Goal: Task Accomplishment & Management: Manage account settings

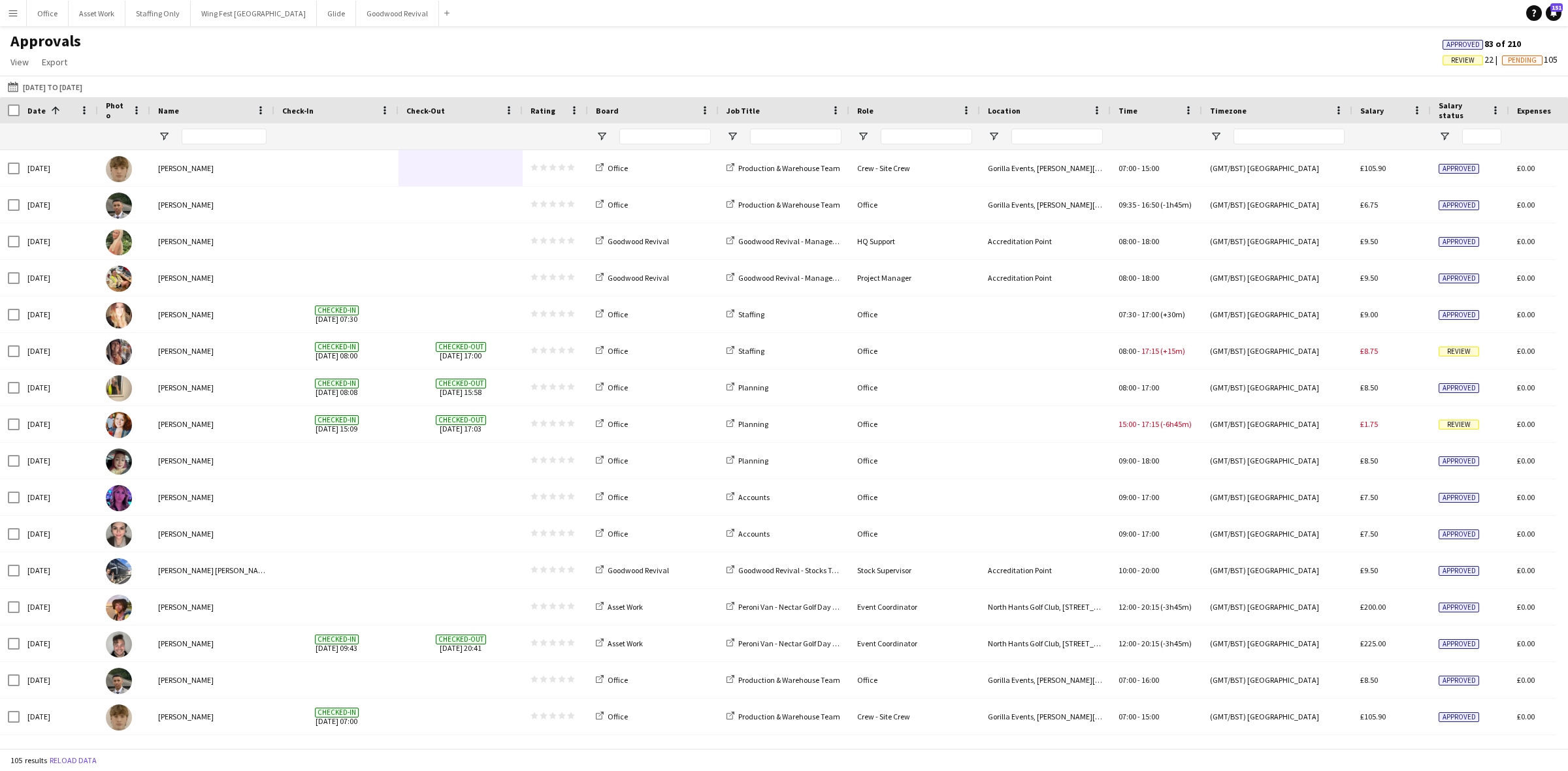
click at [18, 17] on button "Menu" at bounding box center [13, 13] width 26 height 26
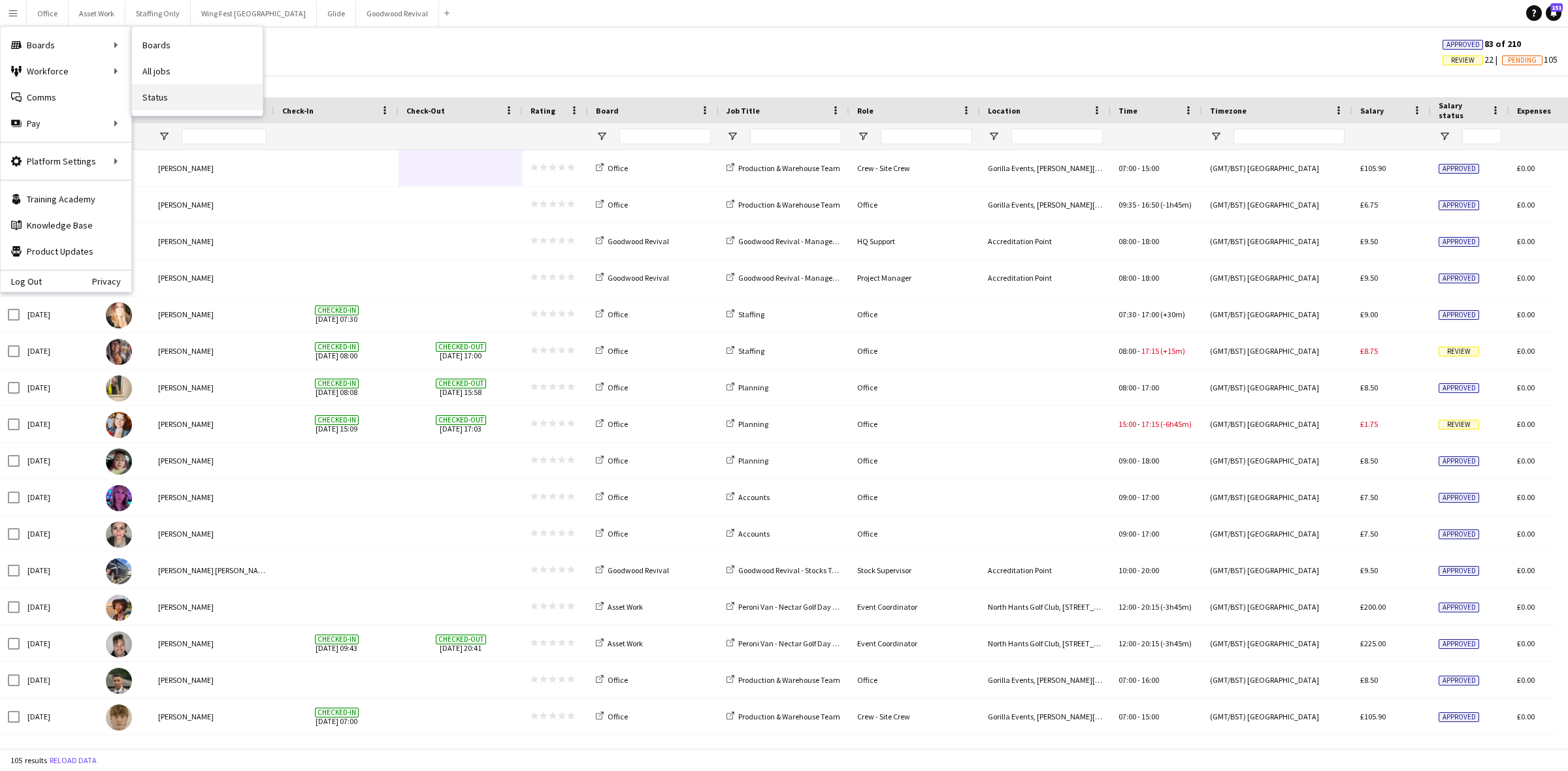
click at [176, 102] on link "Status" at bounding box center [197, 97] width 131 height 26
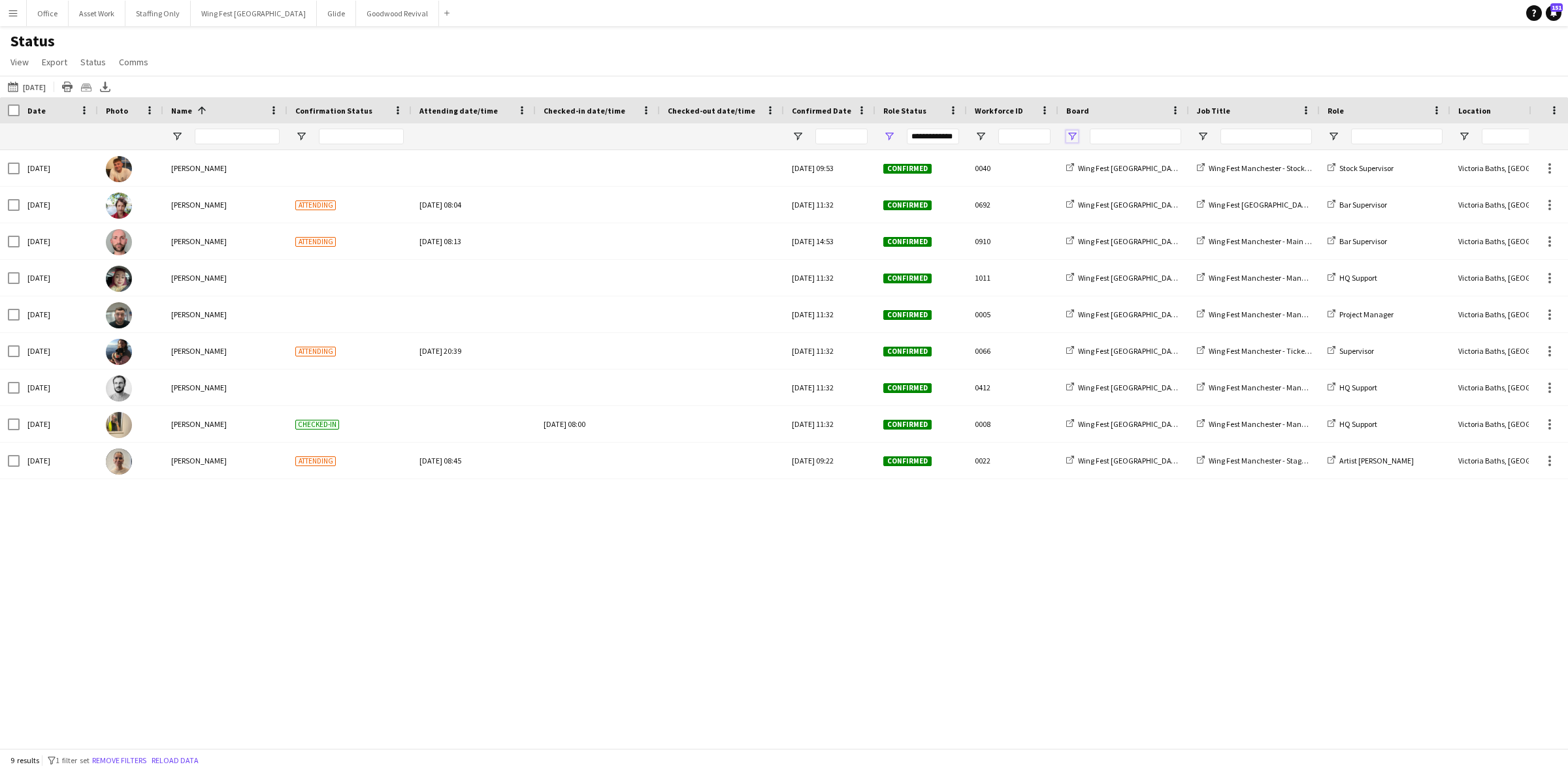
click at [1071, 133] on span "Open Filter Menu" at bounding box center [1072, 136] width 12 height 12
click at [920, 76] on div "[DATE] to [DATE] [DATE] [DATE] This Week This Month [DATE] Last Week Last Month…" at bounding box center [784, 86] width 1568 height 22
click at [48, 15] on button "Office Close" at bounding box center [48, 14] width 42 height 26
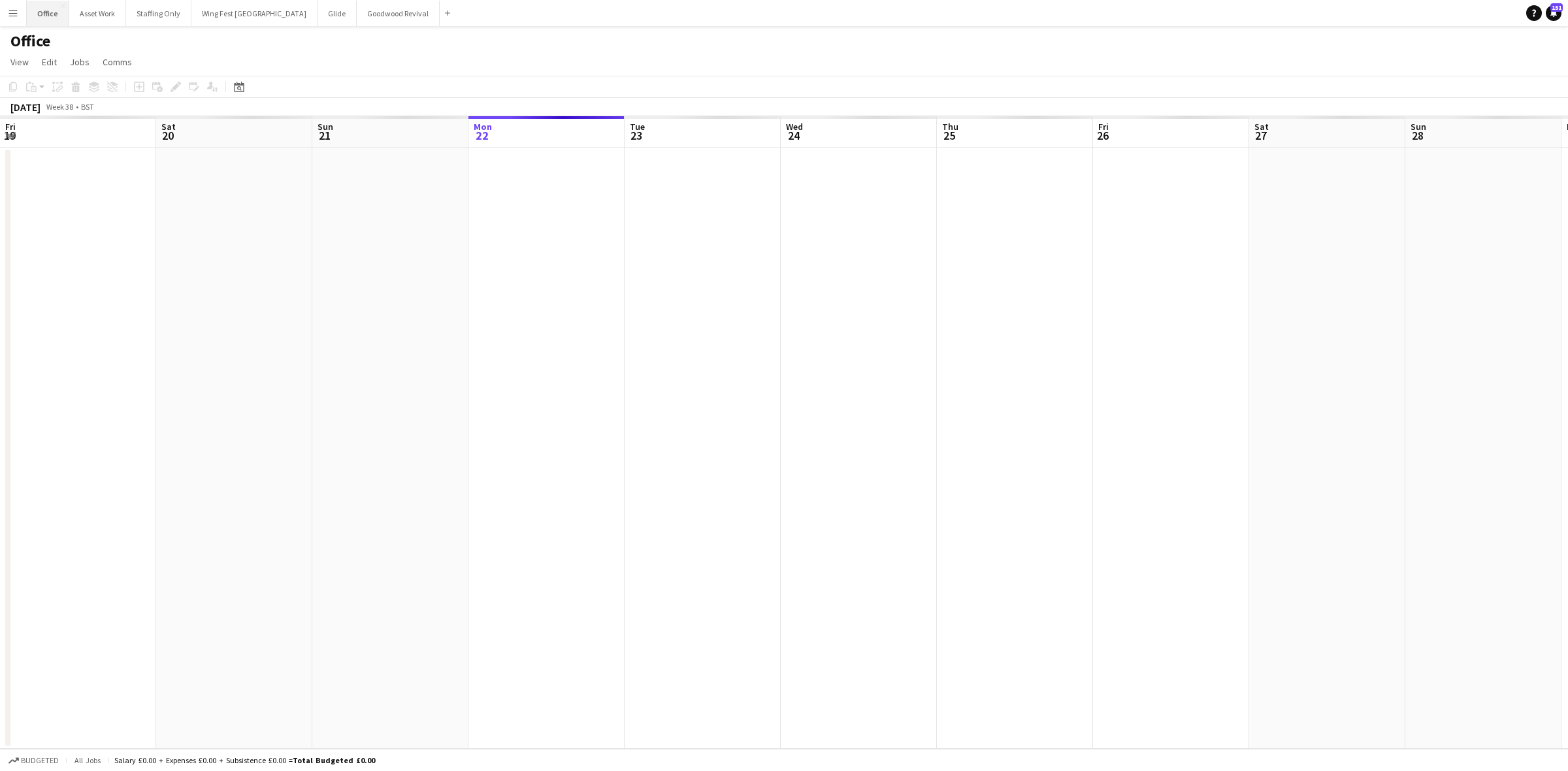
scroll to position [0, 311]
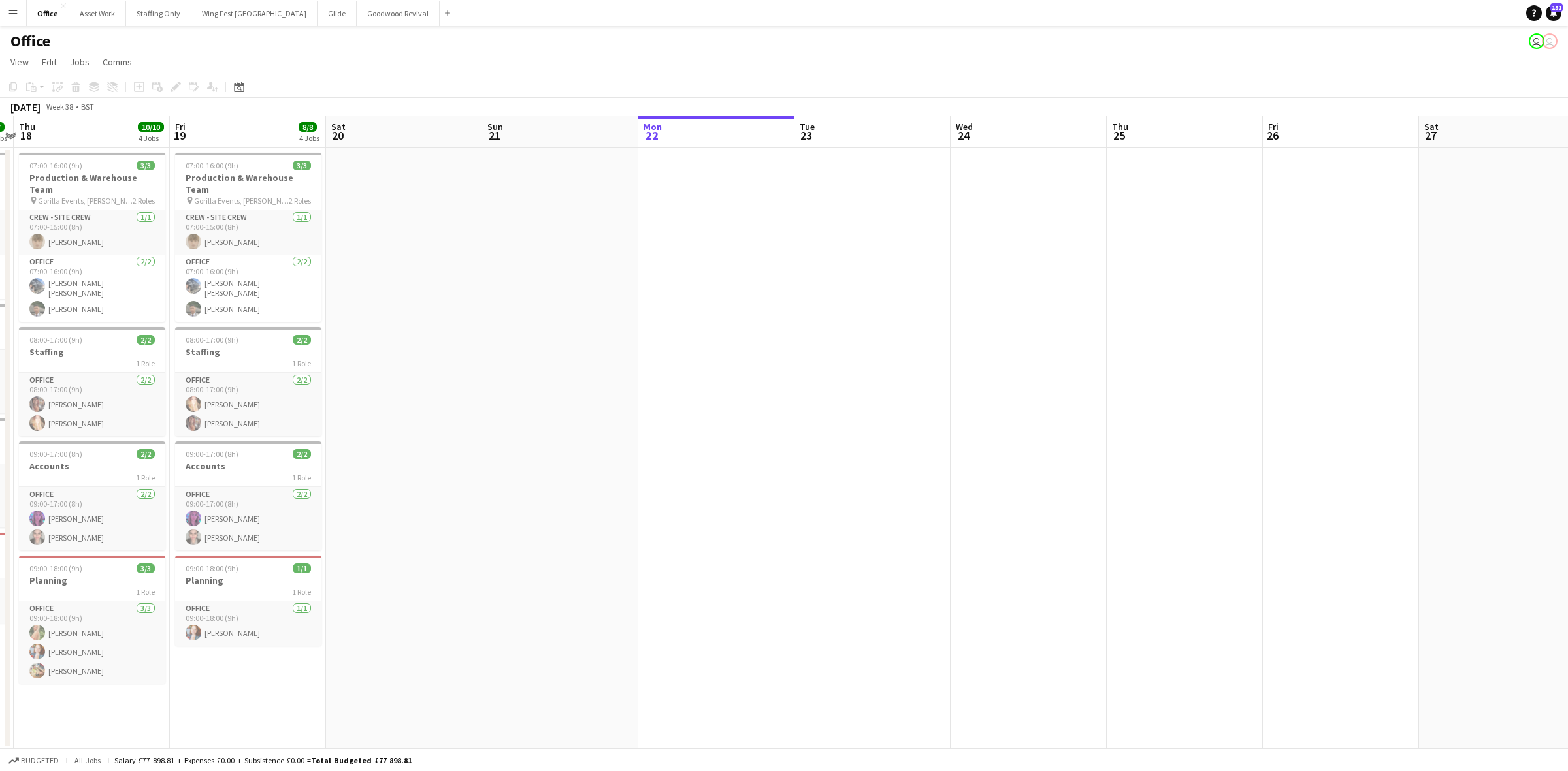
drag, startPoint x: 434, startPoint y: 413, endPoint x: 916, endPoint y: 436, distance: 482.5
click at [916, 436] on app-calendar-viewport "Tue 16 9/9 4 Jobs Wed 17 7/7 4 Jobs Thu 18 10/10 4 Jobs Fri 19 8/8 4 Jobs Sat 2…" at bounding box center [784, 433] width 1568 height 633
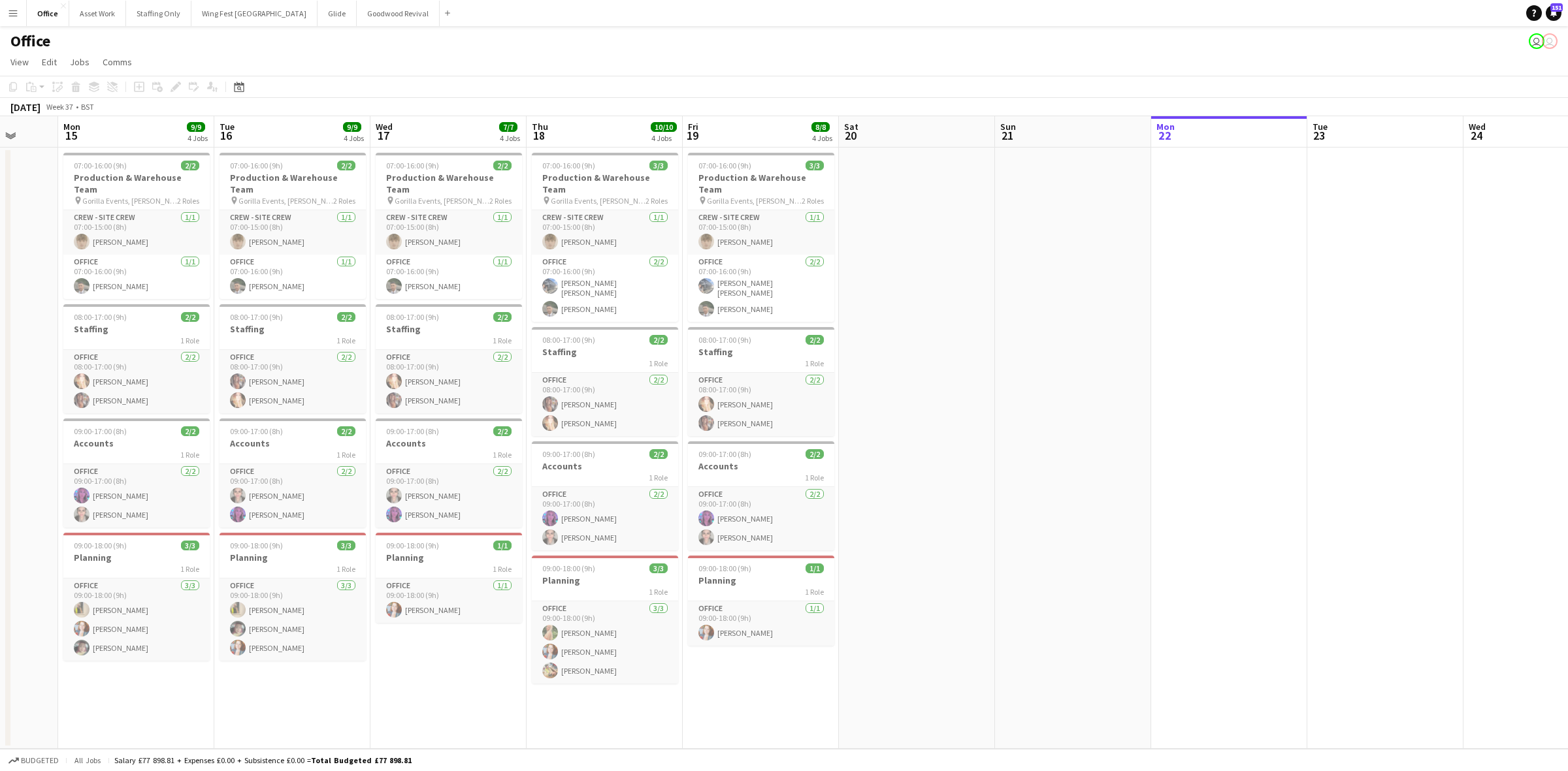
scroll to position [0, 348]
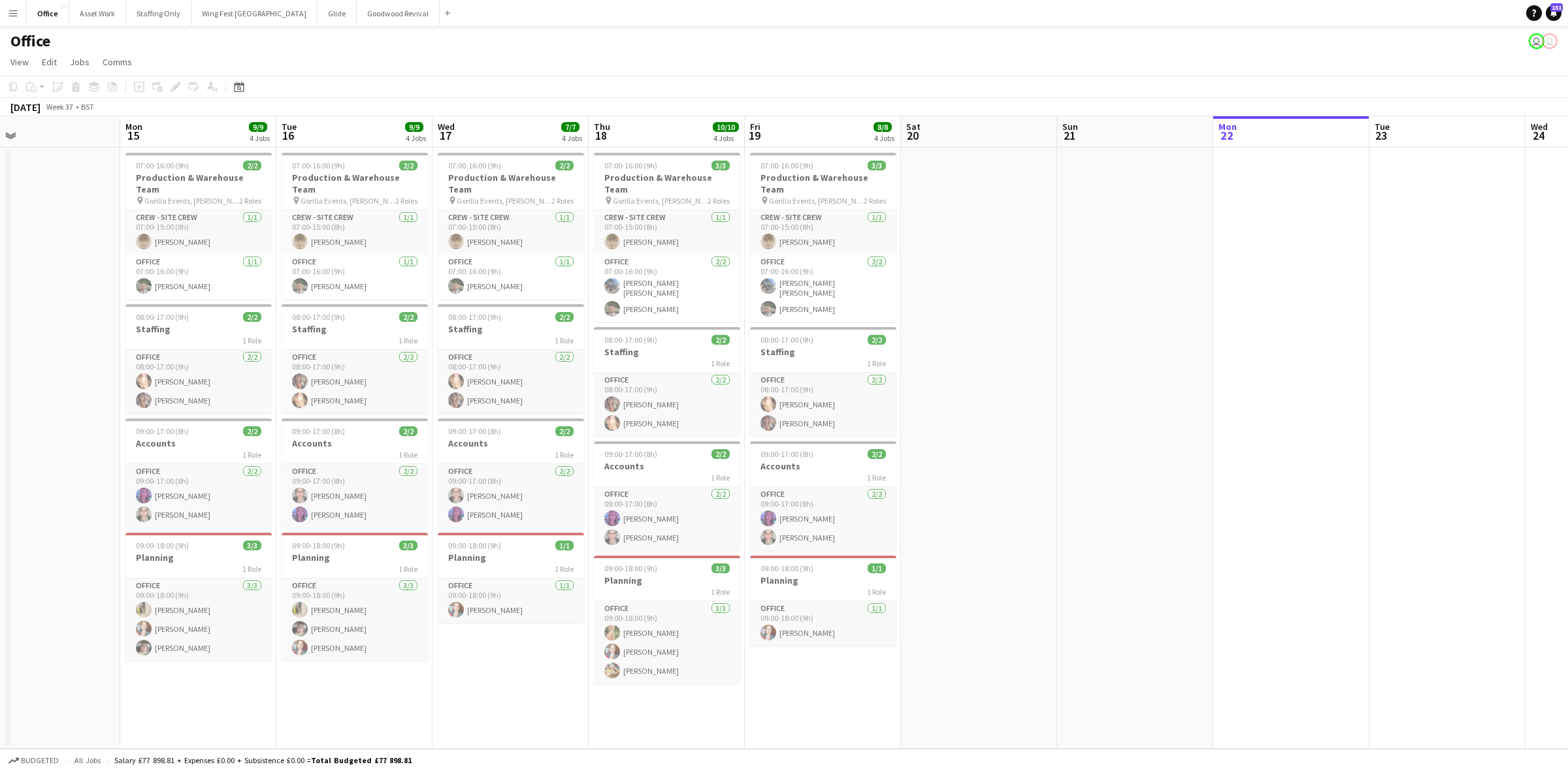
drag, startPoint x: 710, startPoint y: 409, endPoint x: 1125, endPoint y: 393, distance: 415.3
click at [1125, 393] on app-calendar-viewport "Fri 12 8/8 4 Jobs Sat 13 Sun 14 Mon 15 9/9 4 Jobs Tue 16 9/9 4 Jobs Wed 17 7/7 …" at bounding box center [784, 433] width 1568 height 633
click at [210, 323] on h3 "Staffing" at bounding box center [198, 329] width 146 height 12
click at [181, 175] on h3 "Production & Warehouse Team" at bounding box center [198, 183] width 146 height 23
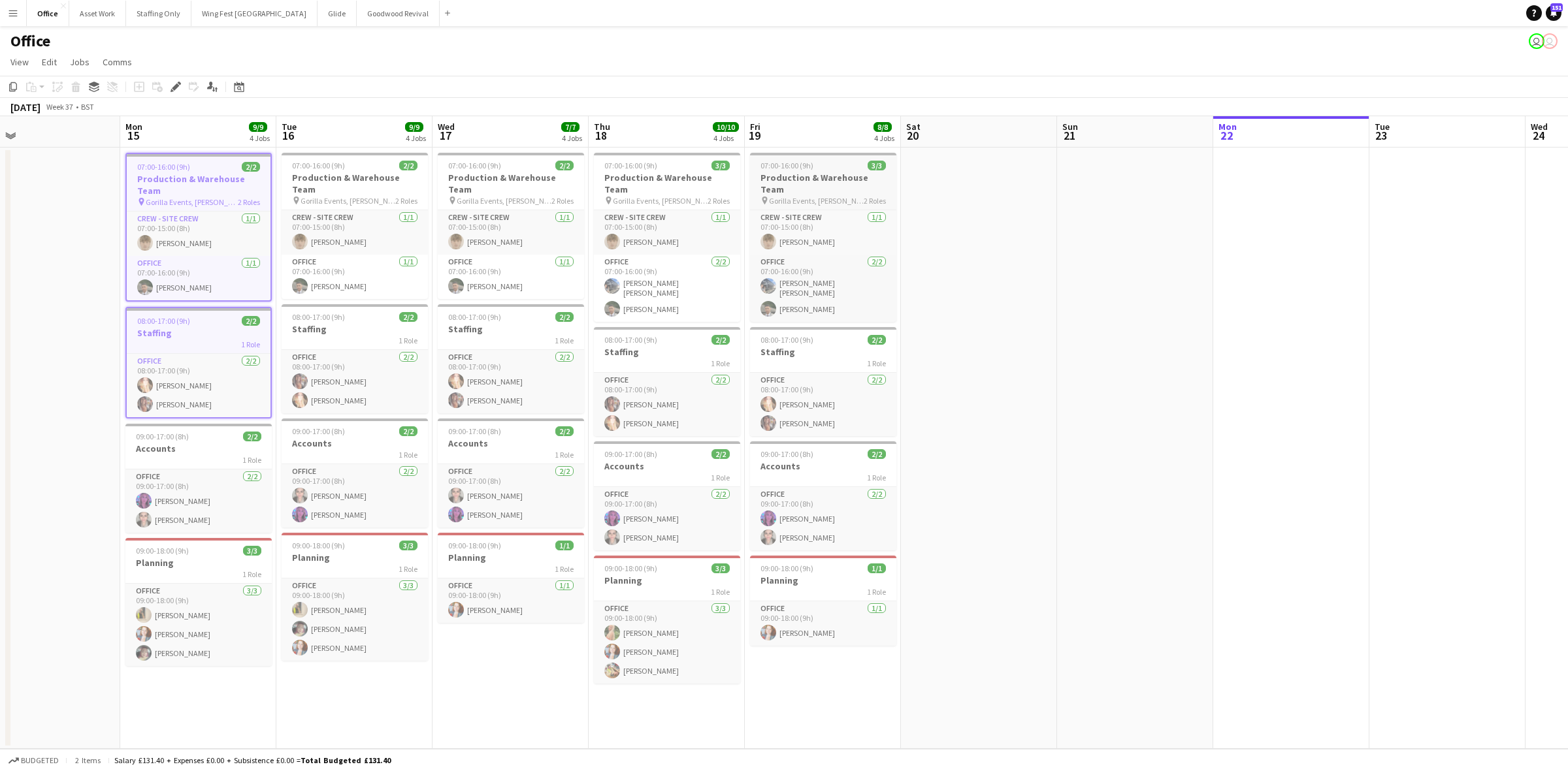
click at [809, 178] on h3 "Production & Warehouse Team" at bounding box center [823, 183] width 146 height 23
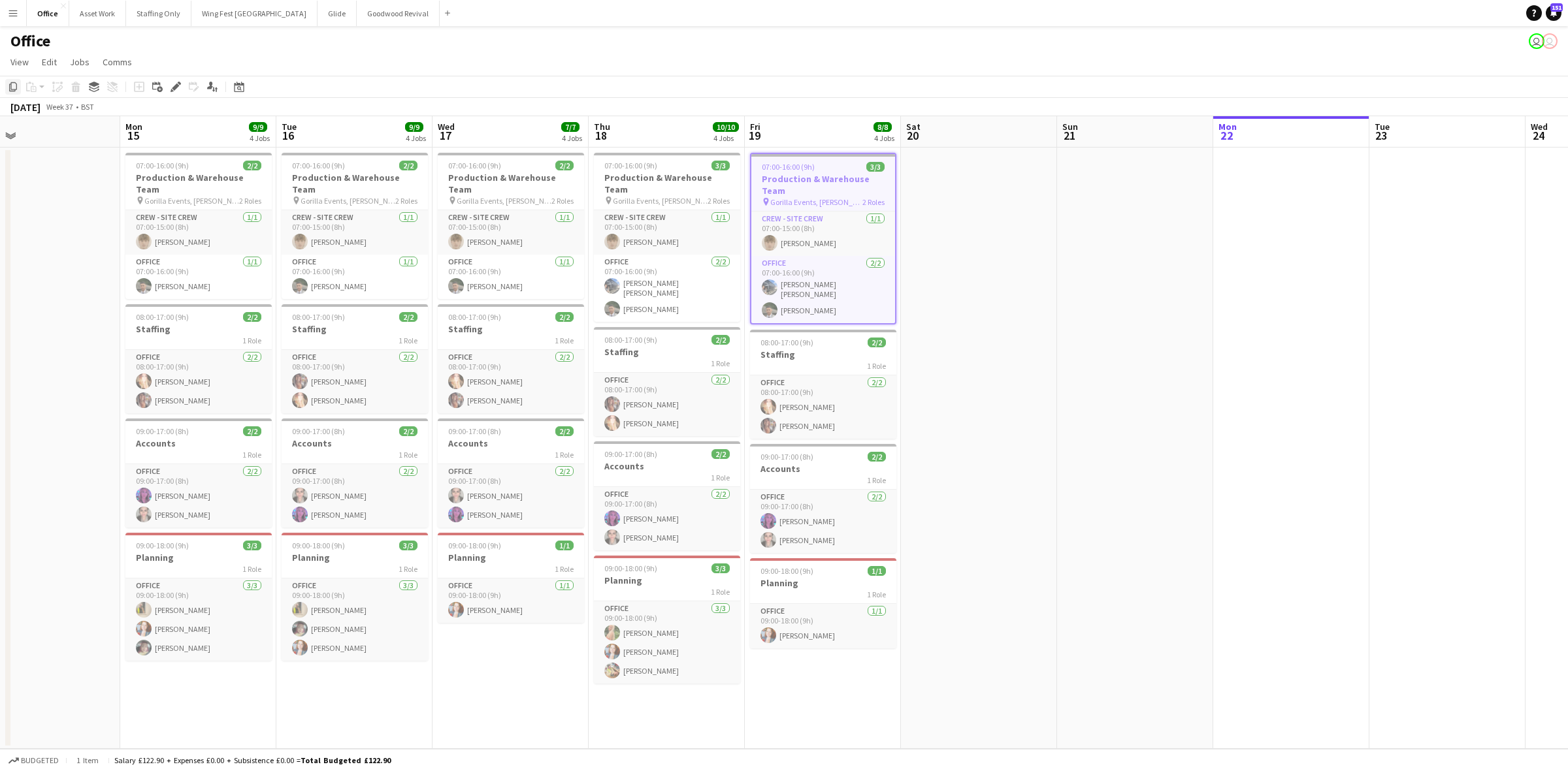
click at [13, 86] on icon "Copy" at bounding box center [13, 87] width 11 height 10
click at [1262, 173] on app-date-cell at bounding box center [1291, 448] width 156 height 602
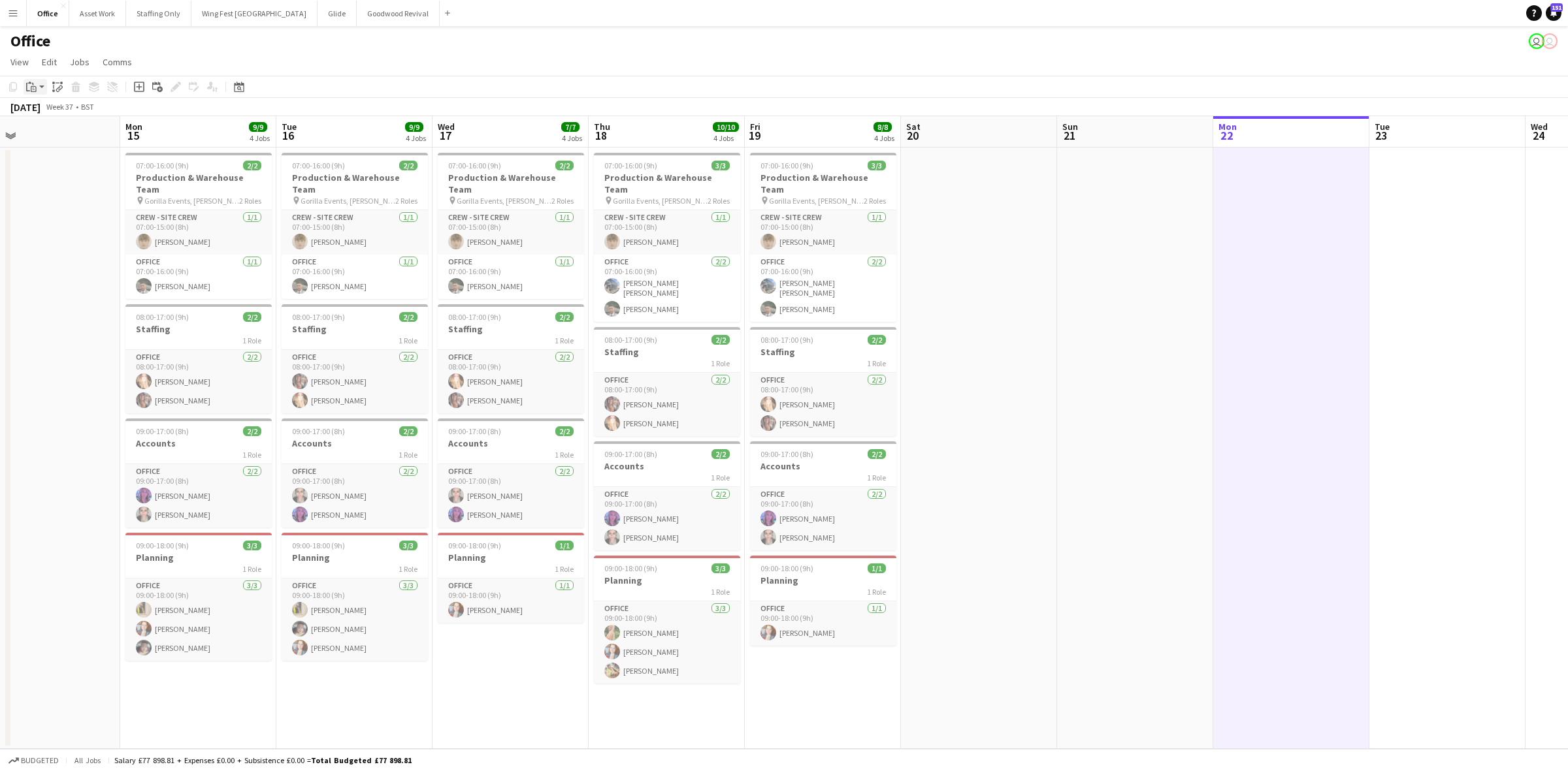
click at [34, 87] on icon "Paste" at bounding box center [32, 87] width 11 height 10
click at [47, 132] on link "Paste with crew Ctrl+Shift+V" at bounding box center [96, 134] width 123 height 12
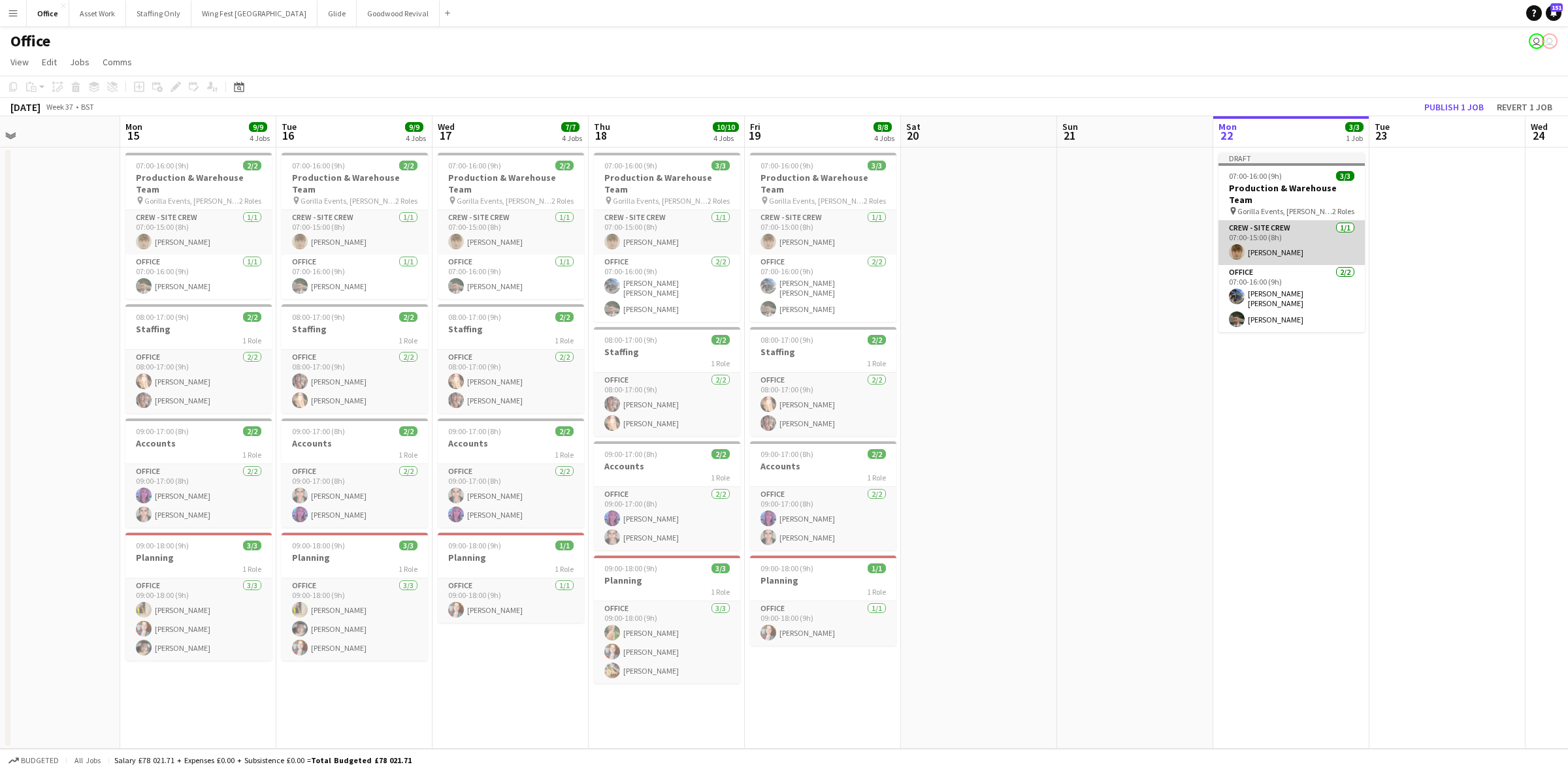
click at [1248, 235] on app-card-role "Crew - Site Crew [DATE] 07:00-15:00 (8h) [PERSON_NAME]" at bounding box center [1291, 242] width 146 height 44
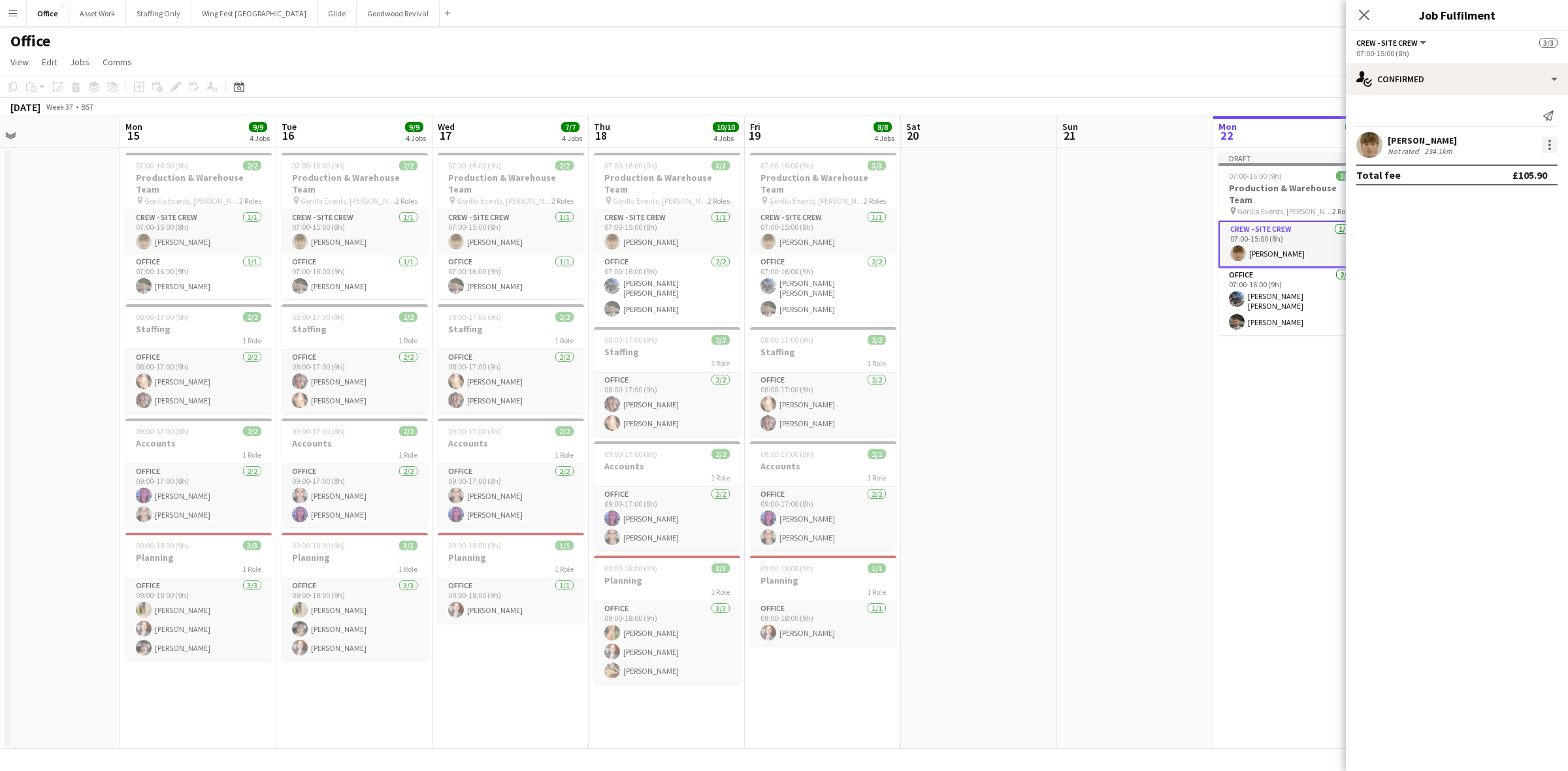
click at [1549, 148] on div at bounding box center [1549, 148] width 2 height 2
click at [1484, 291] on span "Remove" at bounding box center [1485, 294] width 39 height 11
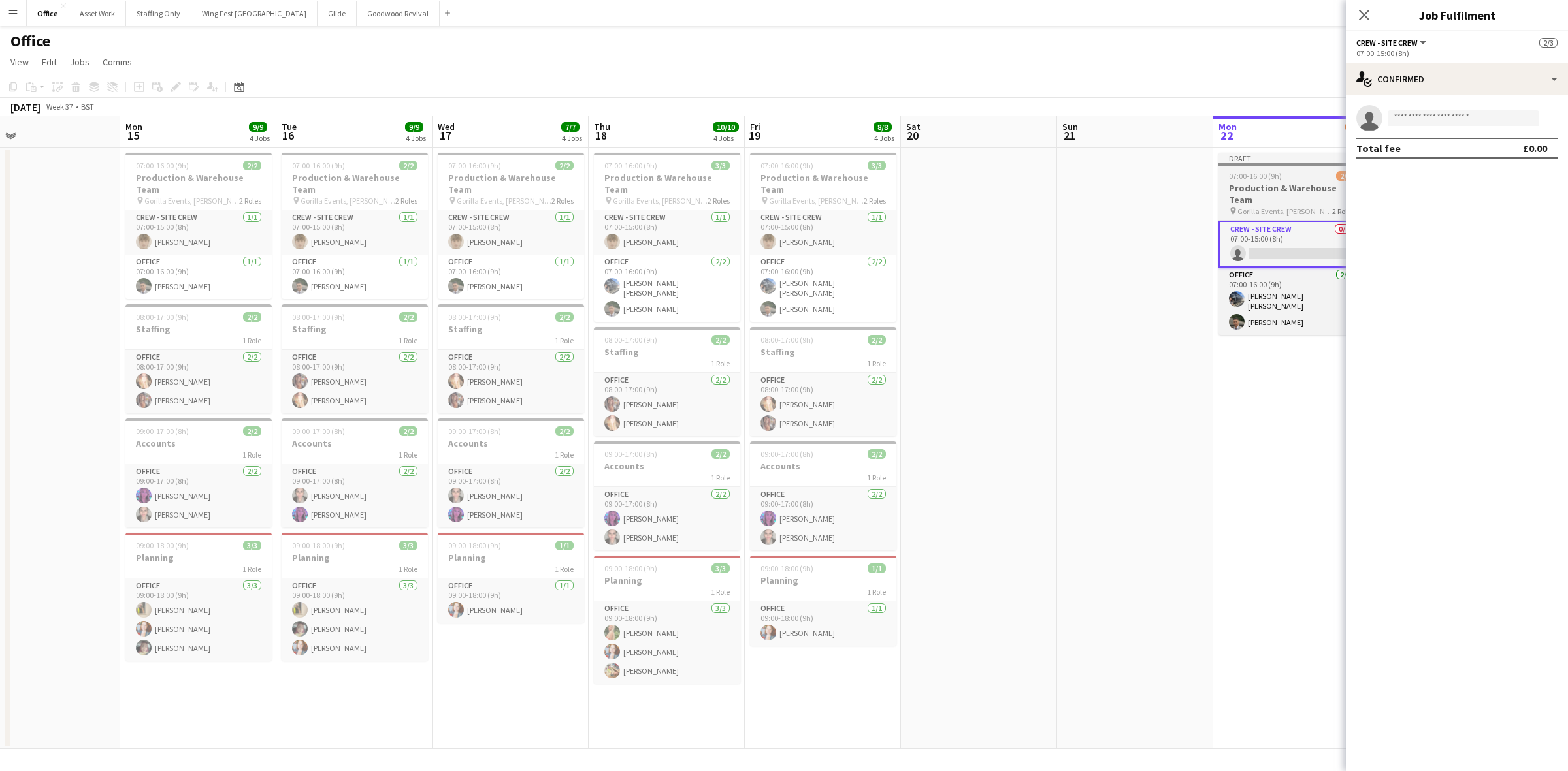
click at [1243, 184] on h3 "Production & Warehouse Team" at bounding box center [1291, 194] width 146 height 23
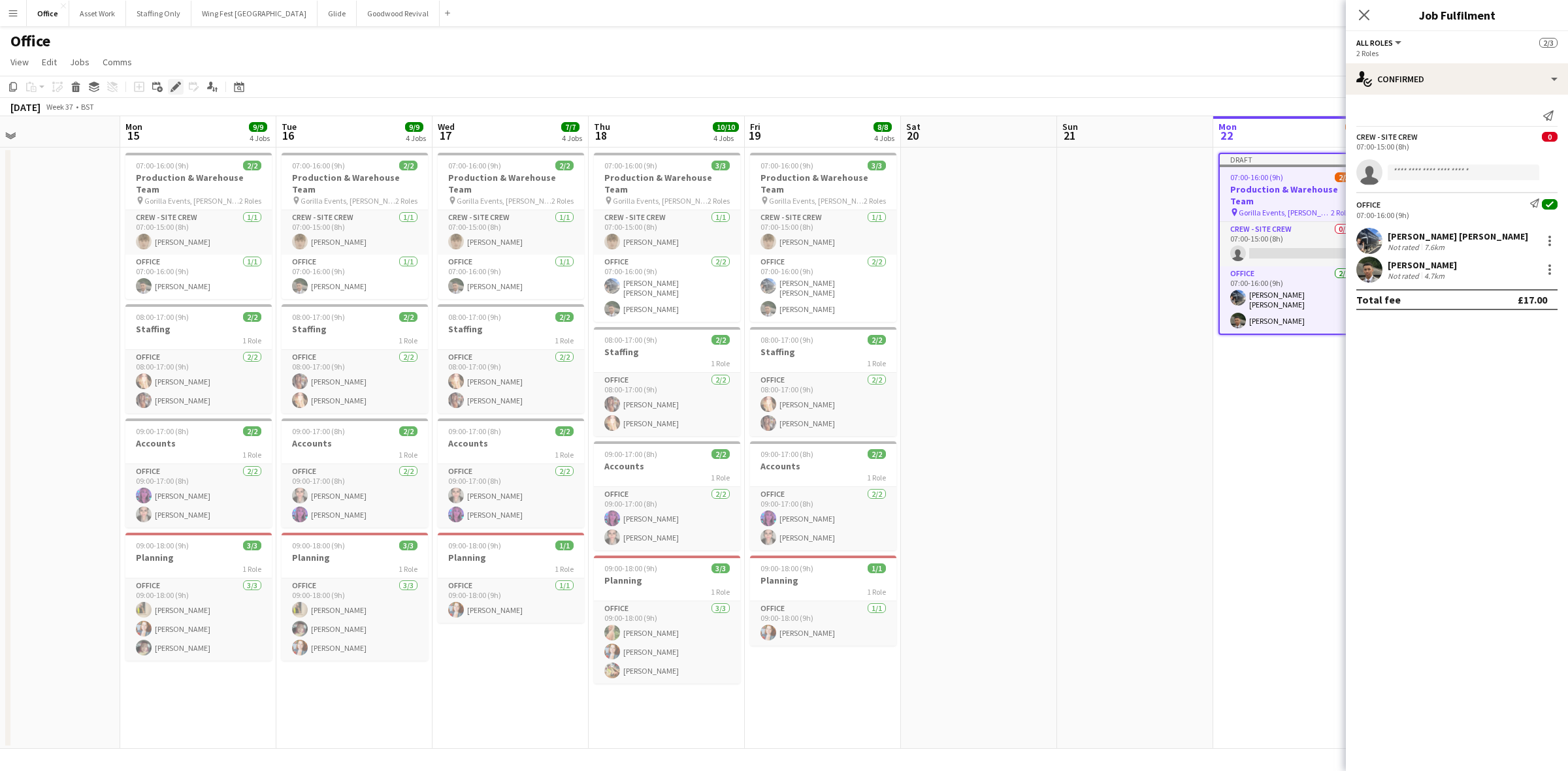
click at [176, 86] on icon at bounding box center [176, 87] width 8 height 8
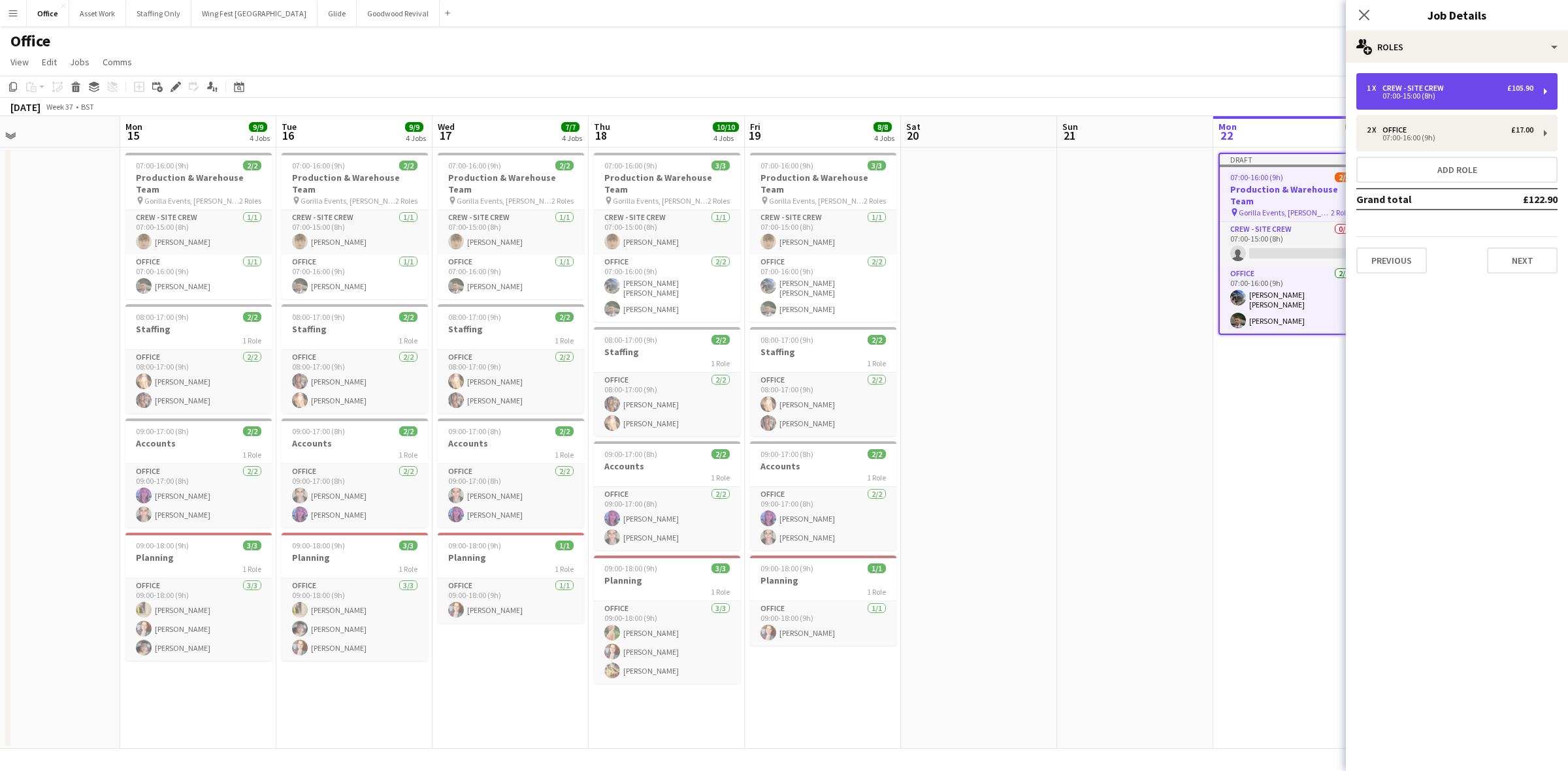
click at [1431, 101] on div "1 x Crew - Site Crew £105.90 07:00-15:00 (8h)" at bounding box center [1457, 92] width 201 height 37
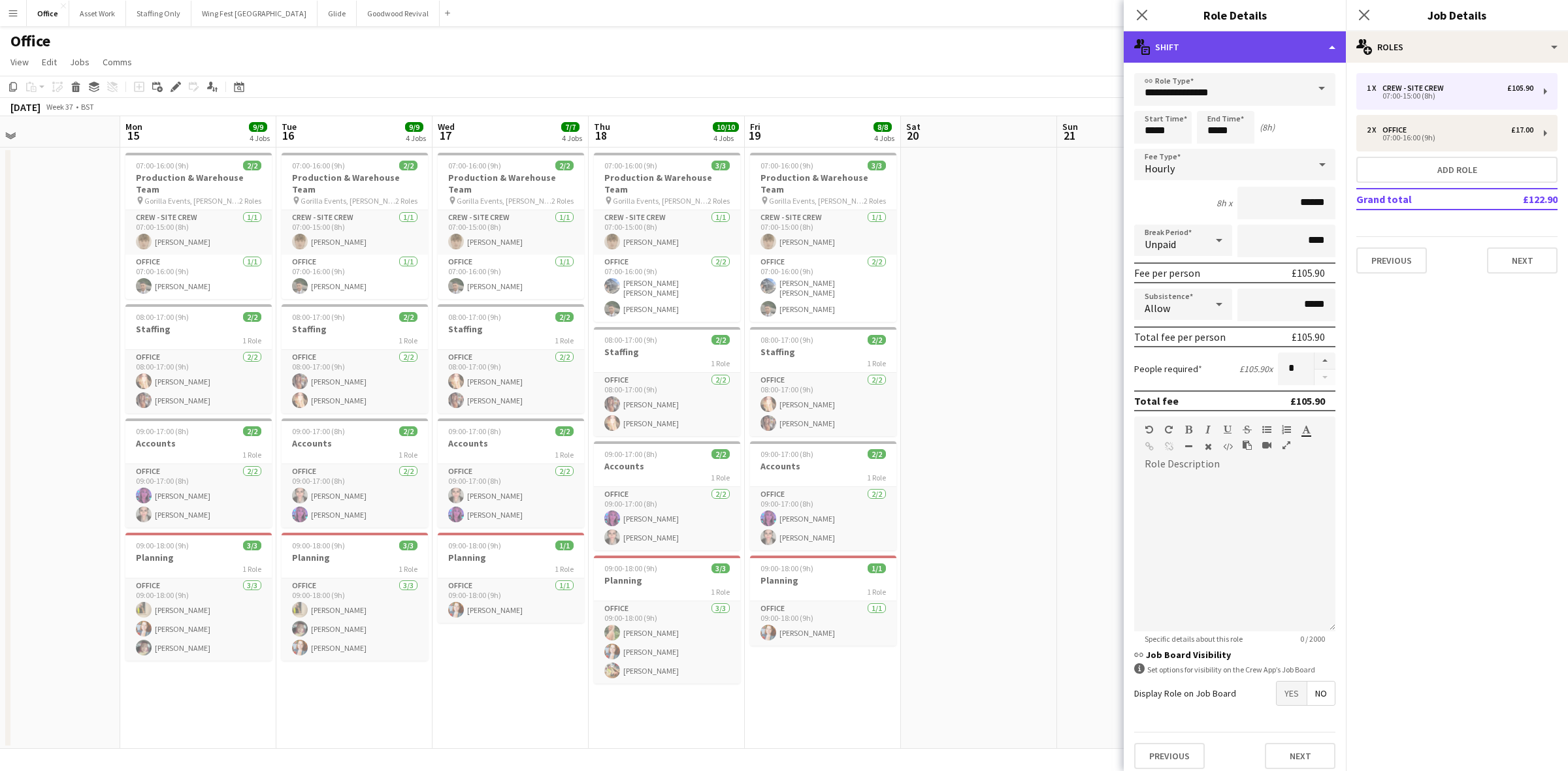
click at [1241, 46] on div "multiple-actions-text Shift" at bounding box center [1235, 47] width 222 height 32
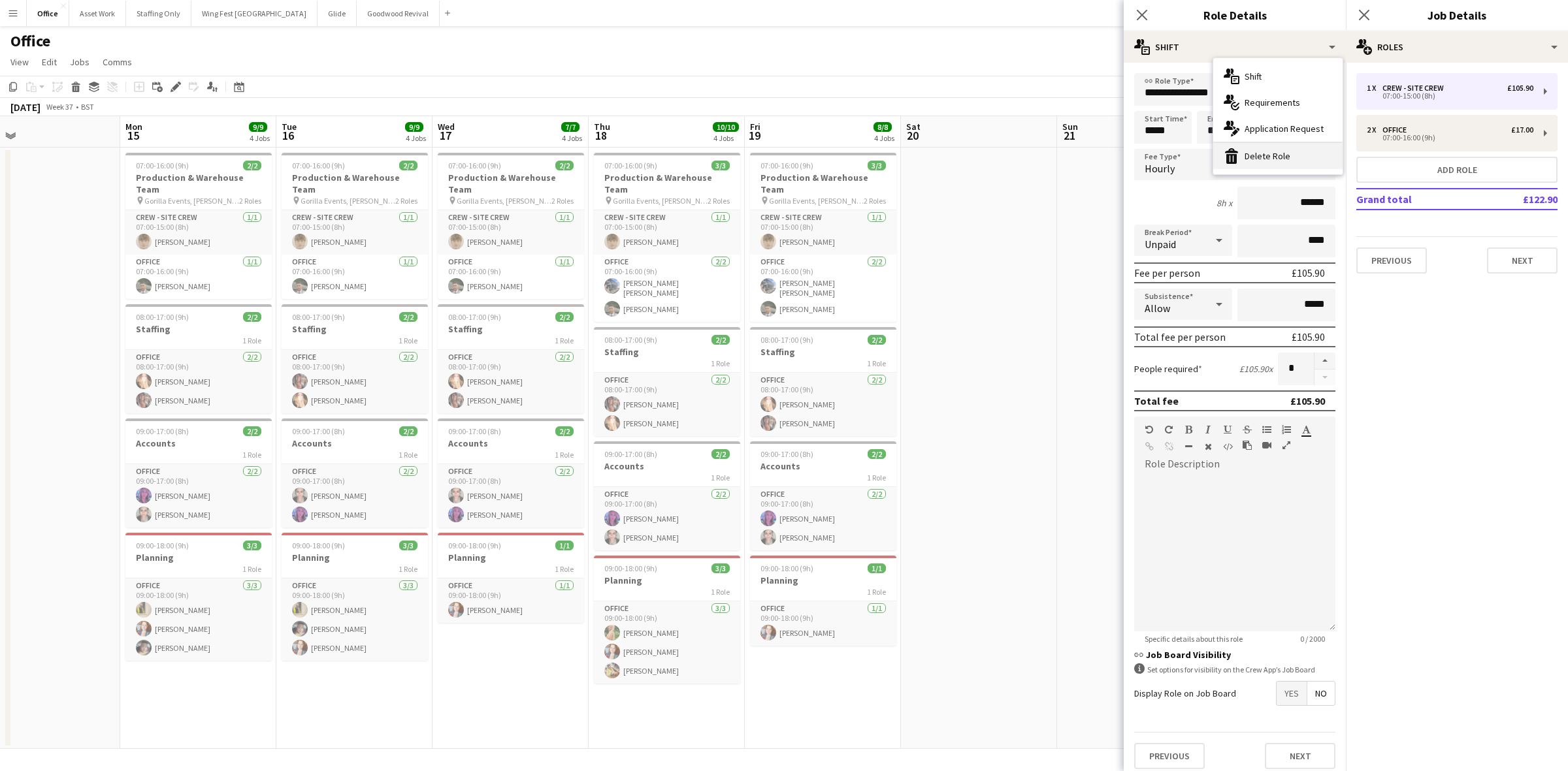
click at [1284, 148] on div "bin-2 Delete Role" at bounding box center [1278, 156] width 129 height 26
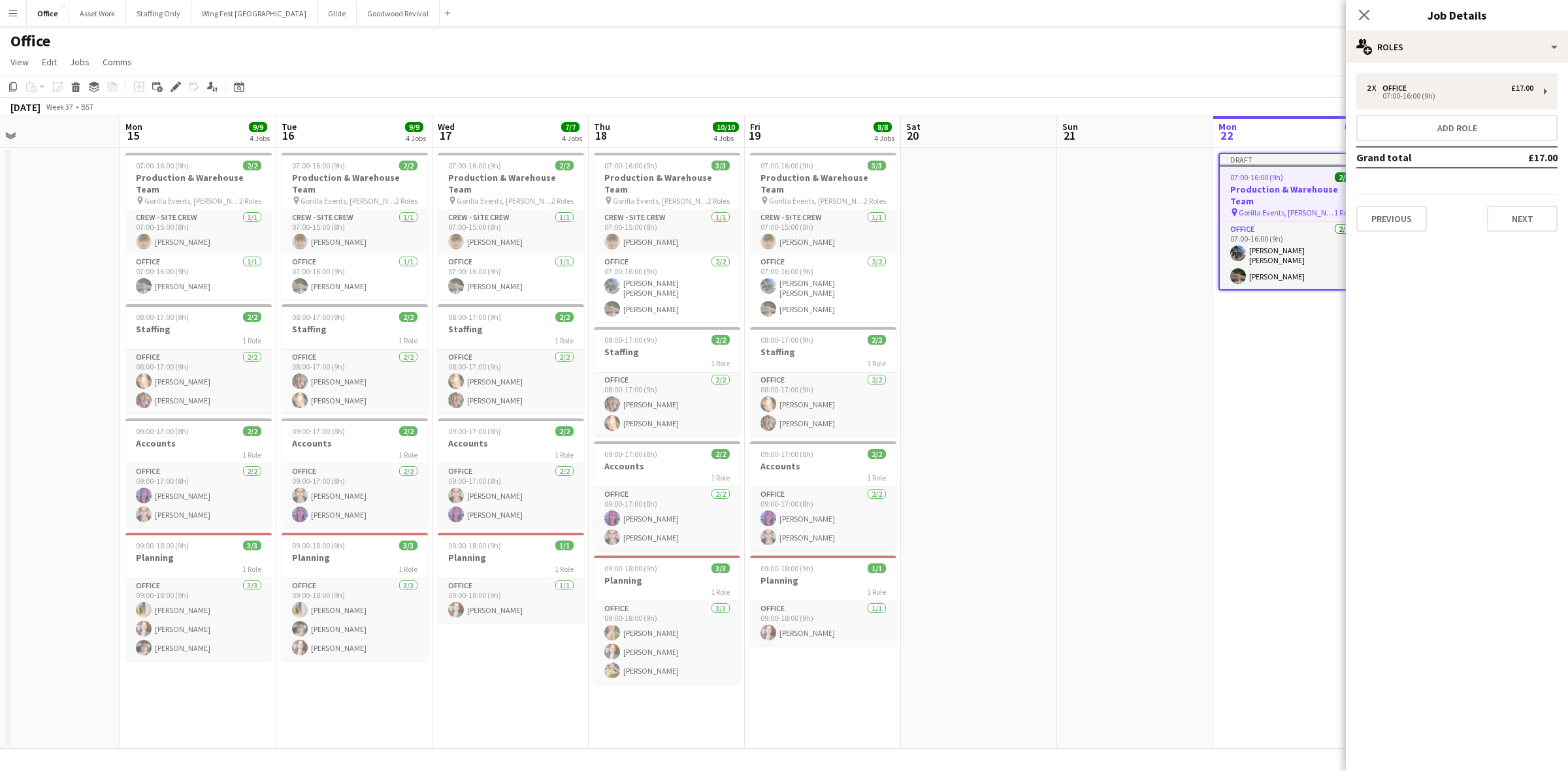
click at [1118, 236] on app-date-cell at bounding box center [1135, 448] width 156 height 602
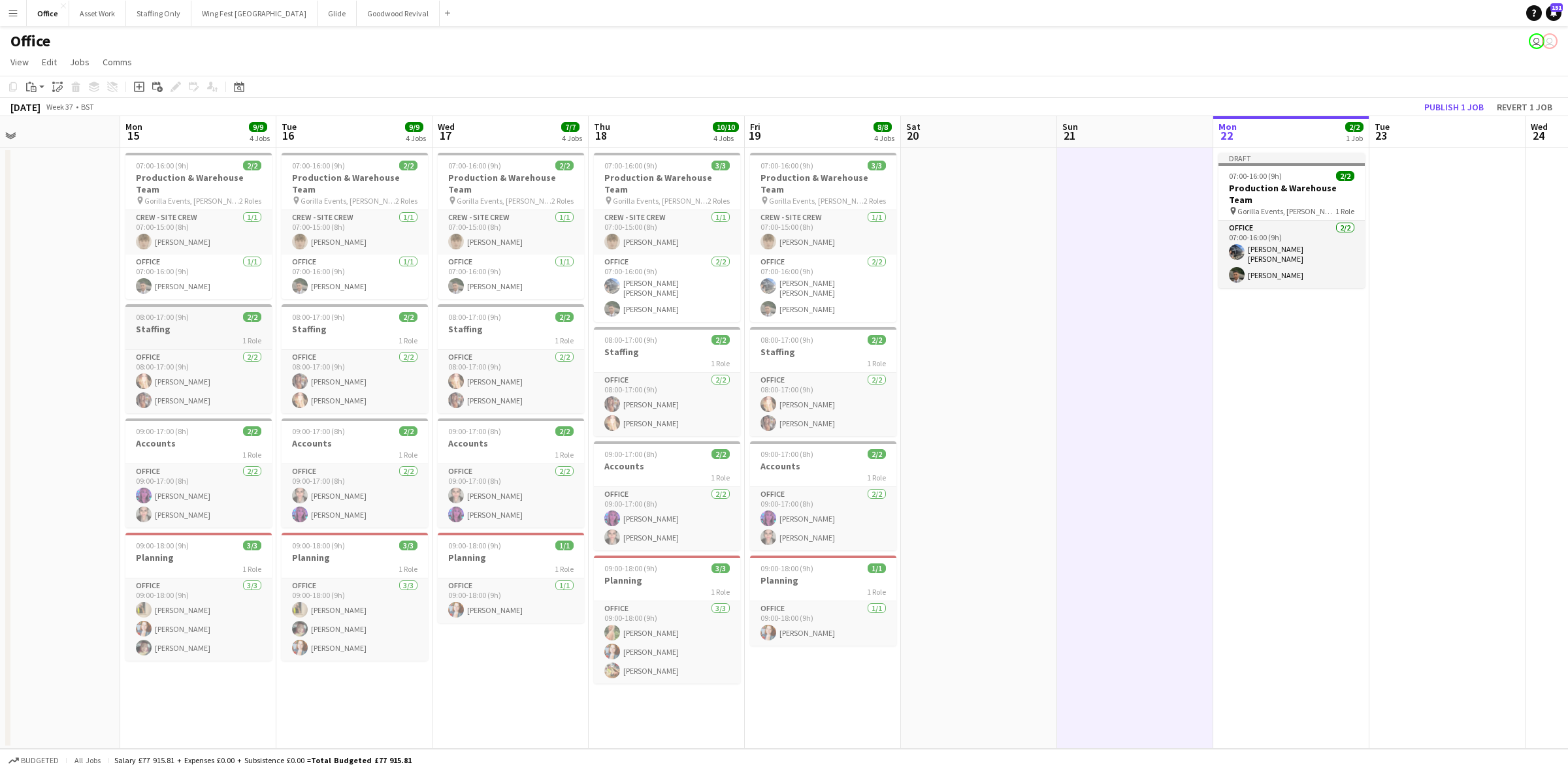
click at [183, 310] on app-job-card "08:00-17:00 (9h) 2/2 Staffing 1 Role Office [DATE] 08:00-17:00 (9h) [PERSON_NAM…" at bounding box center [198, 358] width 146 height 109
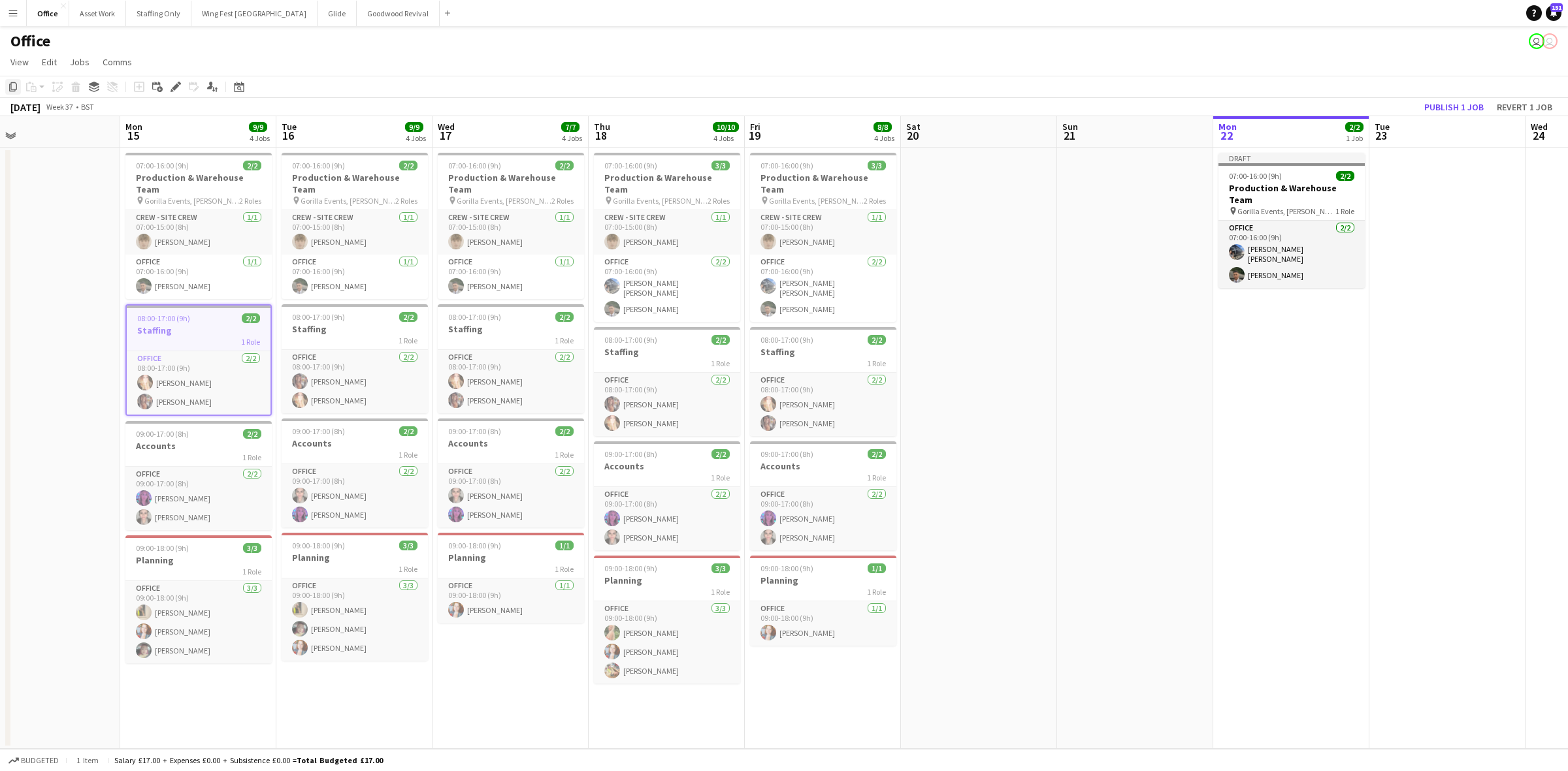
click at [11, 86] on icon "Copy" at bounding box center [13, 87] width 11 height 10
click at [1327, 346] on app-date-cell "Draft 07:00-16:00 (9h) 2/2 Production & Warehouse Team pin Gorilla Events, [PER…" at bounding box center [1291, 448] width 156 height 602
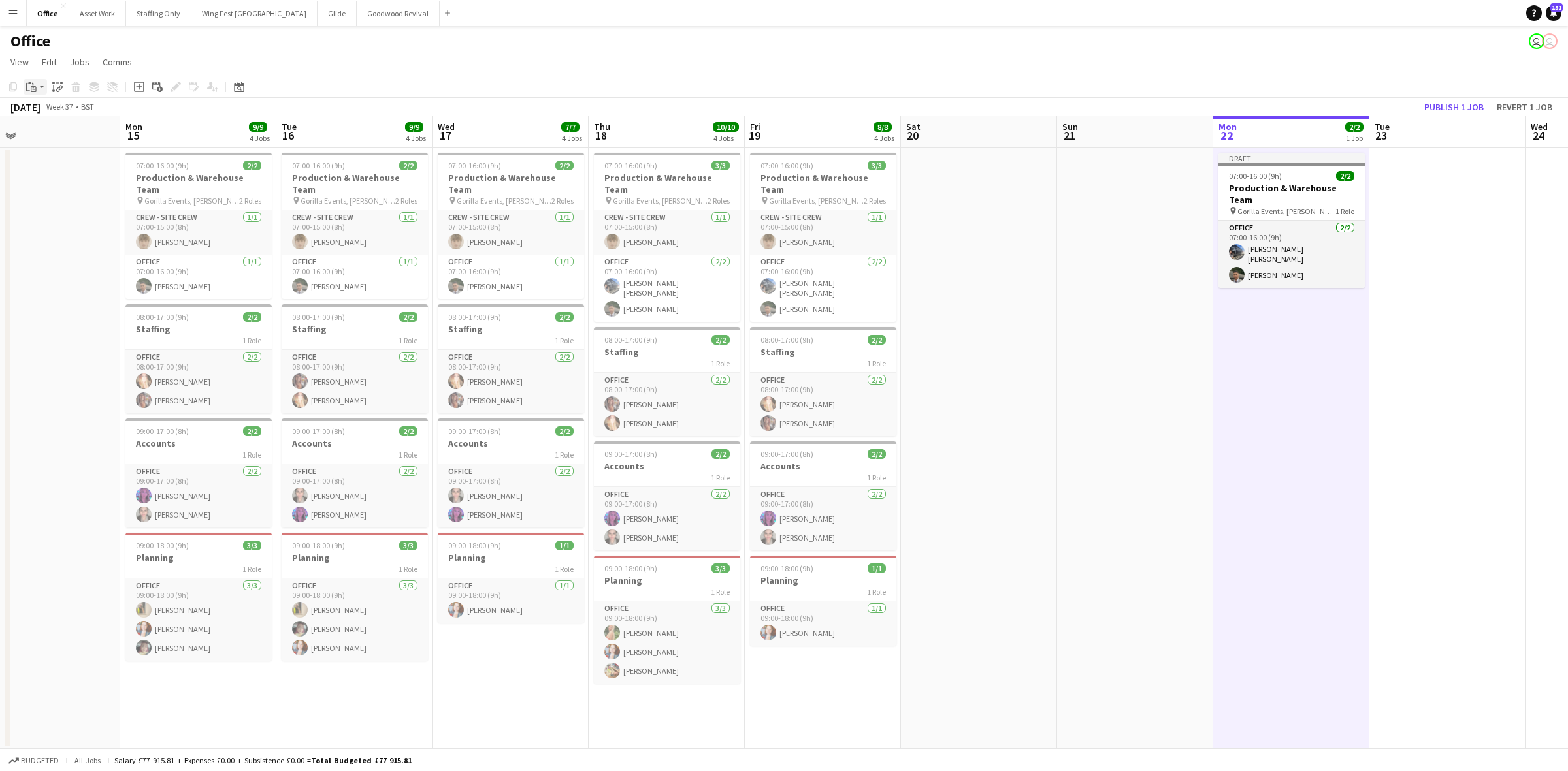
click at [37, 88] on div "Paste" at bounding box center [31, 86] width 16 height 16
click at [89, 134] on link "Paste with crew Ctrl+Shift+V" at bounding box center [96, 134] width 123 height 12
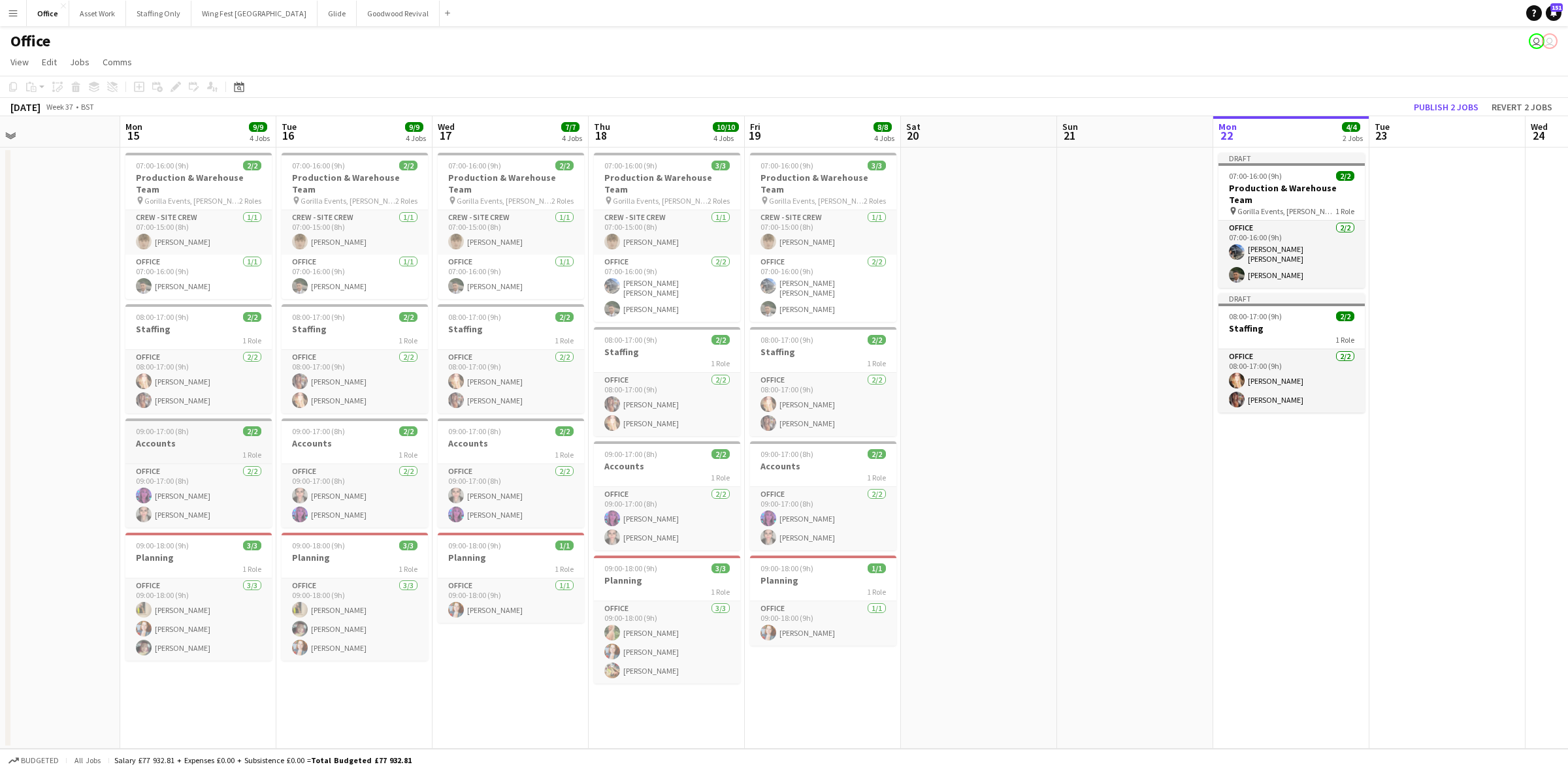
click at [154, 437] on h3 "Accounts" at bounding box center [198, 443] width 146 height 12
click at [11, 83] on icon at bounding box center [13, 87] width 8 height 9
click at [1278, 449] on app-date-cell "Draft 07:00-16:00 (9h) 2/2 Production & Warehouse Team pin Gorilla Events, [PER…" at bounding box center [1291, 448] width 156 height 602
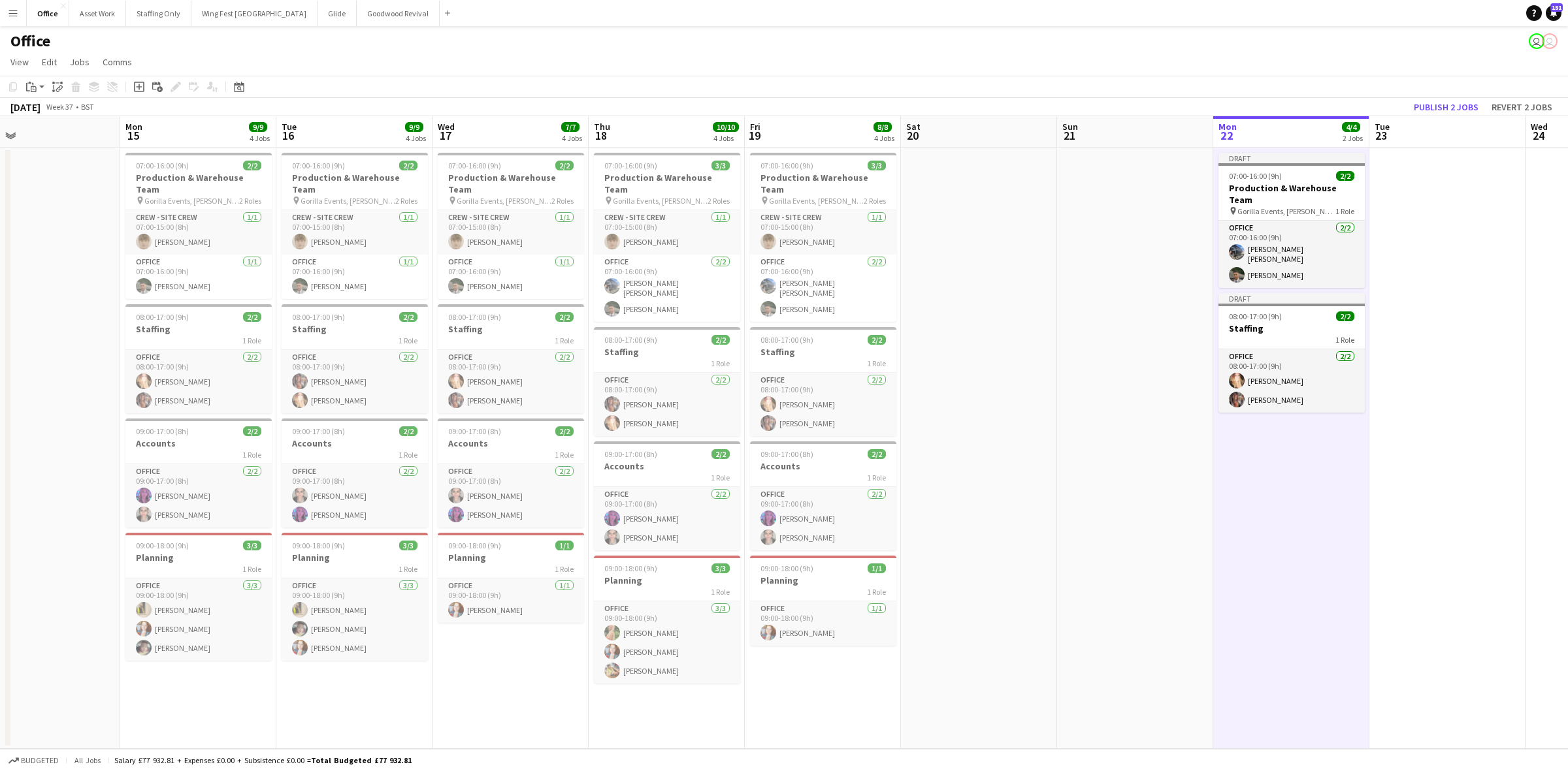
scroll to position [0, 350]
click at [33, 88] on icon "Paste" at bounding box center [32, 87] width 11 height 10
click at [60, 139] on link "Paste with crew Ctrl+Shift+V" at bounding box center [96, 134] width 123 height 12
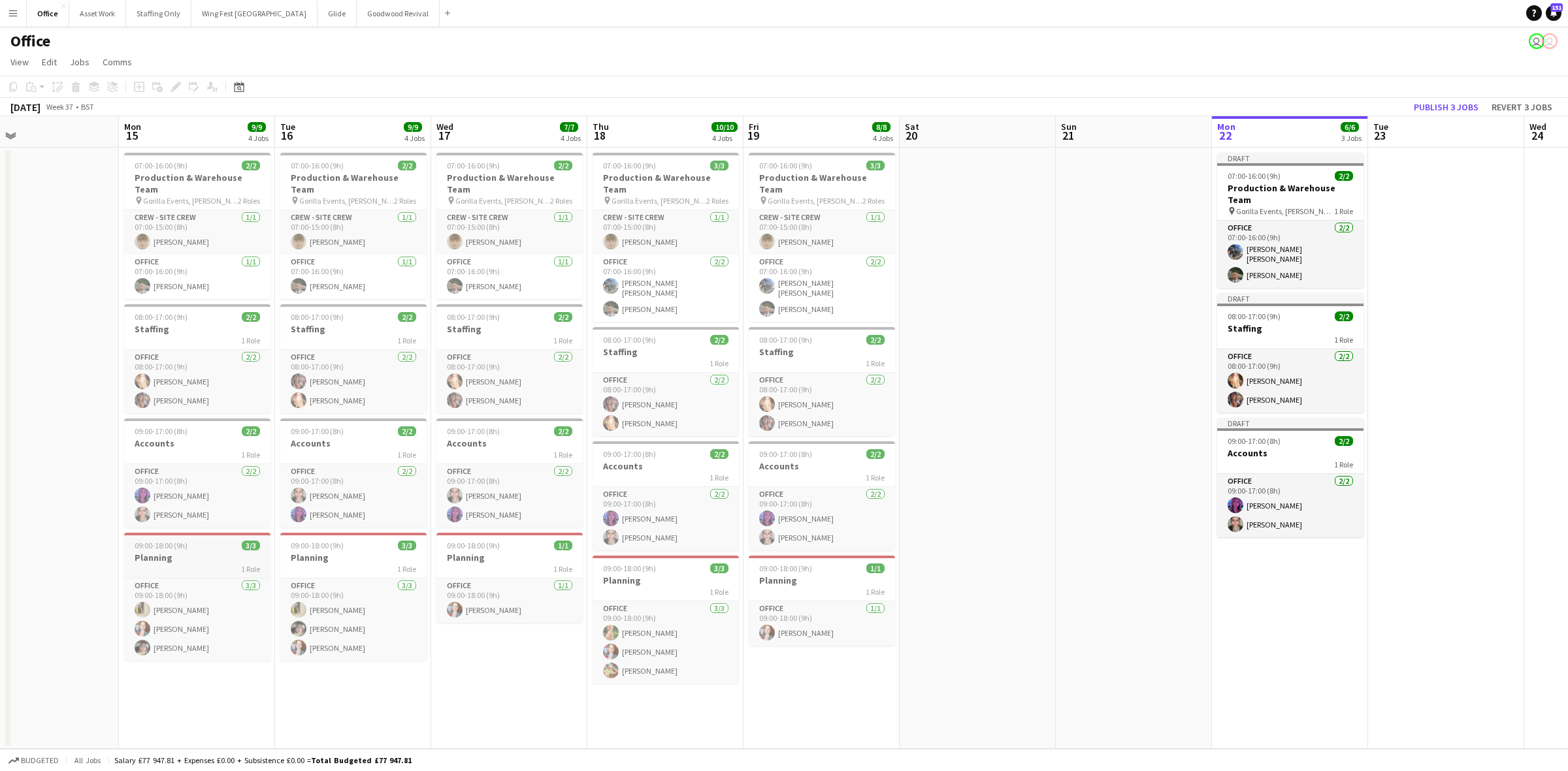
click at [159, 563] on div "1 Role" at bounding box center [197, 568] width 146 height 10
click at [17, 88] on icon "Copy" at bounding box center [13, 87] width 11 height 10
click at [1271, 595] on app-date-cell "Draft 07:00-16:00 (9h) 2/2 Production & Warehouse Team pin Gorilla Events, [PER…" at bounding box center [1290, 448] width 156 height 602
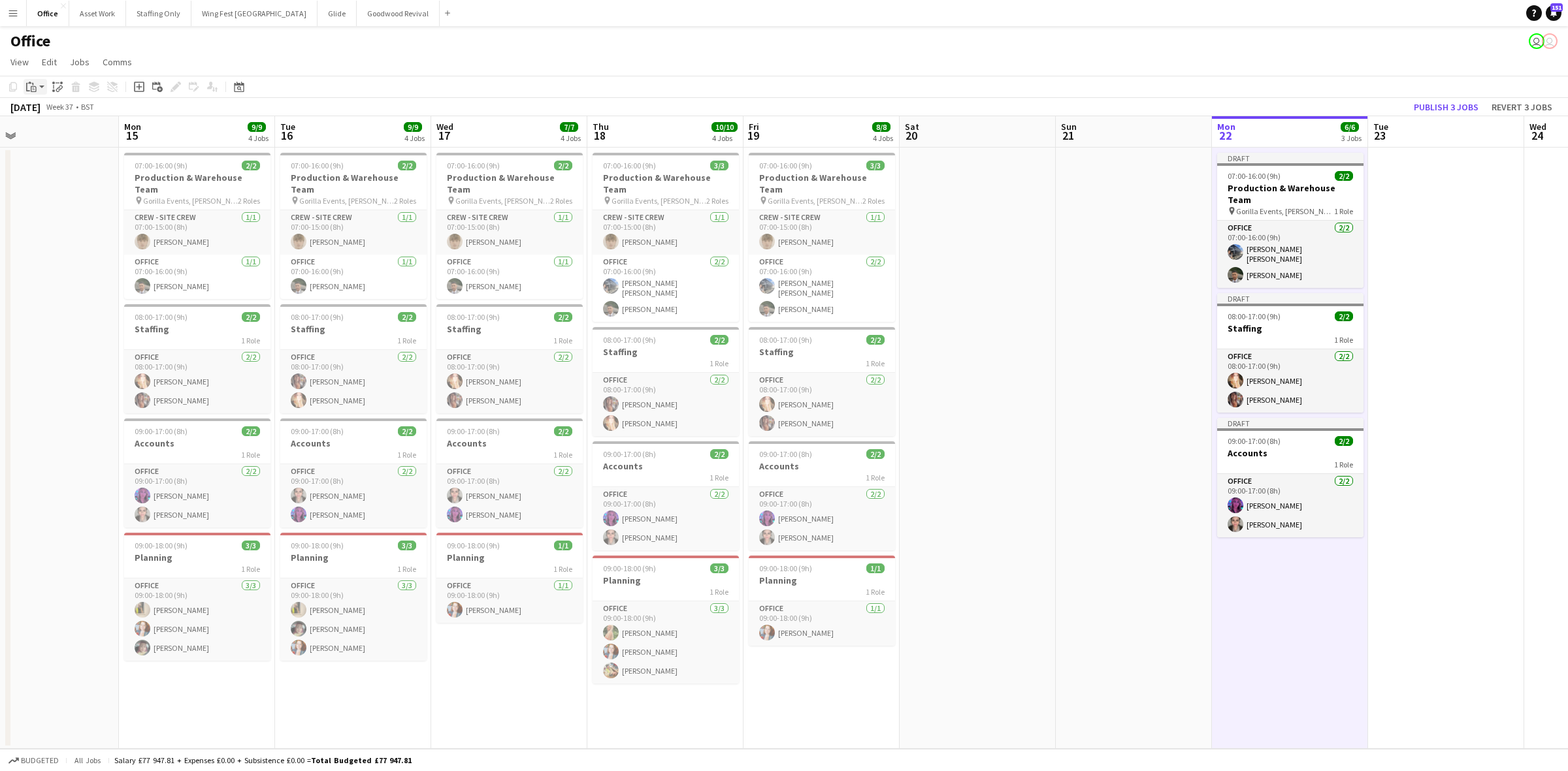
click at [32, 88] on icon "Paste" at bounding box center [32, 87] width 11 height 10
click at [67, 139] on link "Paste with crew Ctrl+Shift+V" at bounding box center [96, 134] width 123 height 12
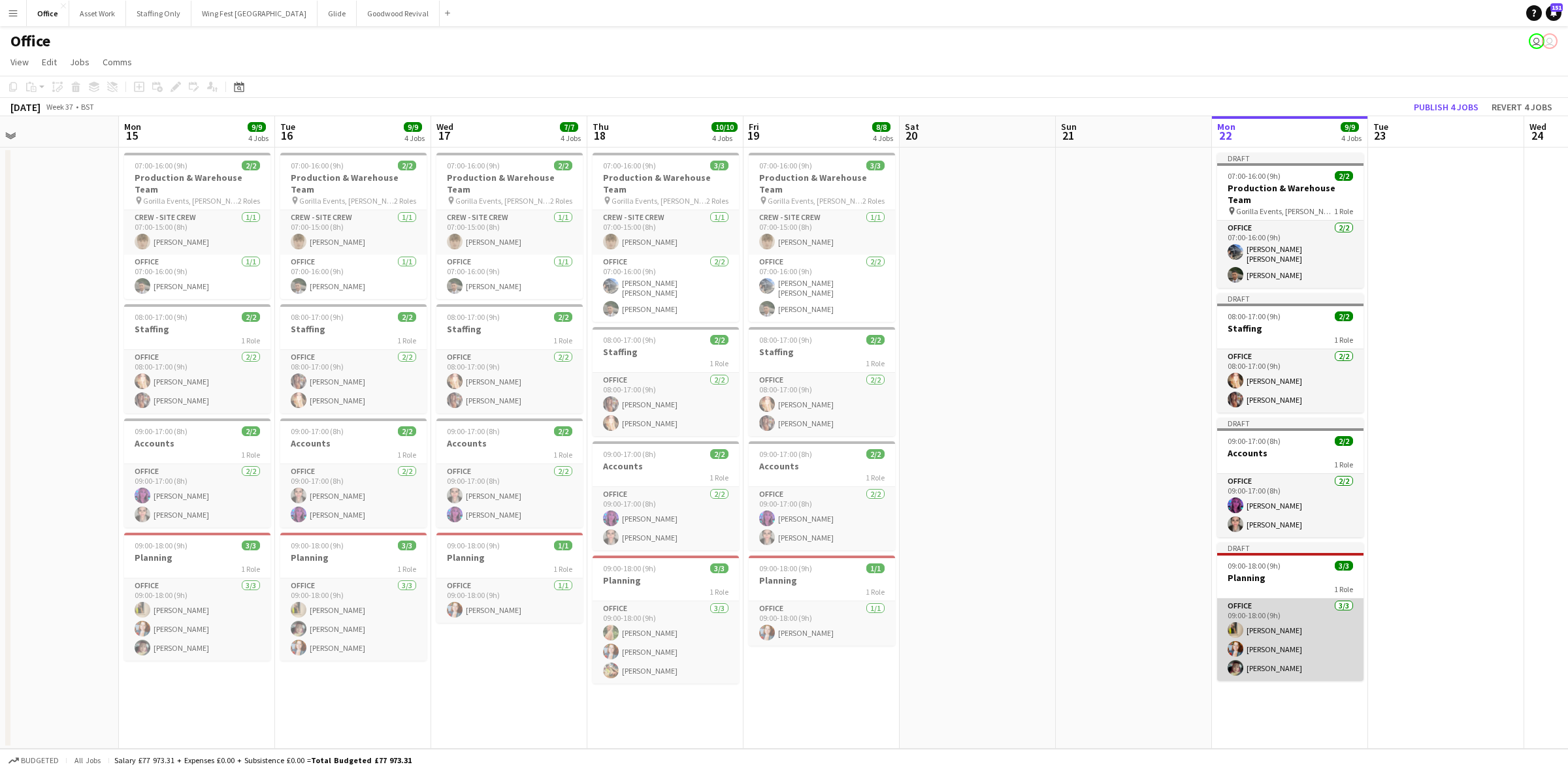
click at [1252, 604] on app-card-role "Office [DATE] 09:00-18:00 (9h) [PERSON_NAME] [PERSON_NAME] [PERSON_NAME]" at bounding box center [1290, 640] width 146 height 82
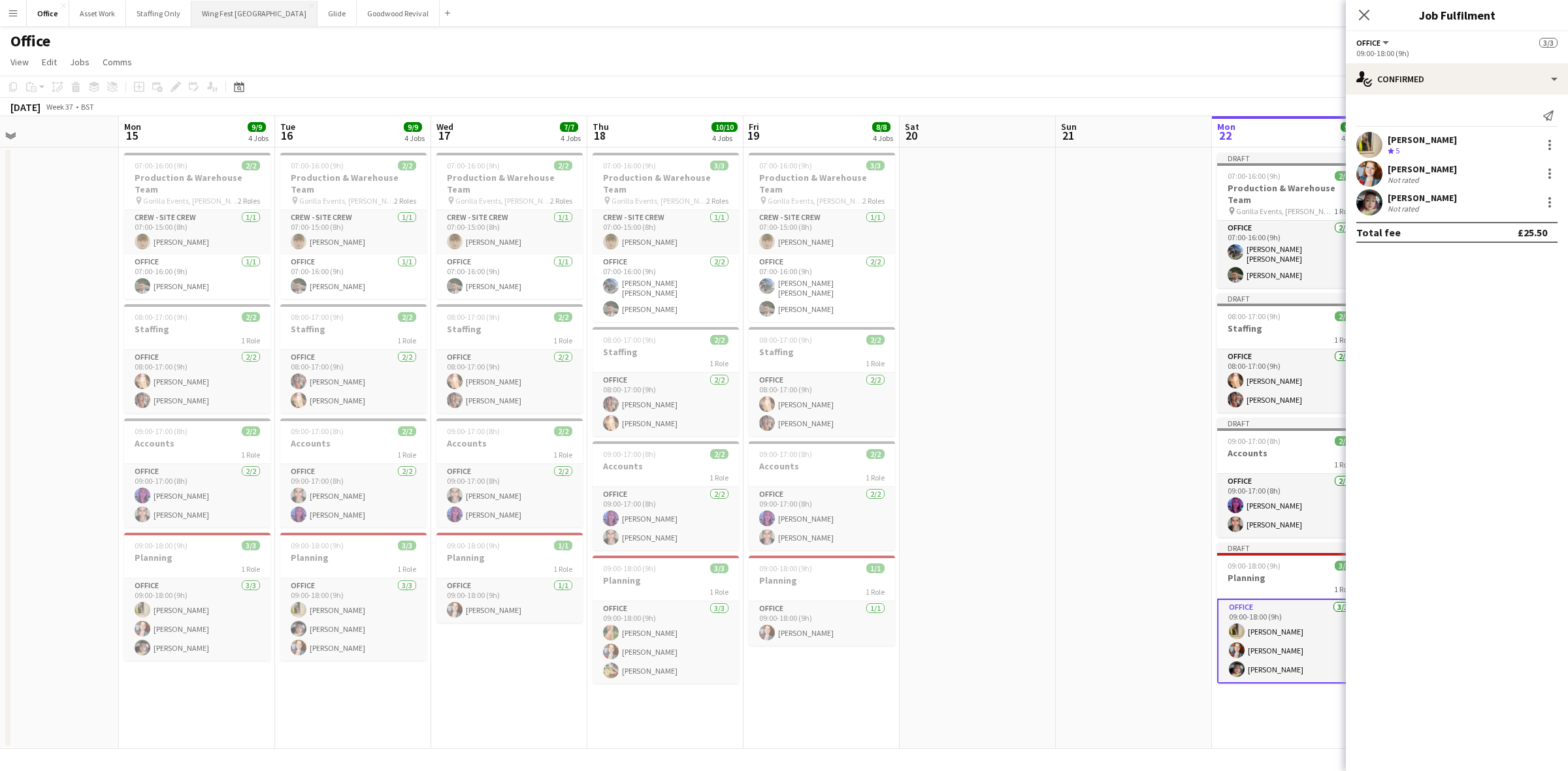
click at [212, 18] on button "Wing Fest Manchester Close" at bounding box center [254, 14] width 126 height 26
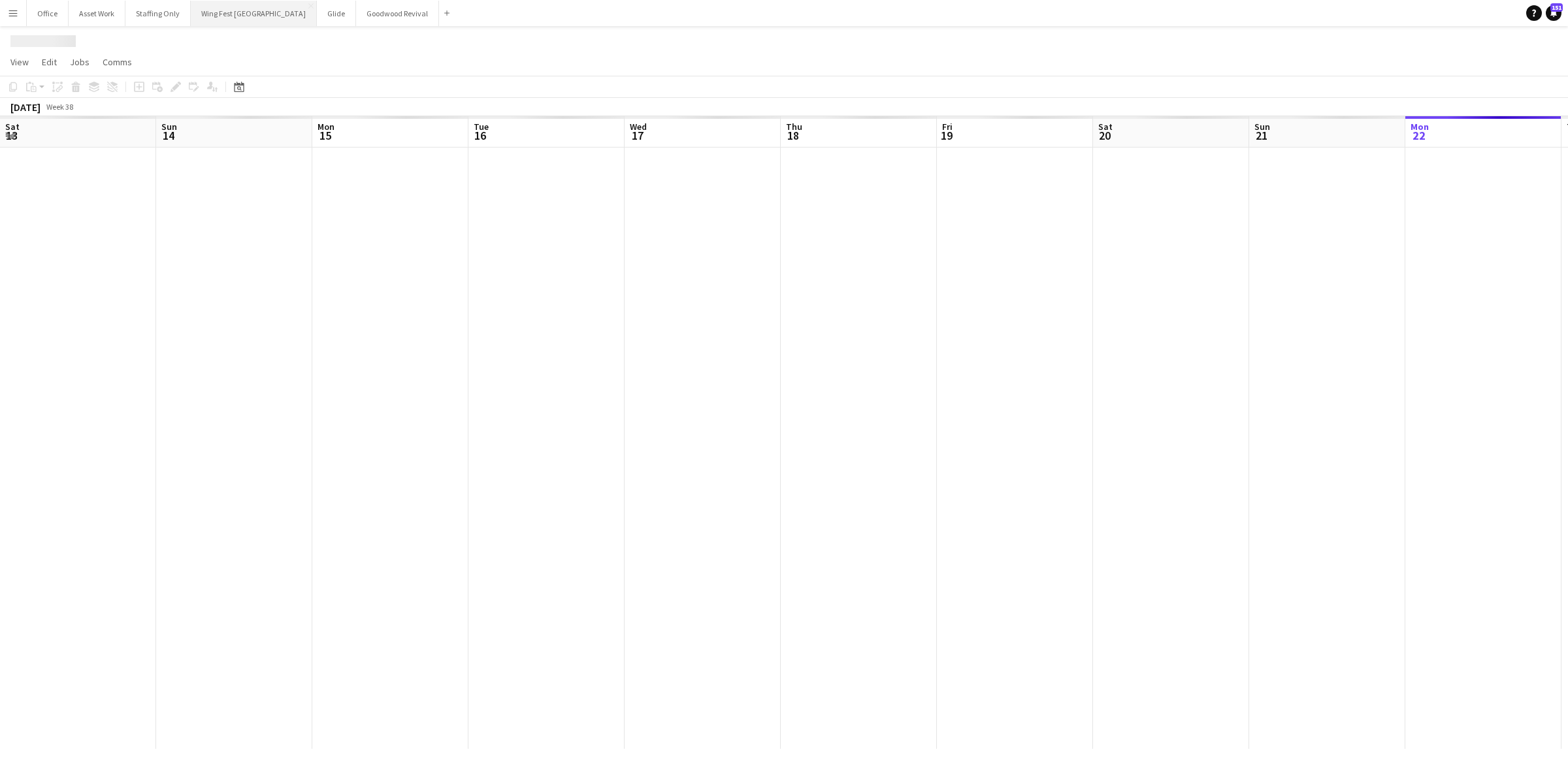
scroll to position [0, 428]
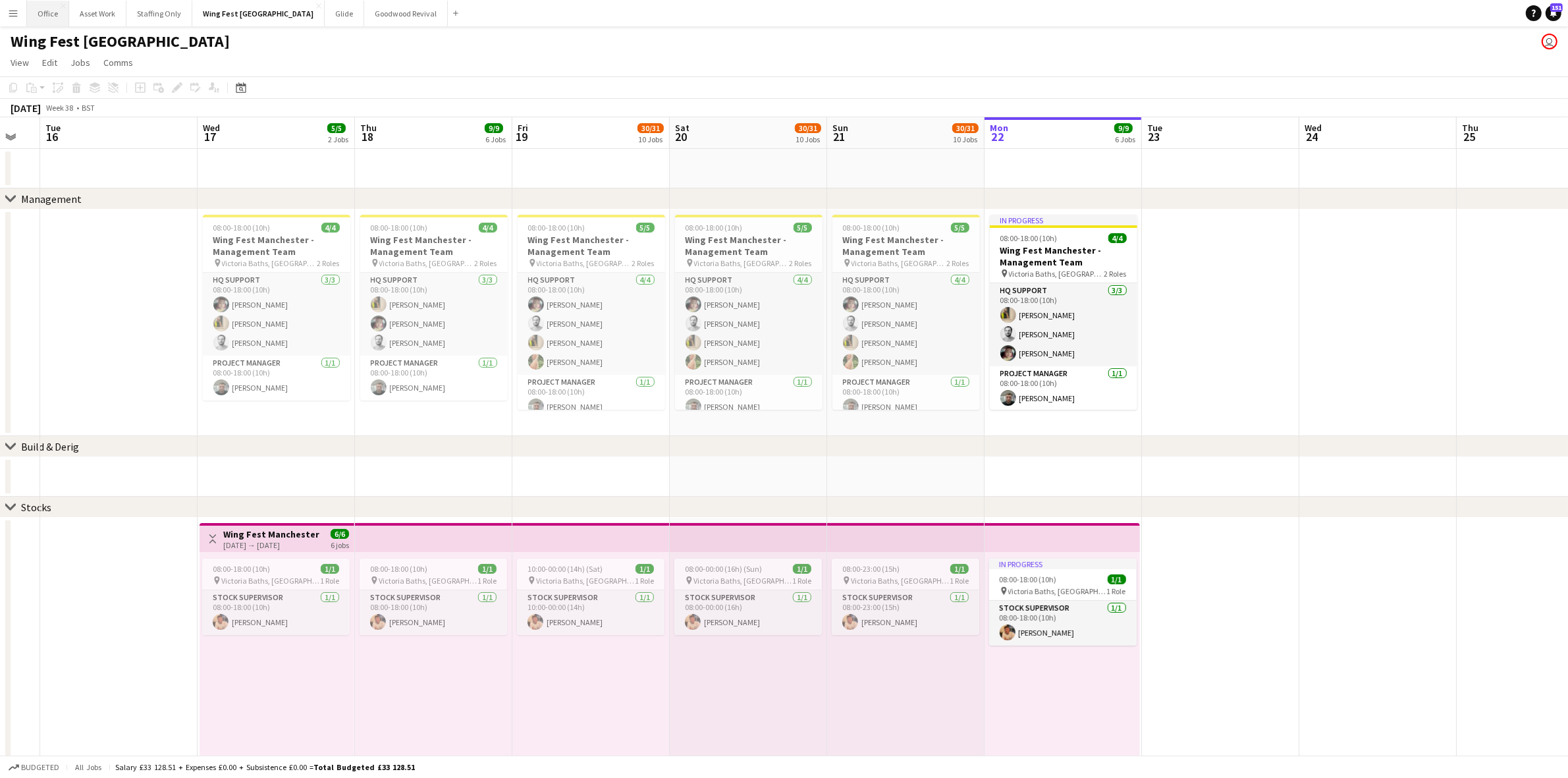
click at [51, 14] on button "Office Close" at bounding box center [48, 14] width 42 height 26
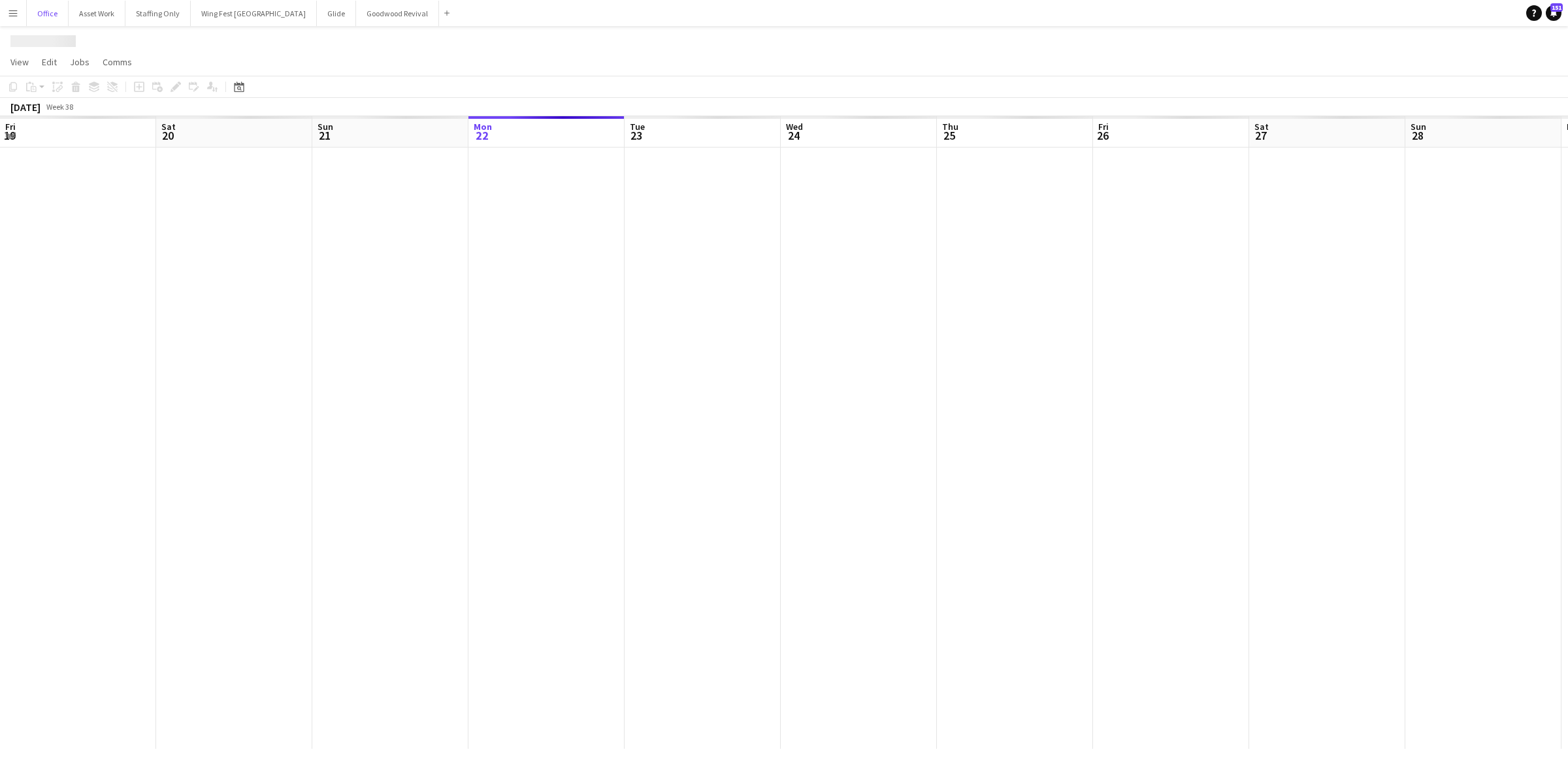
scroll to position [0, 311]
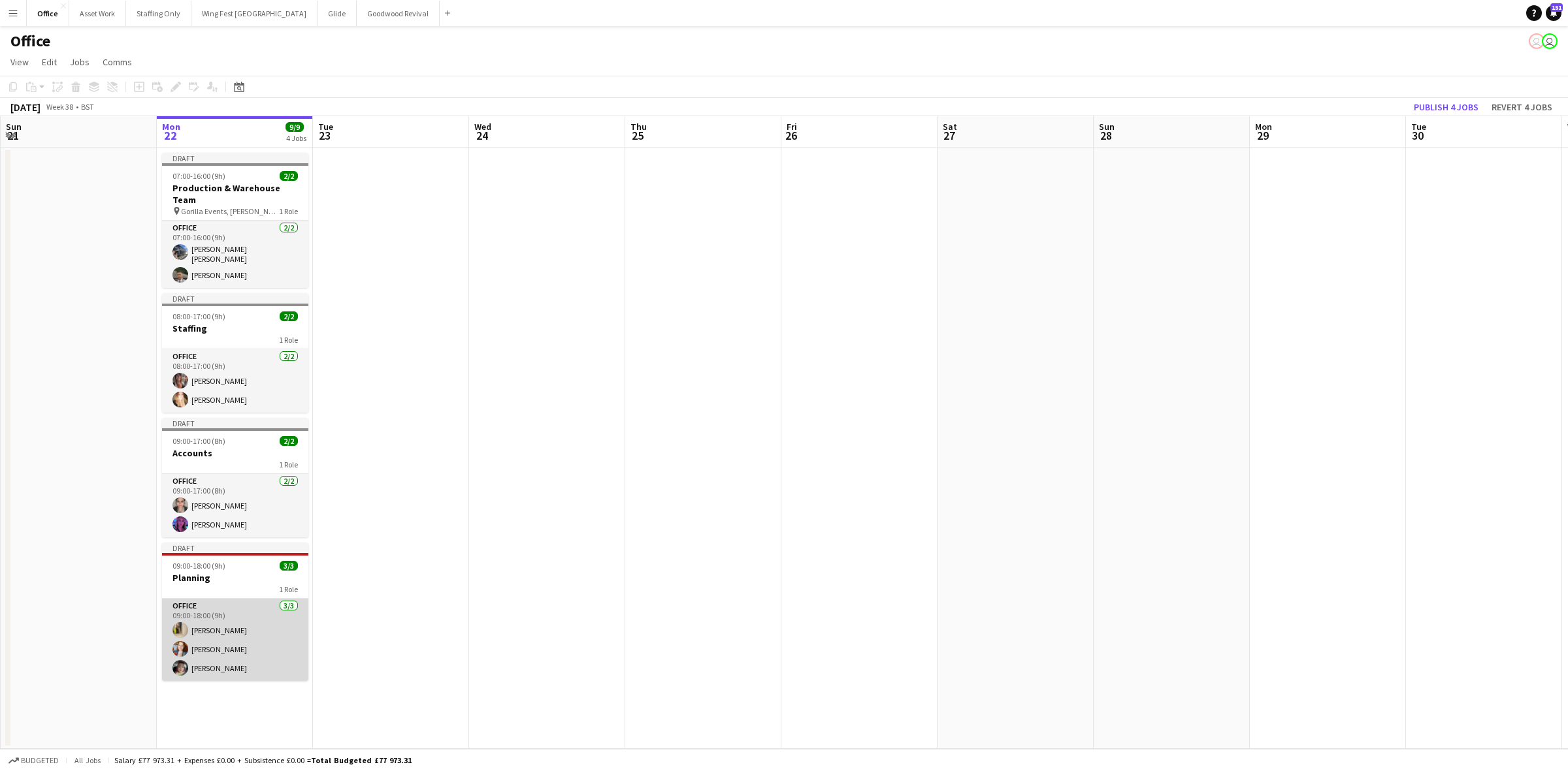
click at [185, 641] on app-user-avatar at bounding box center [180, 649] width 16 height 16
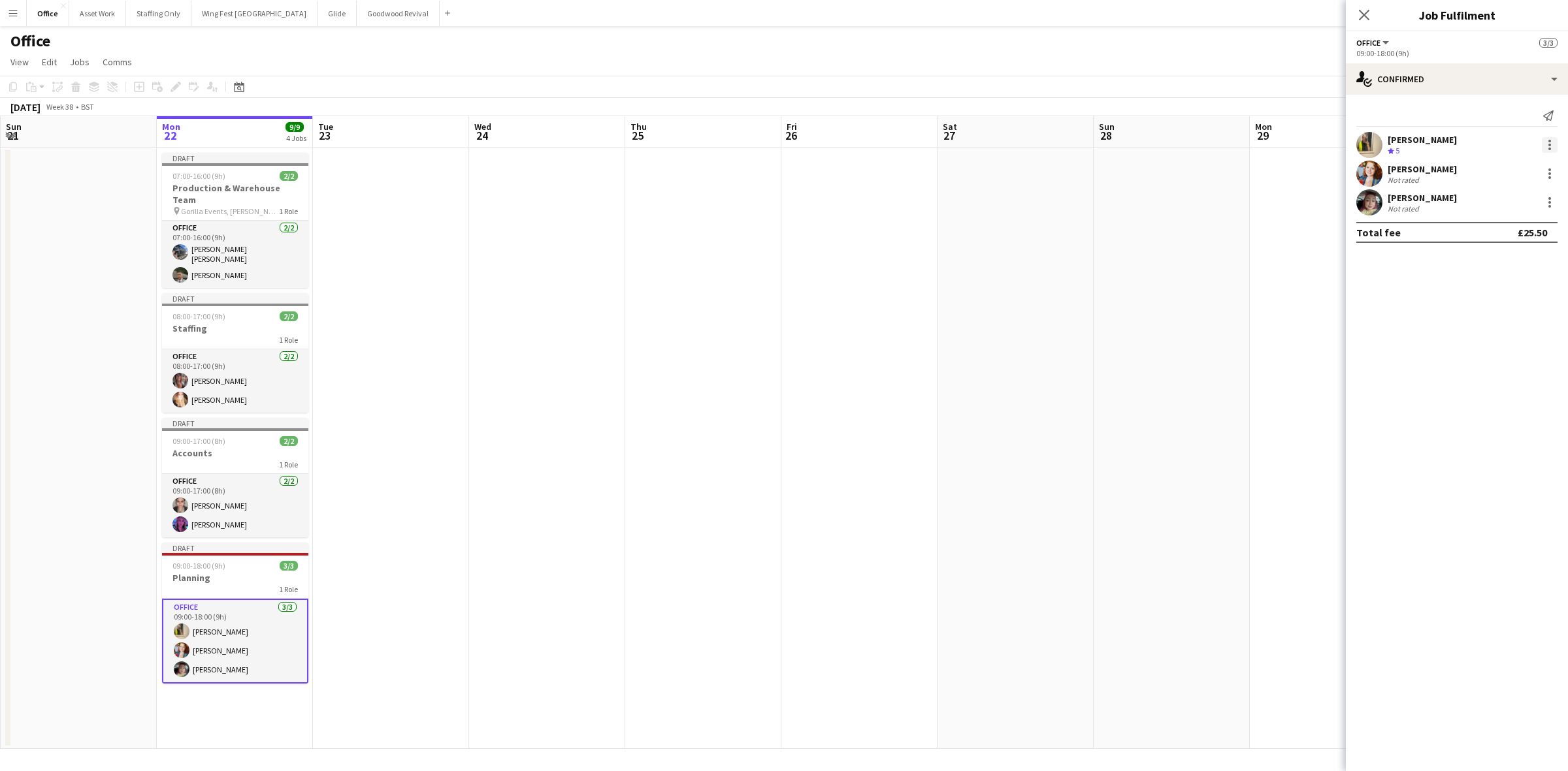
click at [1548, 148] on div at bounding box center [1549, 148] width 2 height 2
click at [1487, 289] on span "Remove" at bounding box center [1485, 294] width 39 height 11
click at [269, 656] on app-card-role "Office [DATE] 09:00-18:00 (9h) [PERSON_NAME] [PERSON_NAME] single-neutral-actio…" at bounding box center [235, 640] width 146 height 85
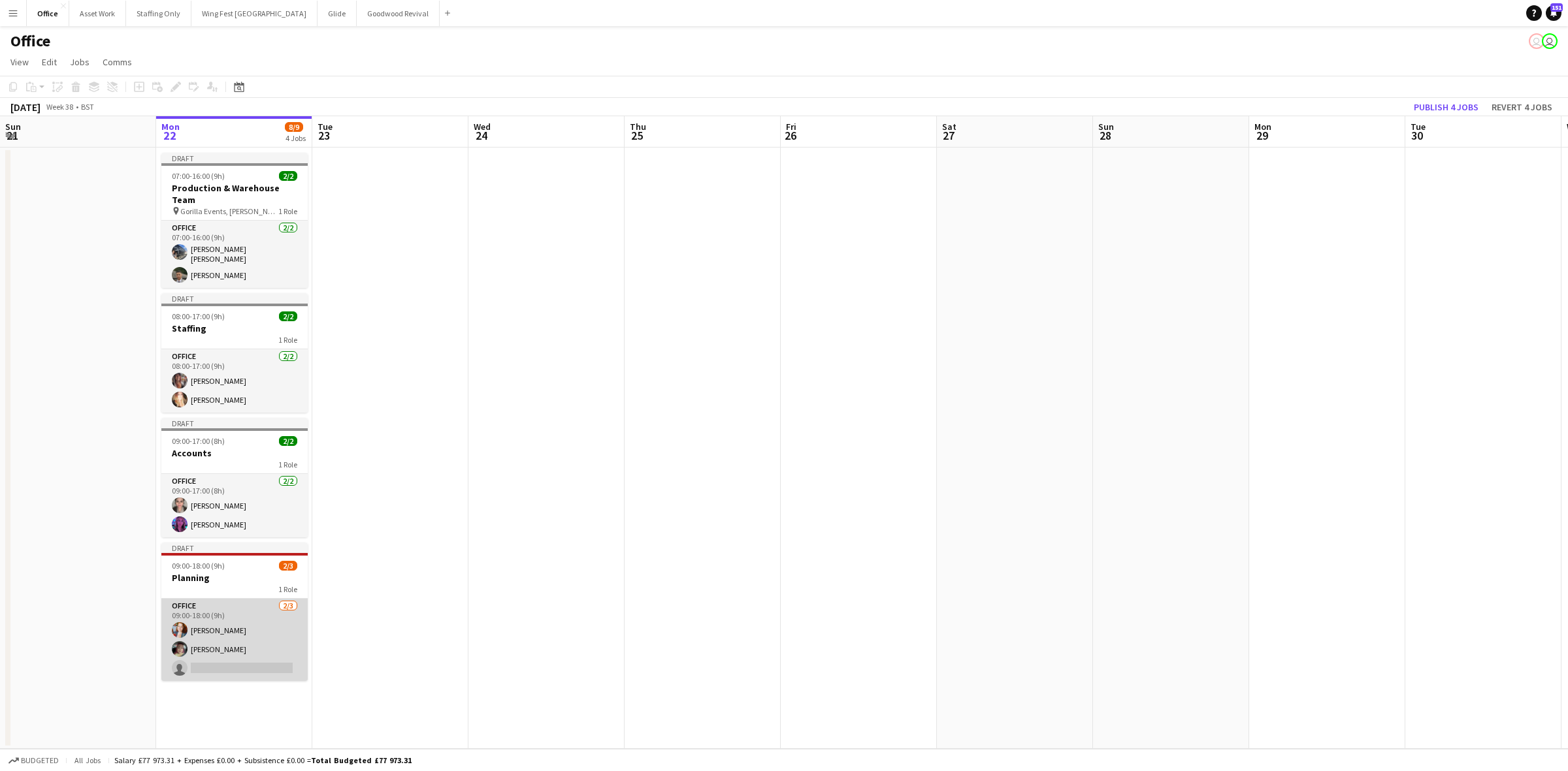
click at [208, 617] on app-card-role "Office [DATE] 09:00-18:00 (9h) [PERSON_NAME] [PERSON_NAME] single-neutral-actio…" at bounding box center [234, 640] width 146 height 82
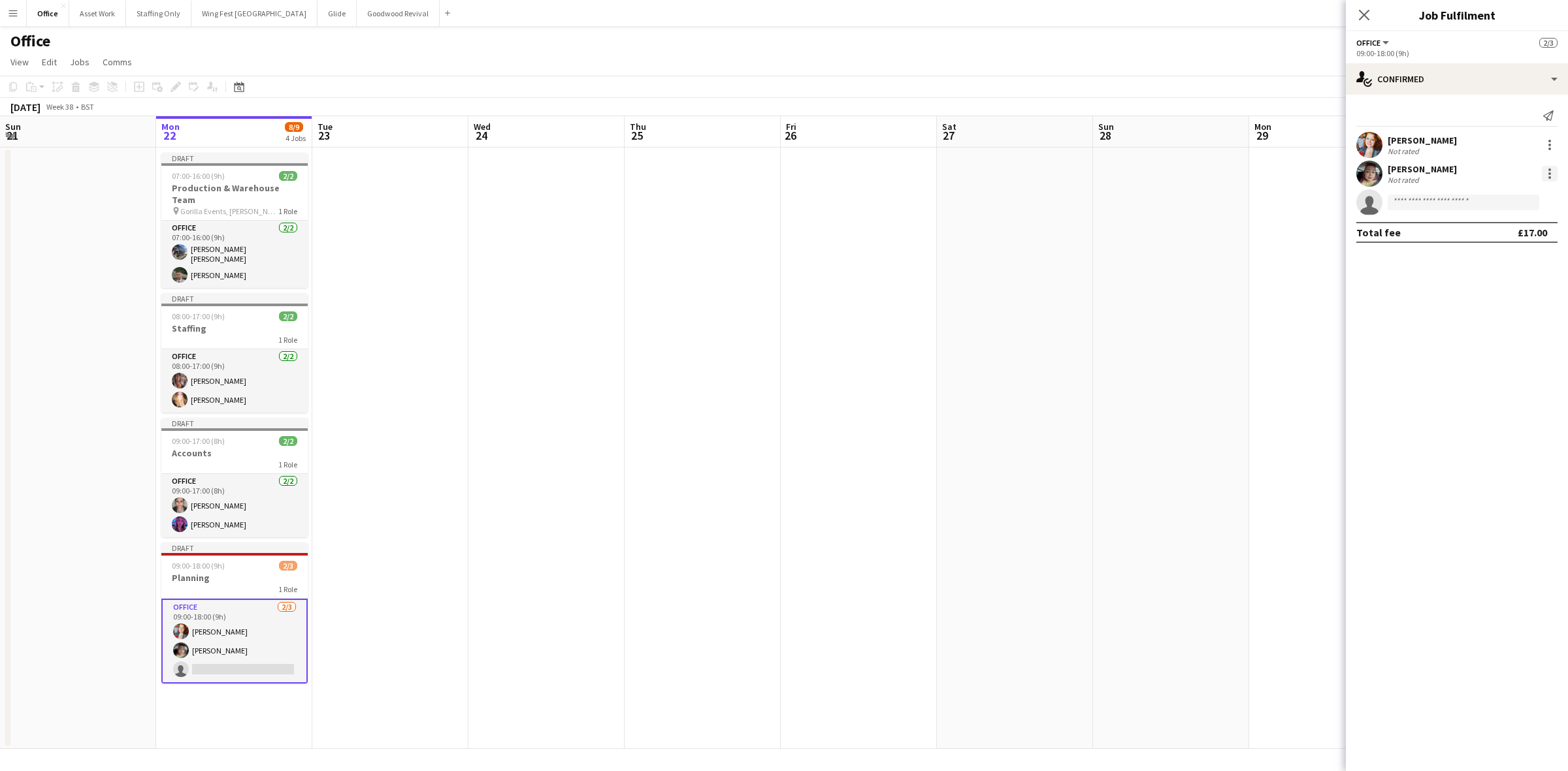
click at [1551, 171] on div at bounding box center [1549, 173] width 16 height 16
click at [1493, 320] on span "Remove" at bounding box center [1485, 322] width 39 height 11
click at [348, 628] on app-date-cell at bounding box center [390, 448] width 156 height 602
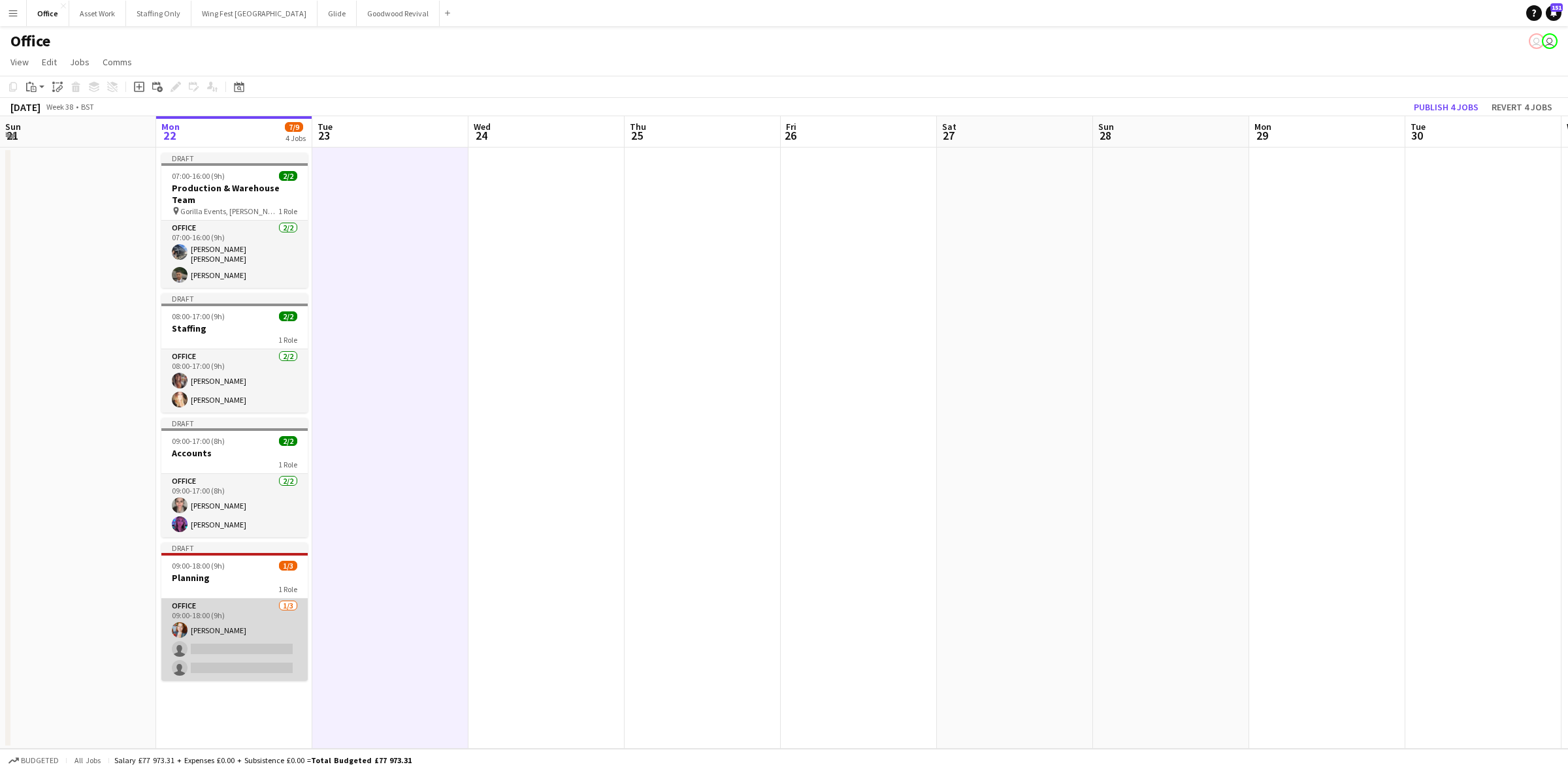
click at [266, 634] on app-card-role "Office [DATE] 09:00-18:00 (9h) [PERSON_NAME] single-neutral-actions single-neut…" at bounding box center [234, 640] width 146 height 82
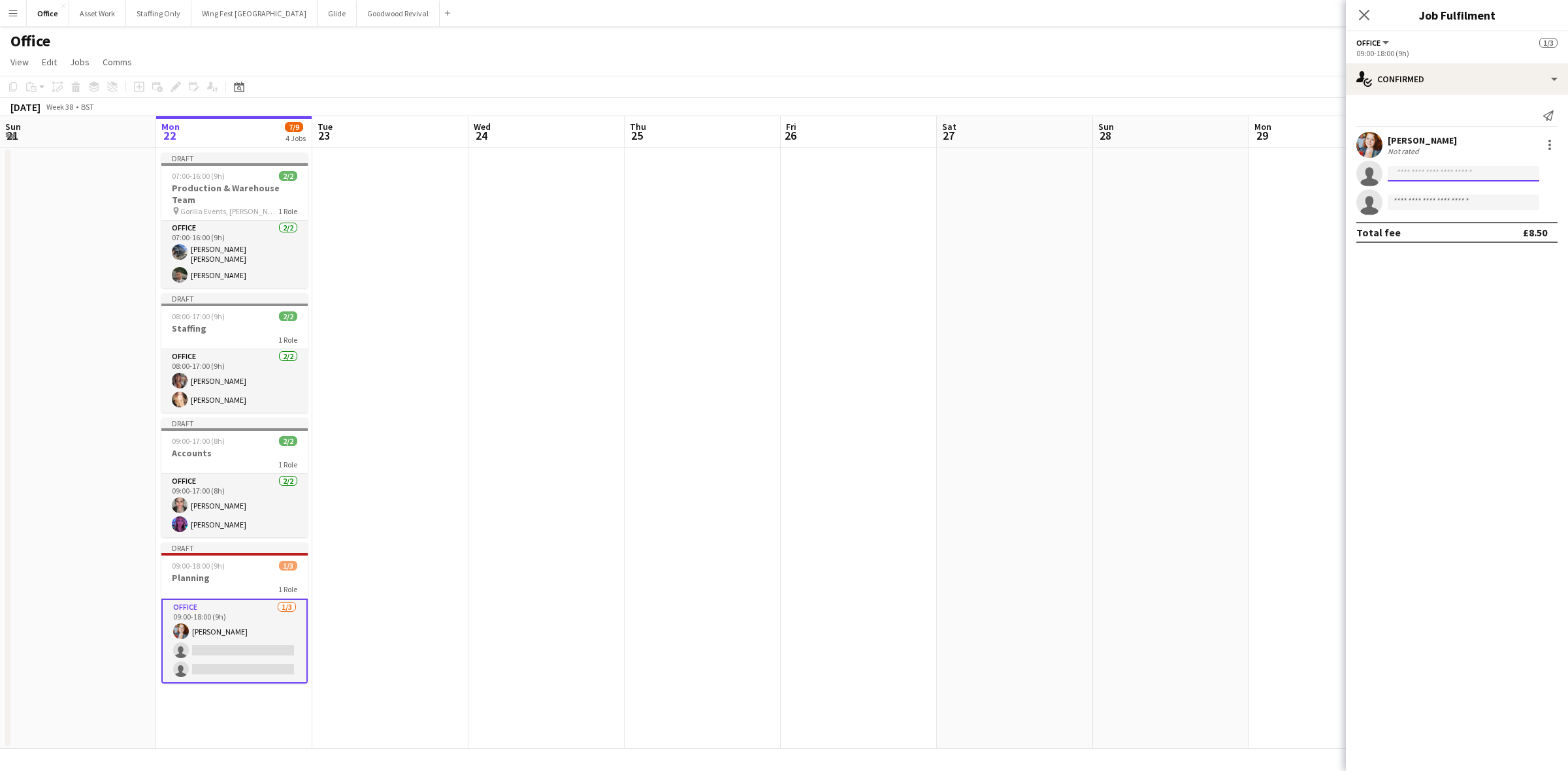
click at [1416, 169] on input at bounding box center [1463, 173] width 152 height 16
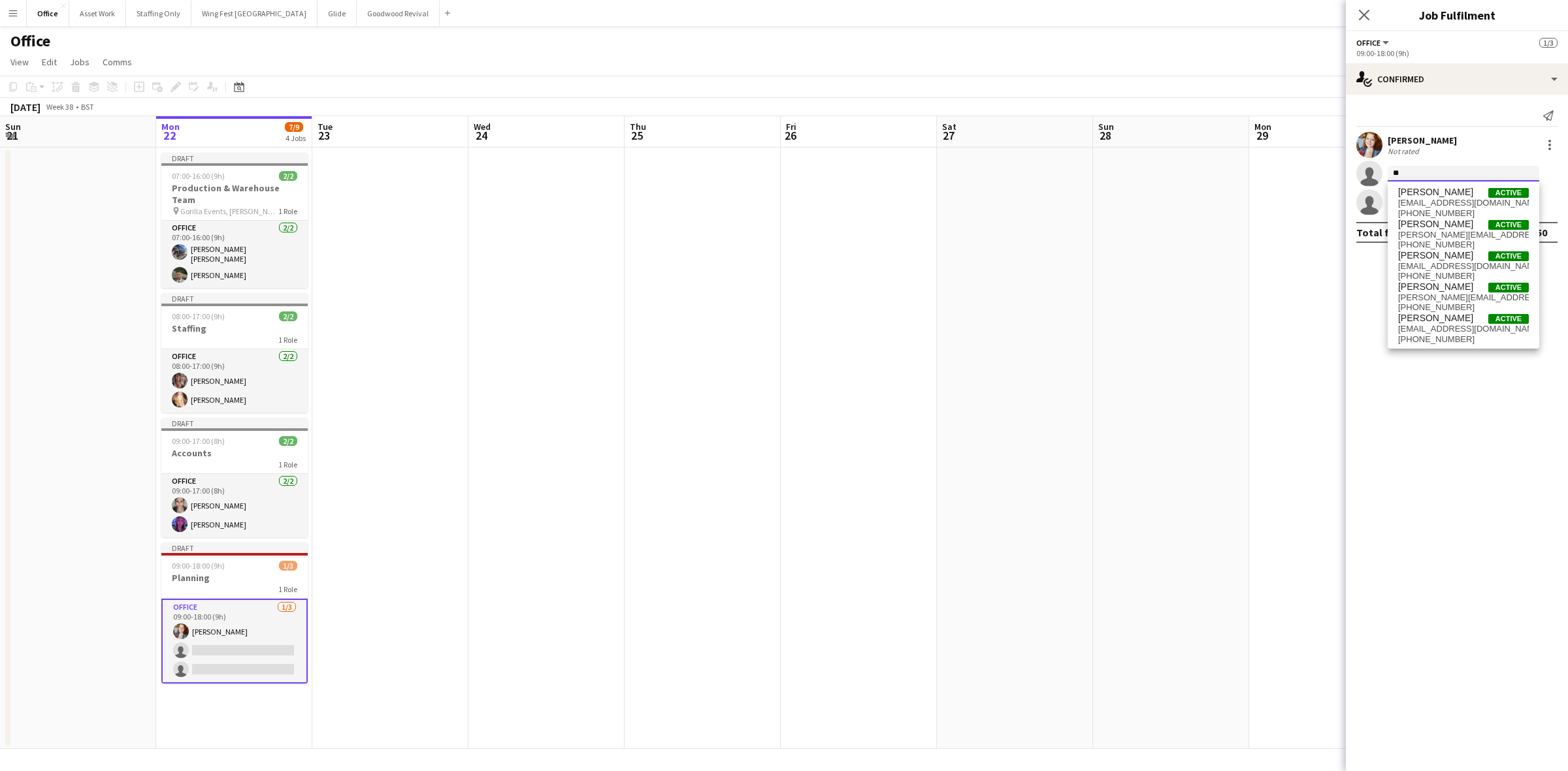
type input "*"
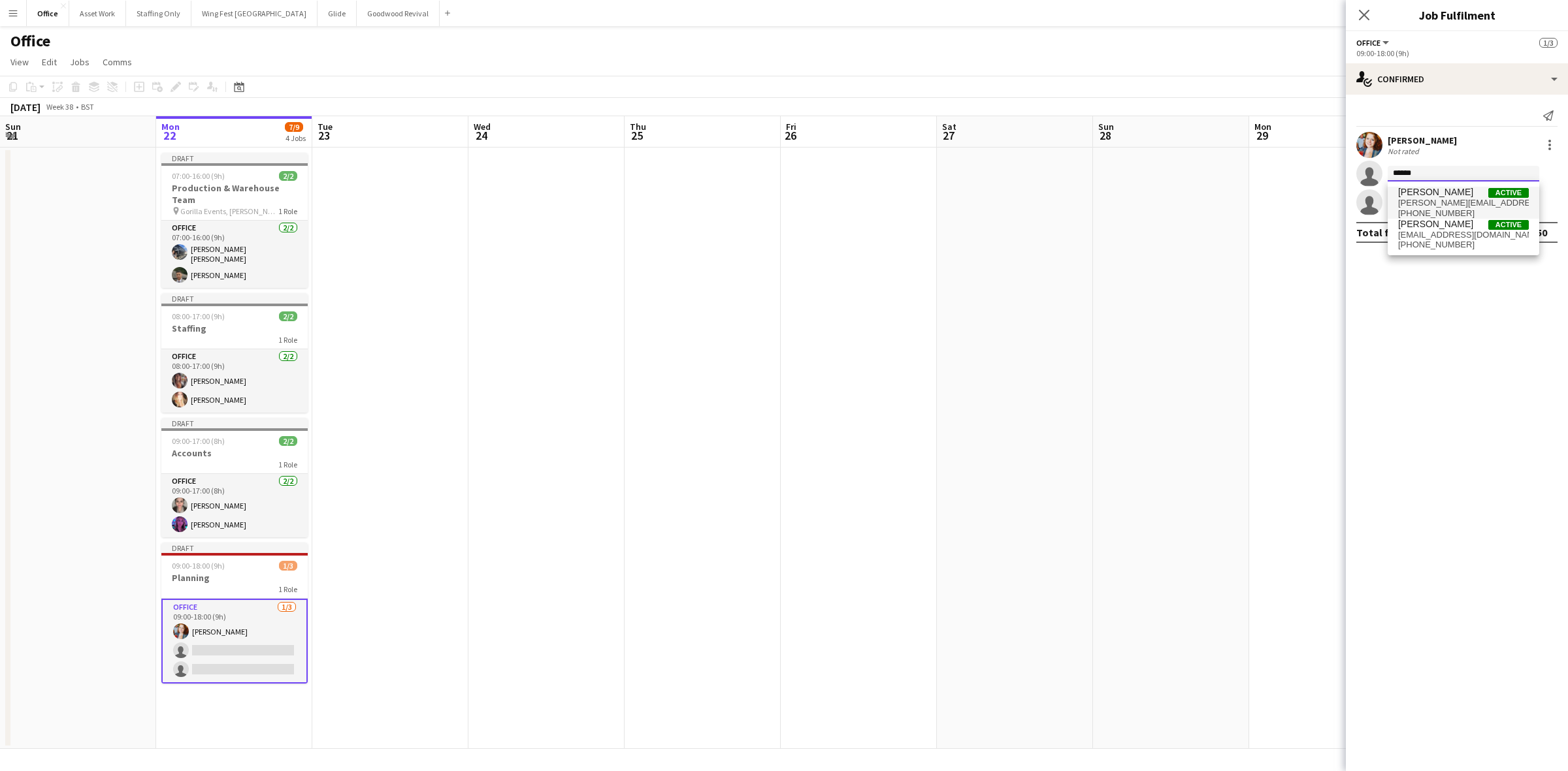
type input "******"
click at [1436, 203] on span "[PERSON_NAME][EMAIL_ADDRESS][PERSON_NAME][DOMAIN_NAME]" at bounding box center [1463, 203] width 131 height 10
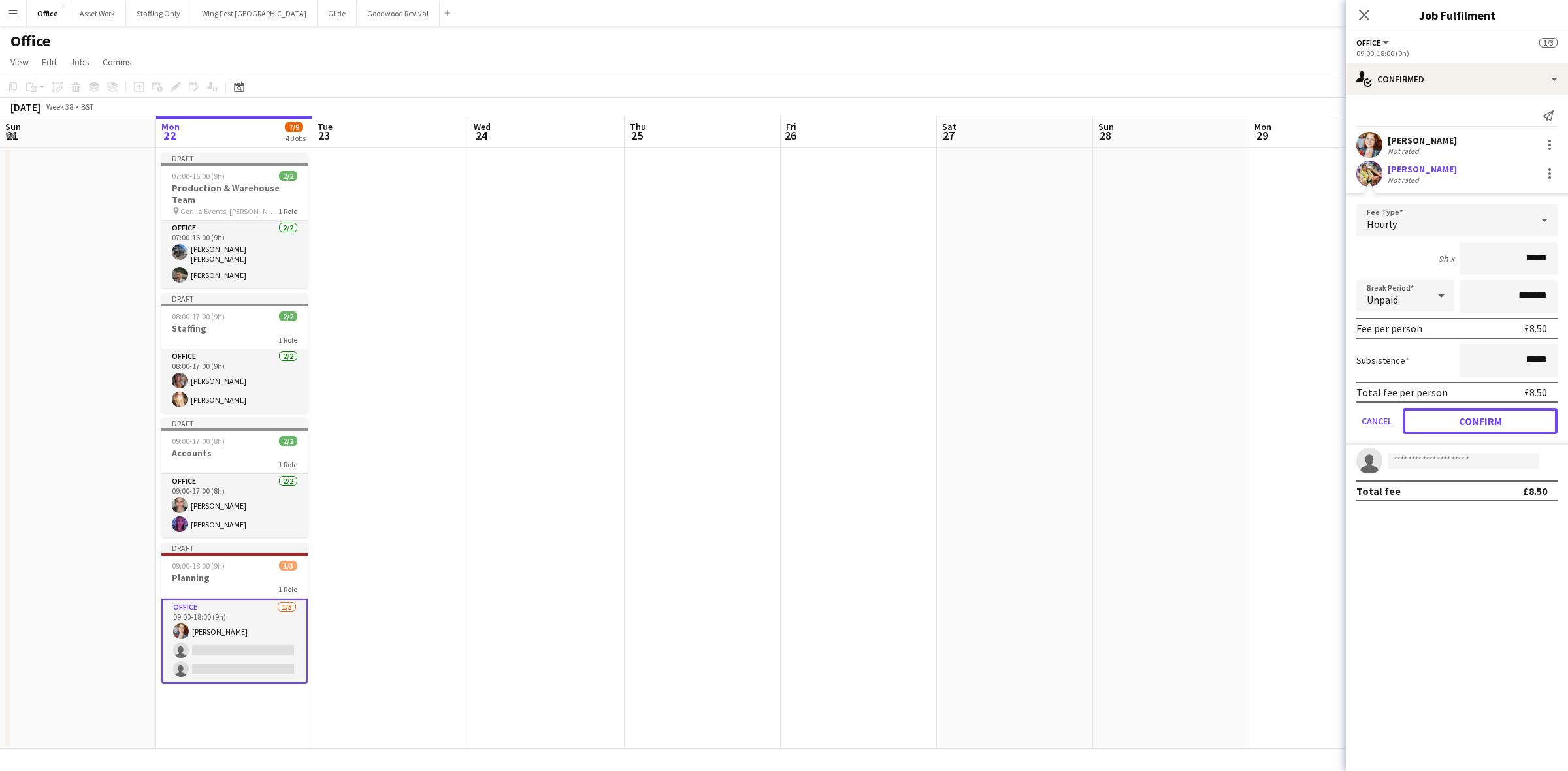
click at [1464, 419] on button "Confirm" at bounding box center [1480, 421] width 155 height 26
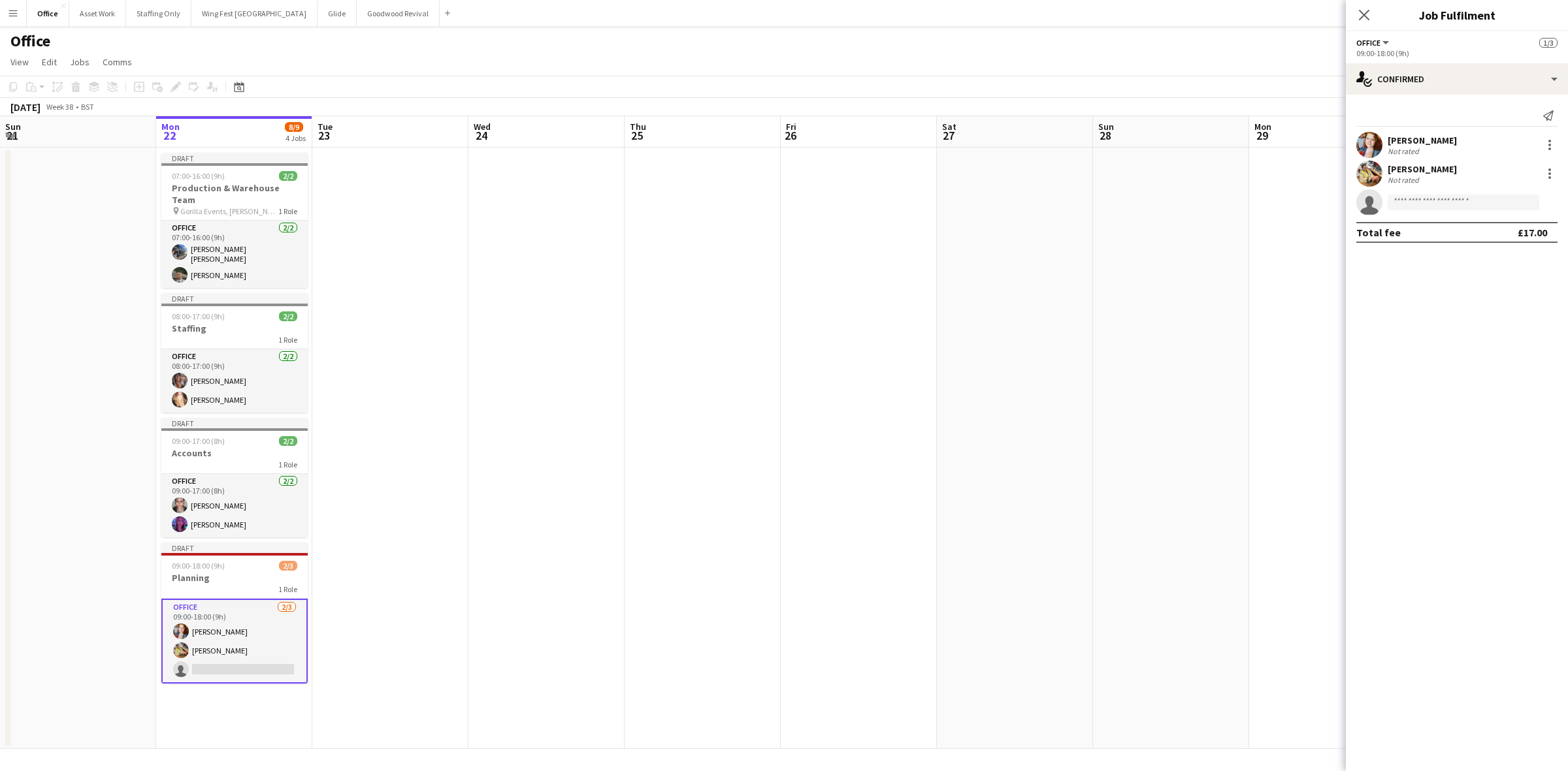
click at [373, 563] on app-date-cell at bounding box center [390, 448] width 156 height 602
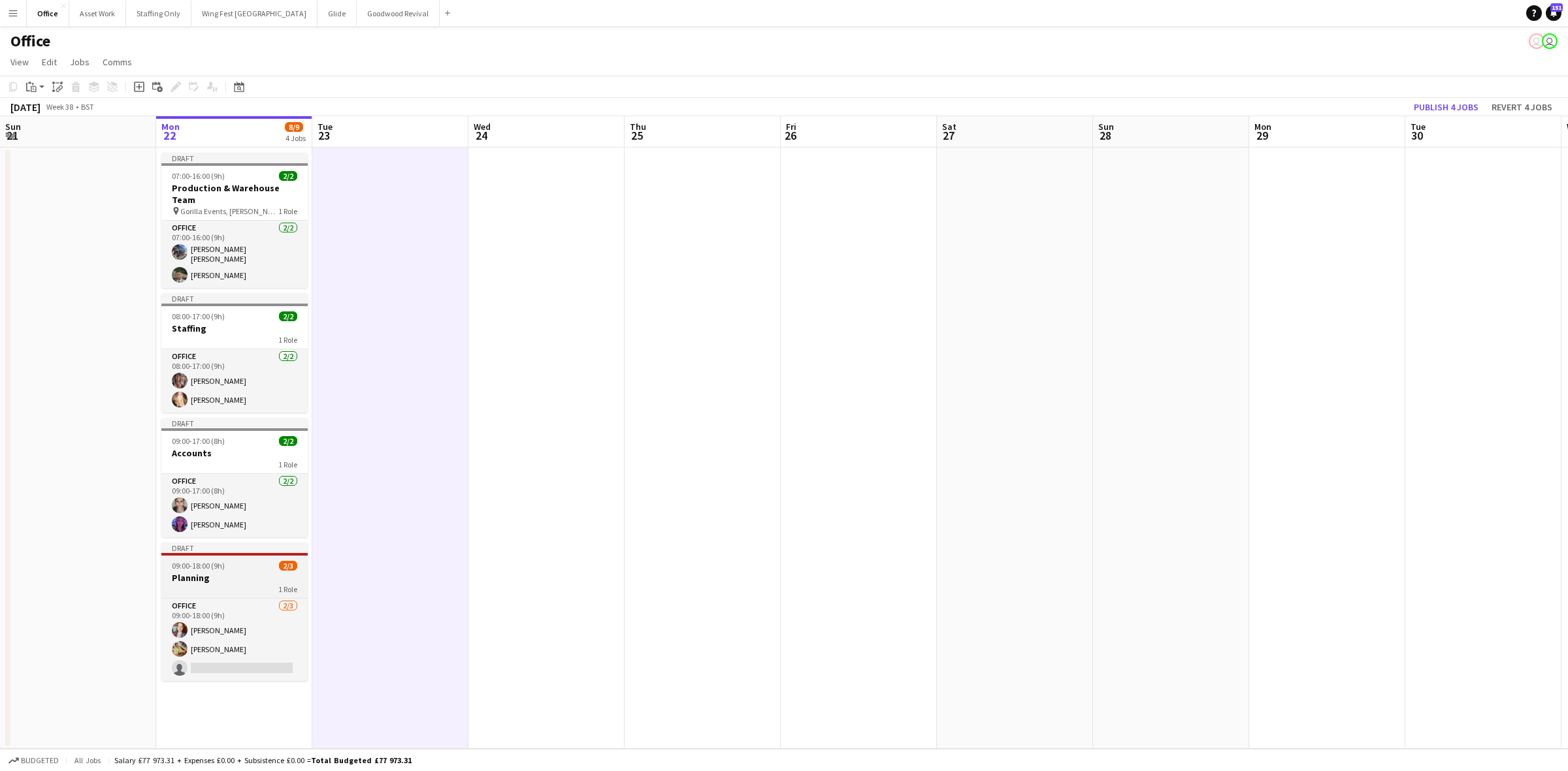
click at [227, 572] on h3 "Planning" at bounding box center [234, 578] width 146 height 12
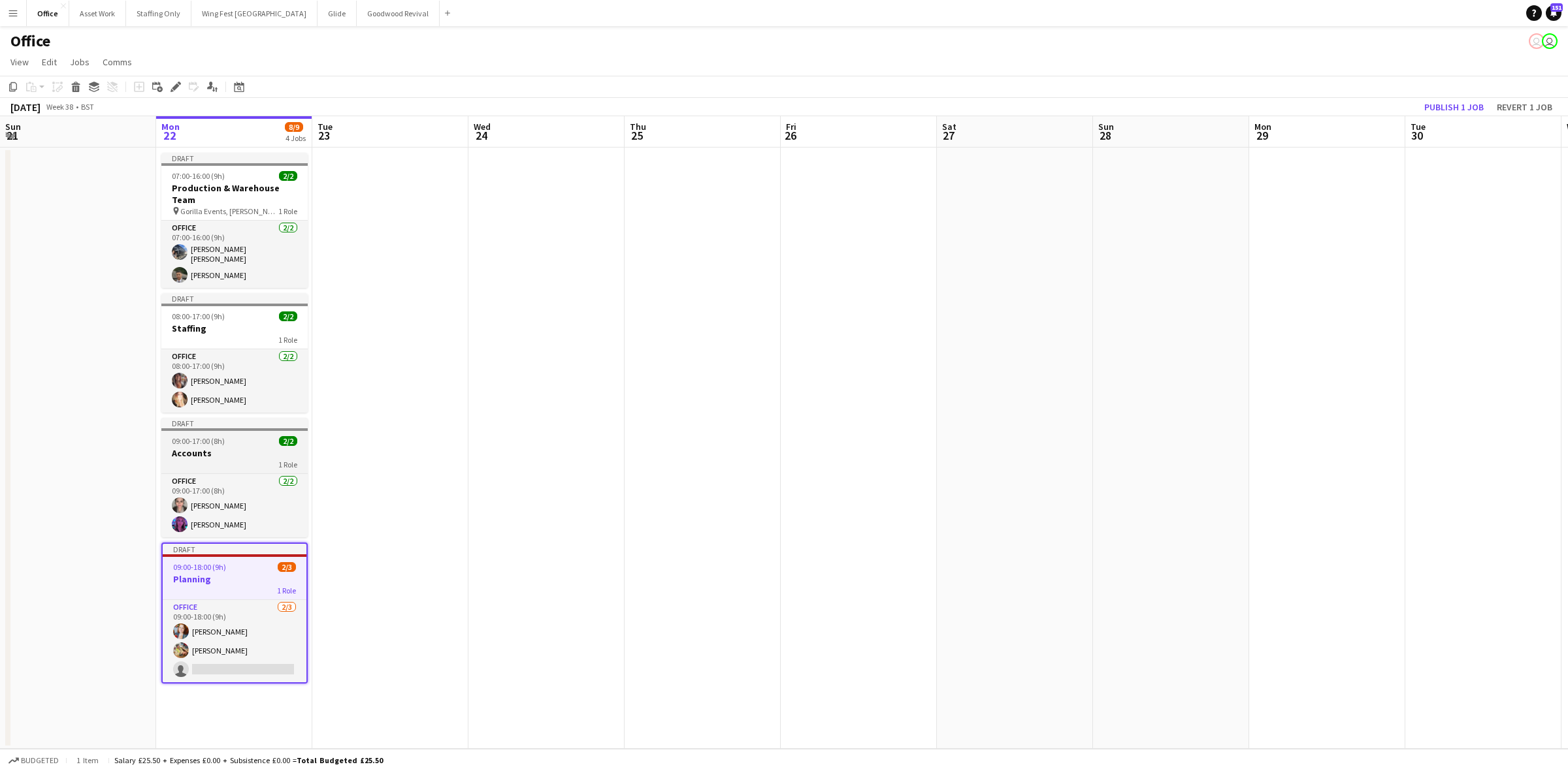
click at [230, 447] on h3 "Accounts" at bounding box center [234, 453] width 146 height 12
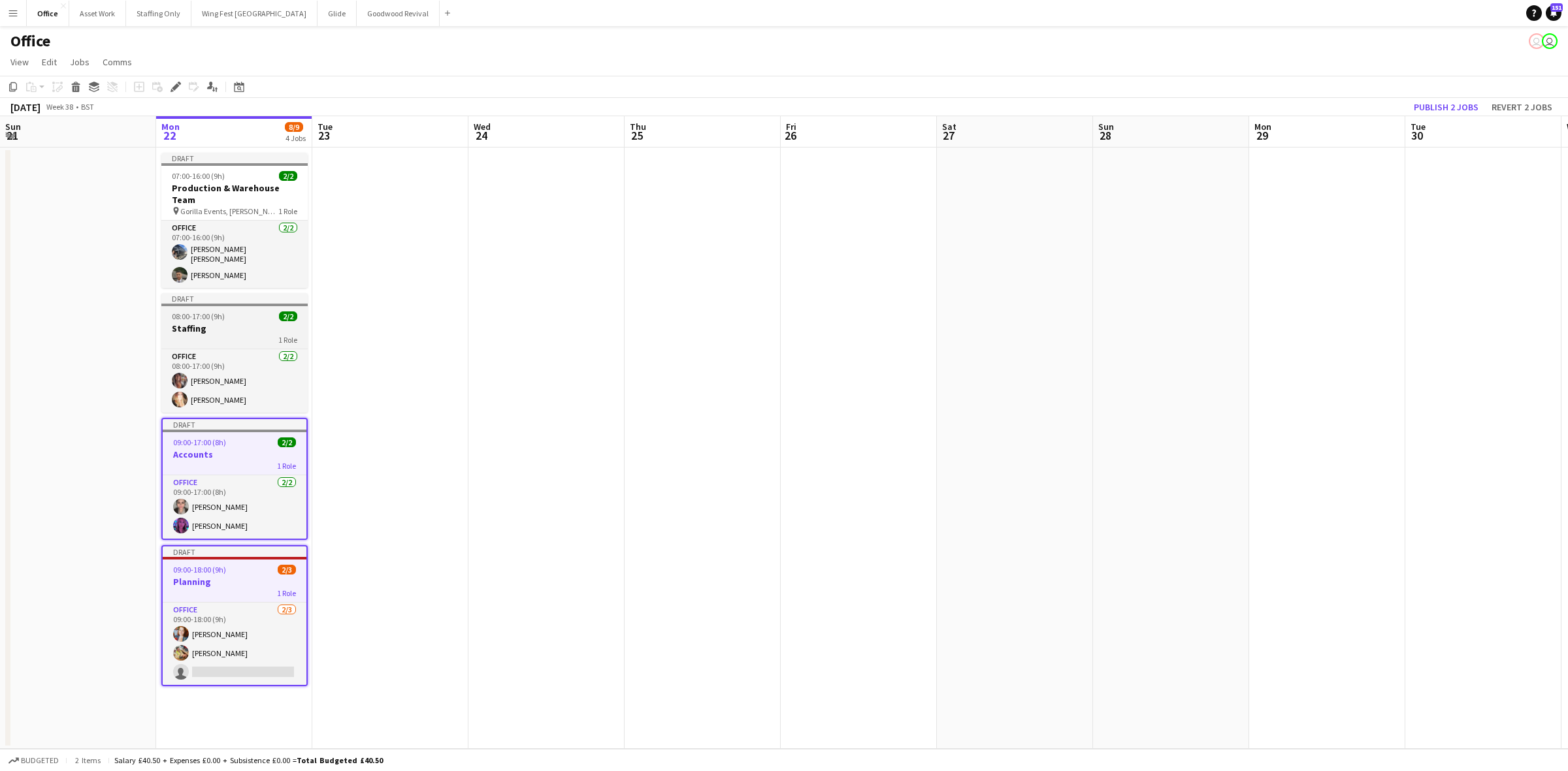
click at [223, 311] on span "08:00-17:00 (9h)" at bounding box center [198, 316] width 53 height 10
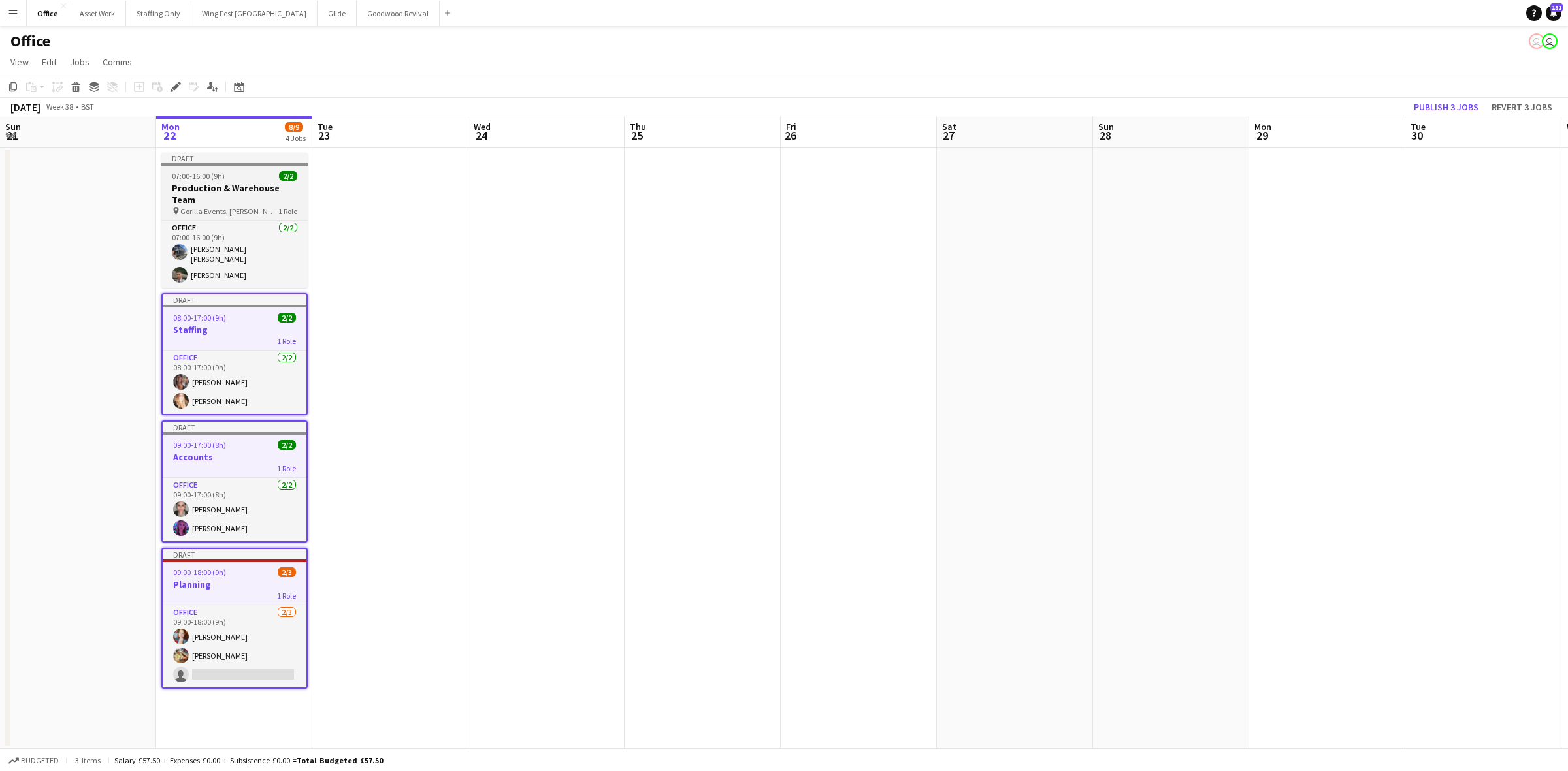
click at [214, 190] on h3 "Production & Warehouse Team" at bounding box center [234, 194] width 146 height 23
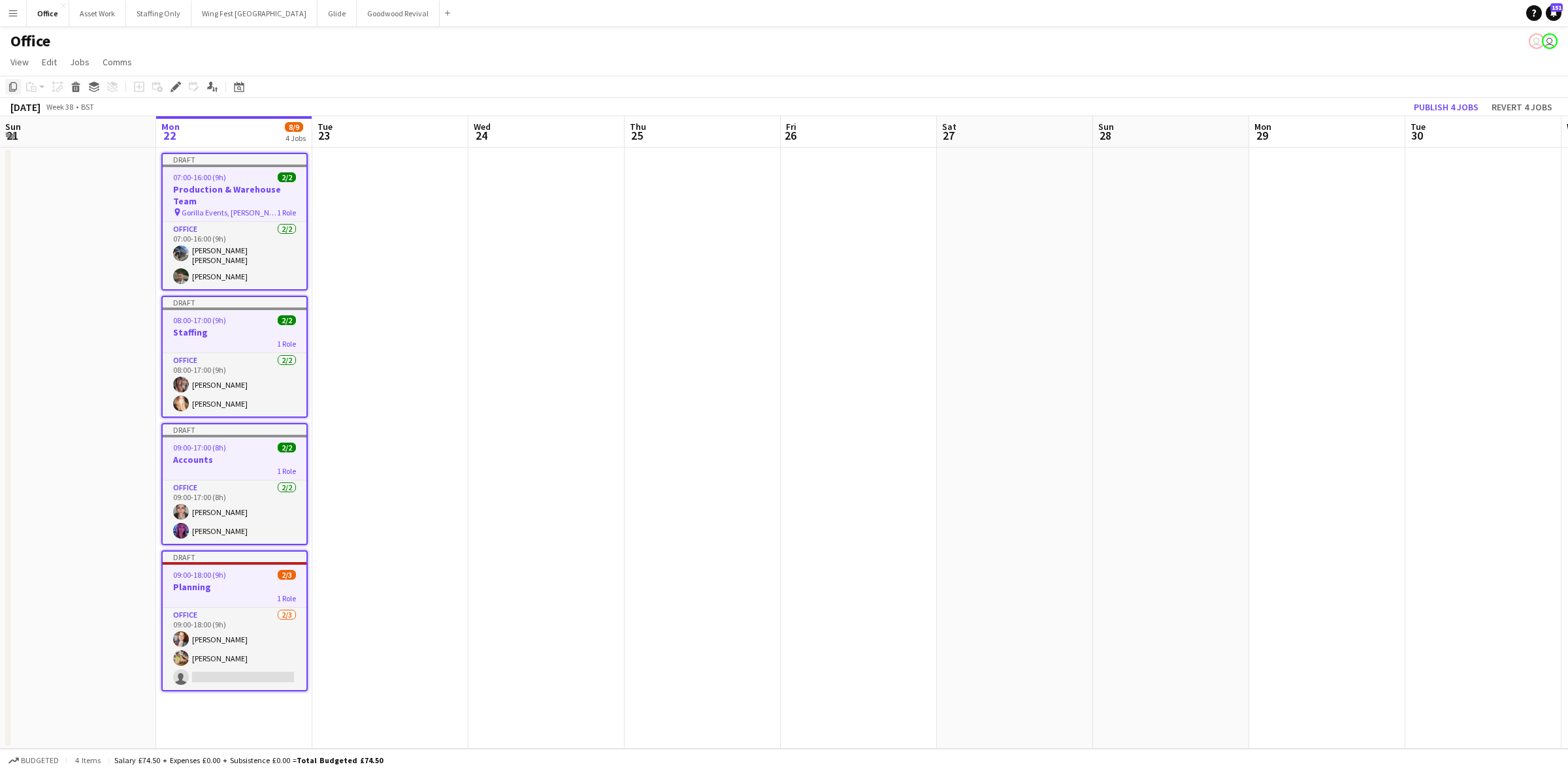
click at [15, 85] on icon "Copy" at bounding box center [13, 87] width 11 height 10
click at [407, 206] on app-date-cell at bounding box center [390, 448] width 156 height 602
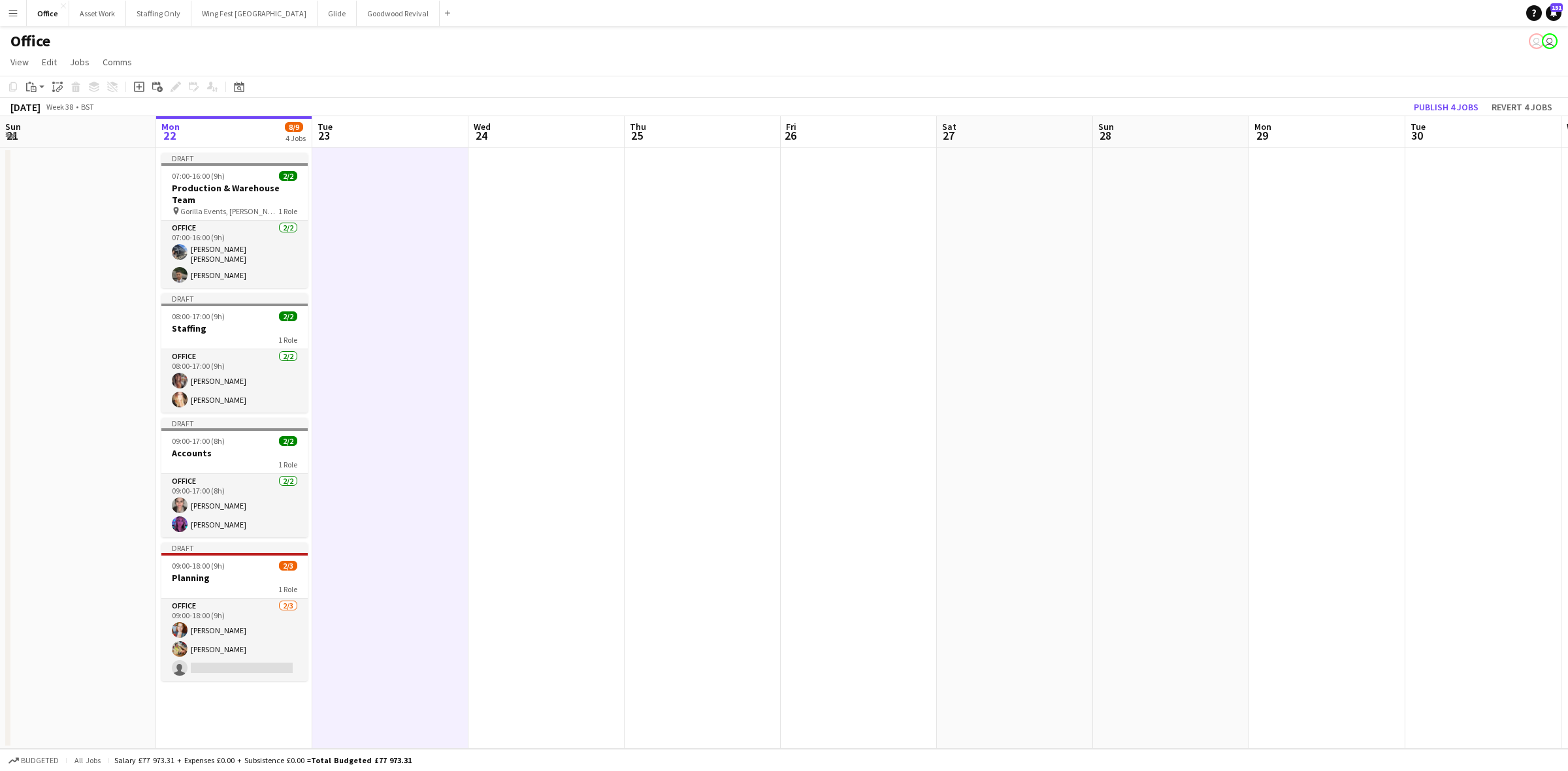
click at [538, 208] on app-date-cell at bounding box center [546, 448] width 156 height 602
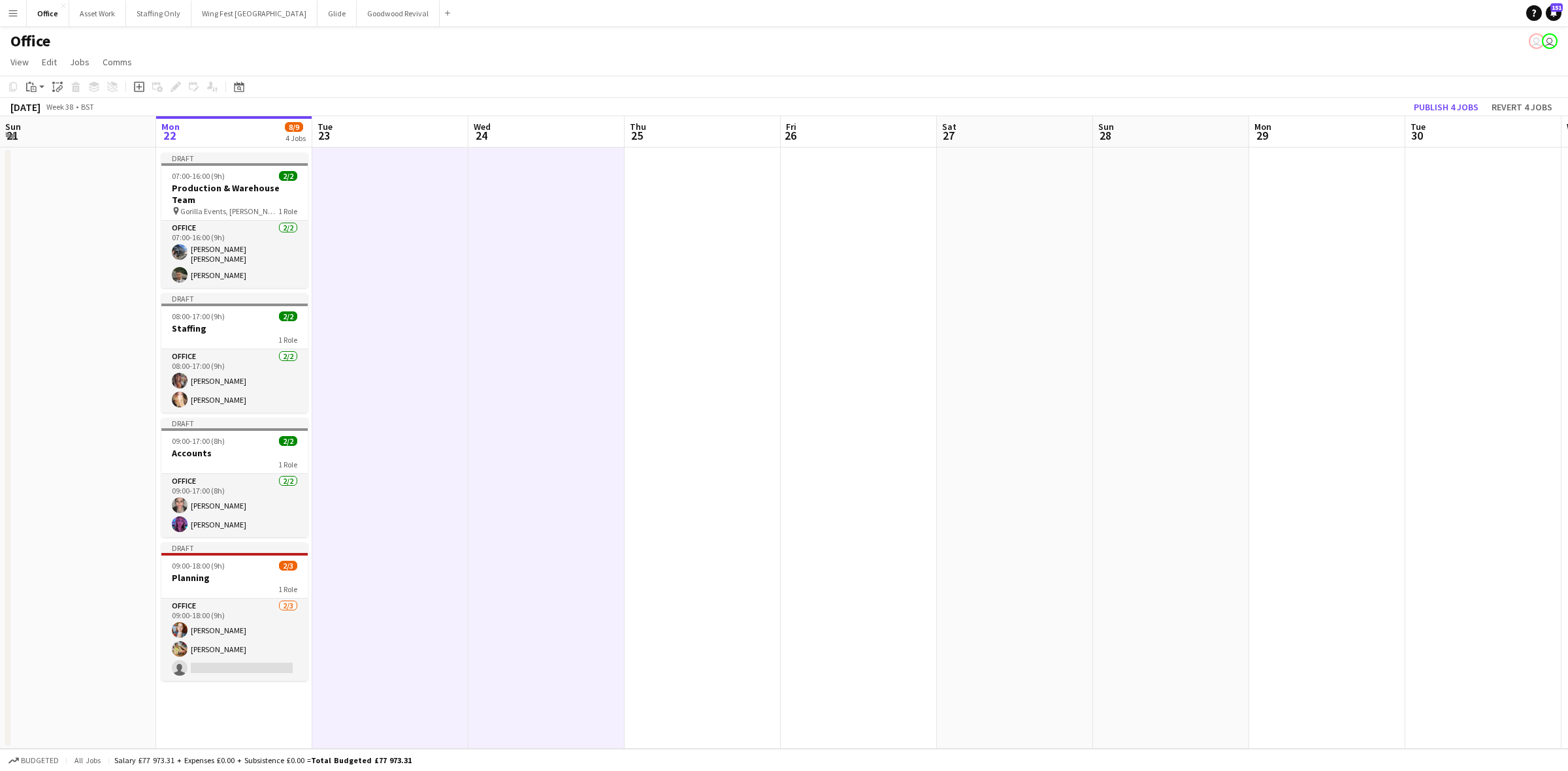
click at [690, 204] on app-date-cell at bounding box center [702, 448] width 156 height 602
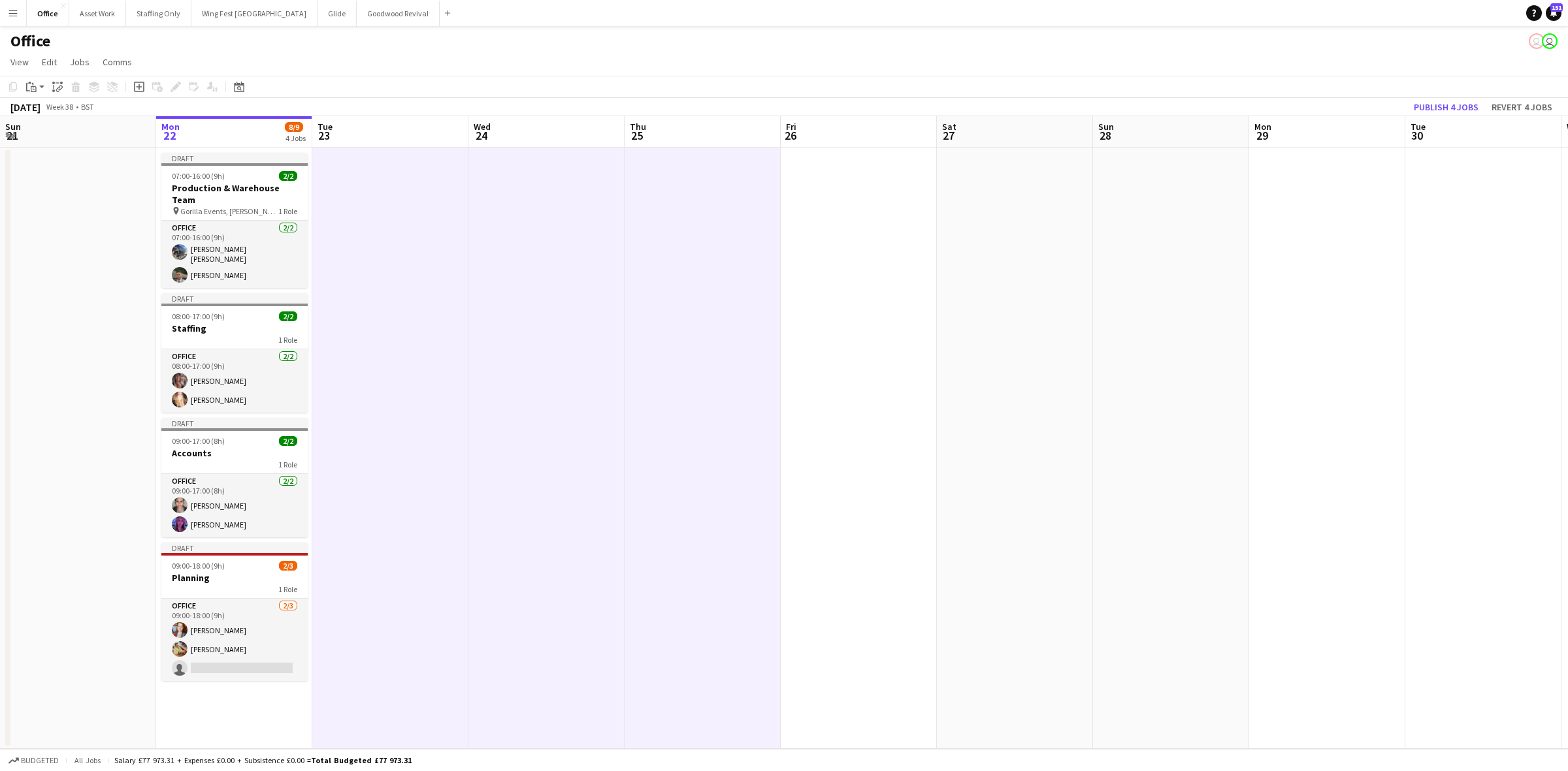
click at [817, 202] on app-date-cell at bounding box center [859, 448] width 156 height 602
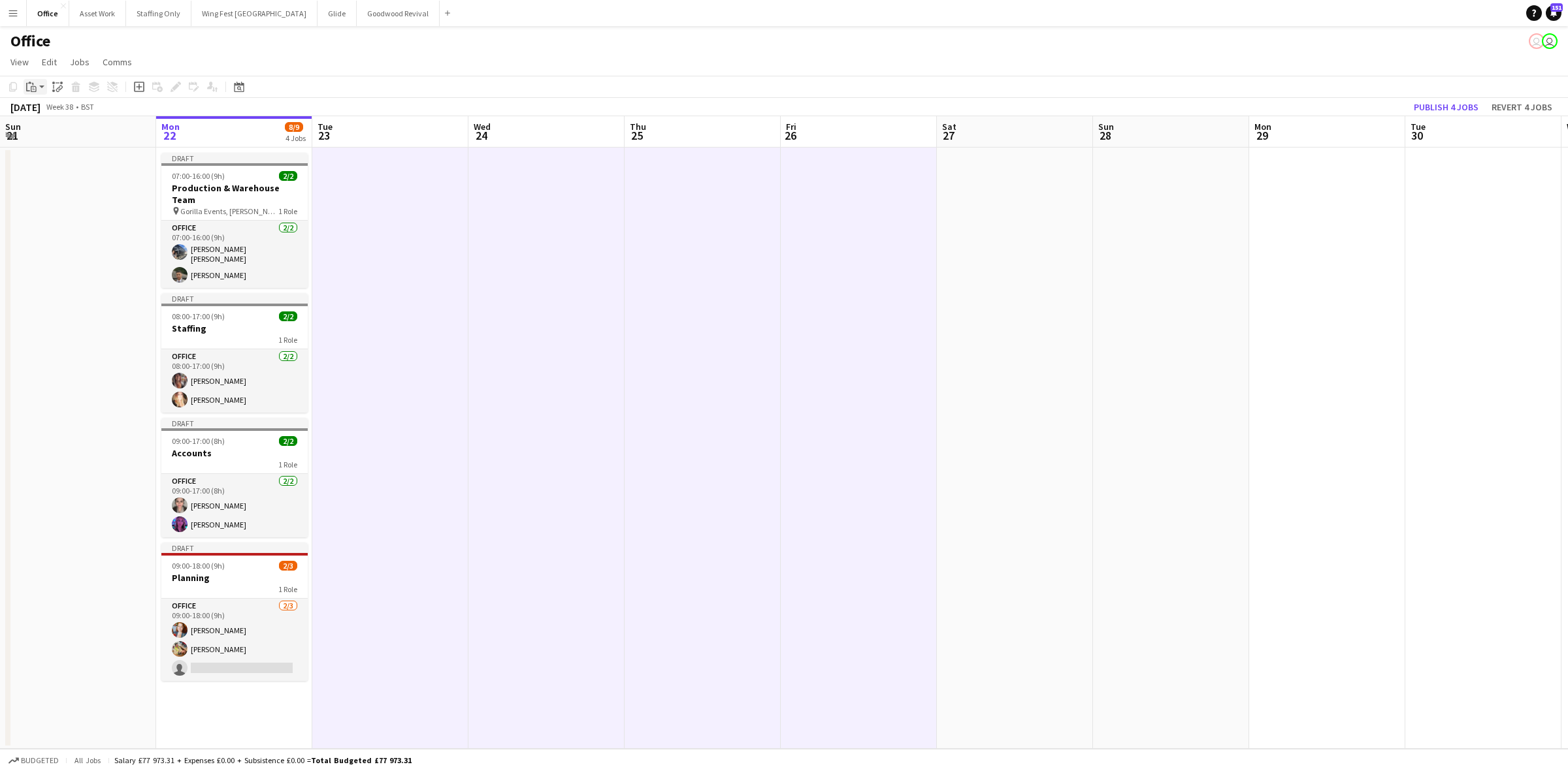
click at [39, 90] on app-action-btn "Paste" at bounding box center [35, 86] width 23 height 16
click at [61, 132] on link "Paste with crew Ctrl+Shift+V" at bounding box center [96, 134] width 123 height 12
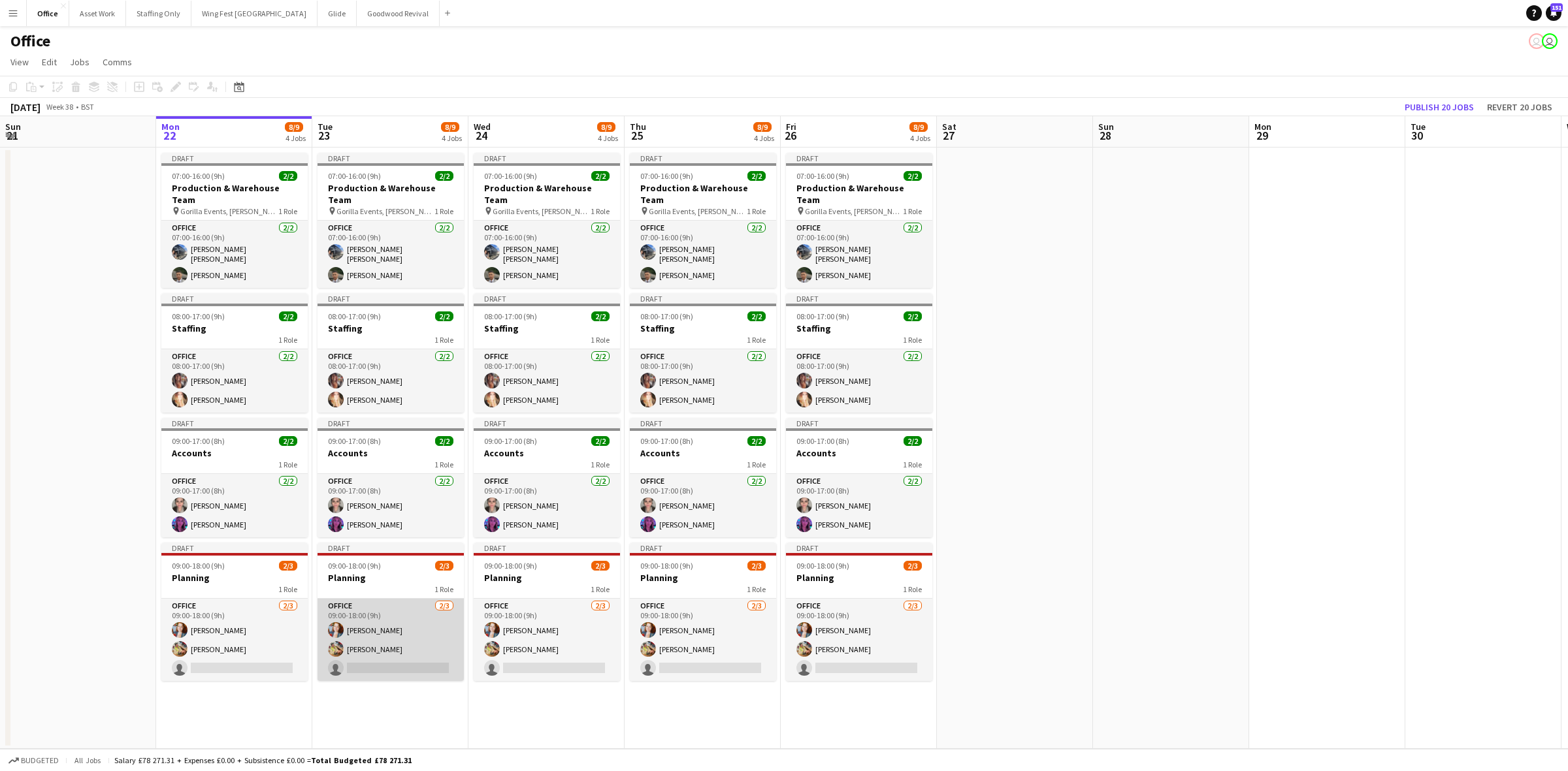
click at [402, 655] on app-card-role "Office [DATE] 09:00-18:00 (9h) [PERSON_NAME] [PERSON_NAME] single-neutral-actio…" at bounding box center [390, 640] width 146 height 82
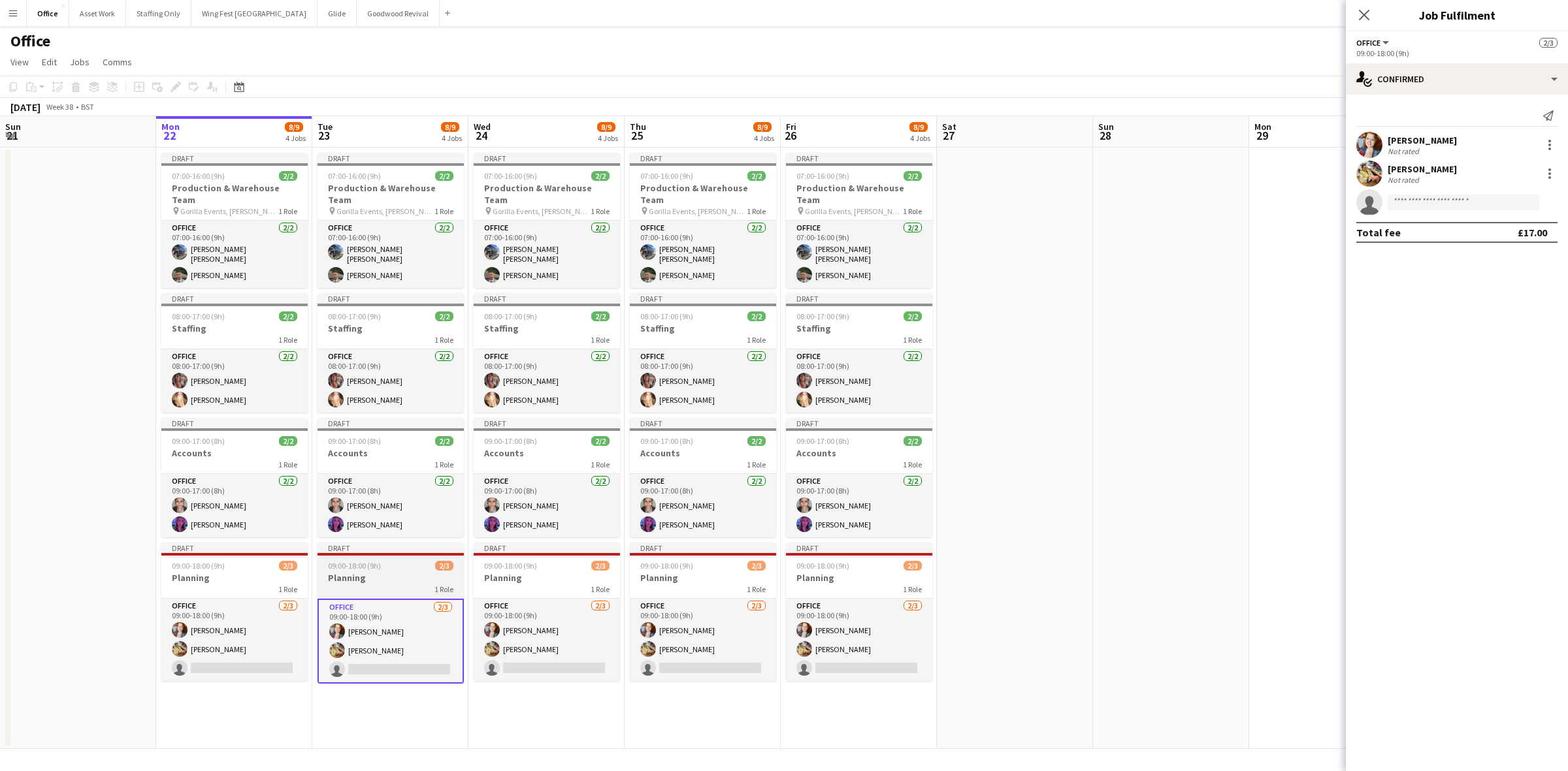
click at [386, 584] on div "1 Role" at bounding box center [390, 589] width 146 height 10
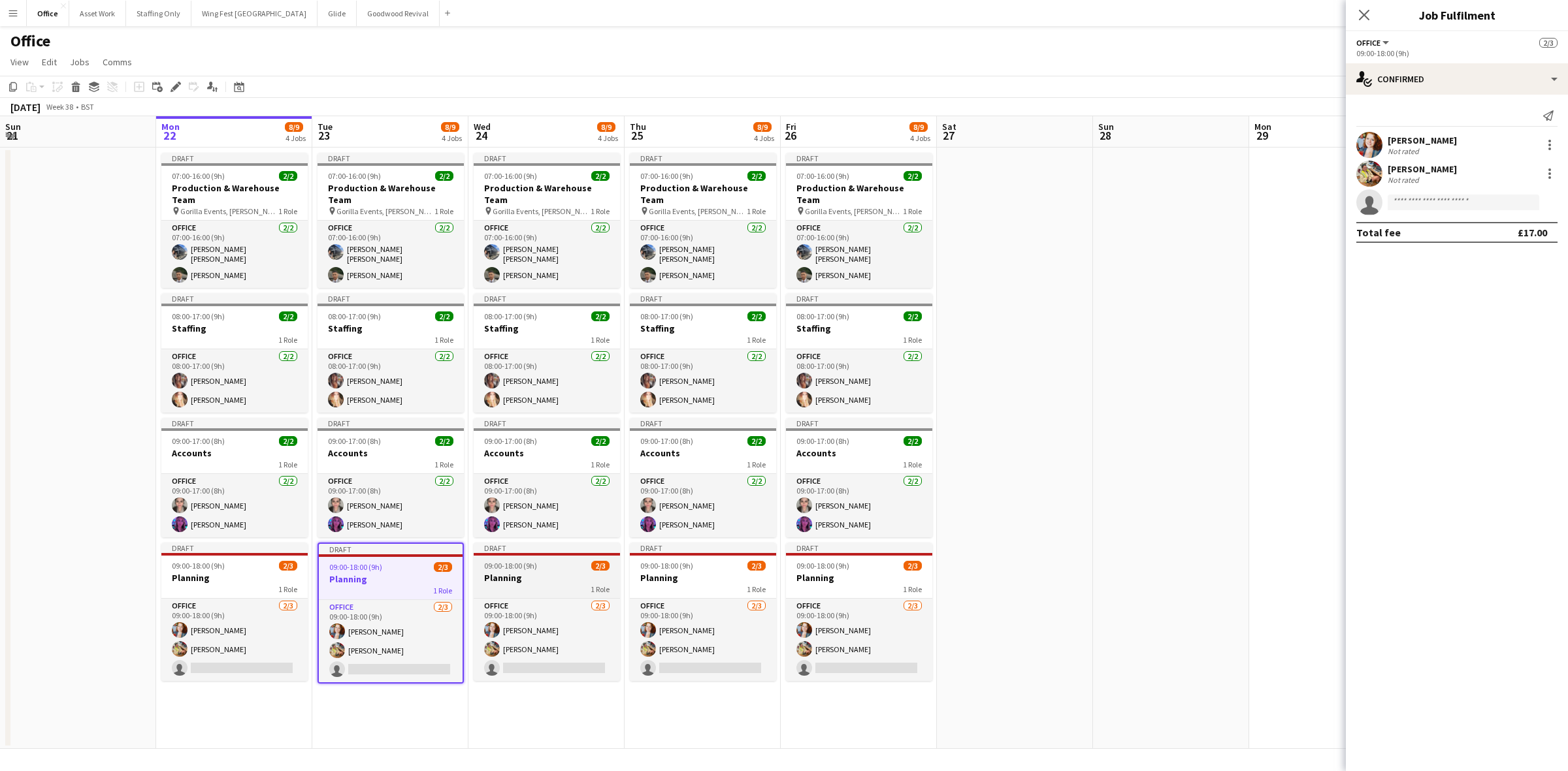
click at [536, 572] on h3 "Planning" at bounding box center [546, 578] width 146 height 12
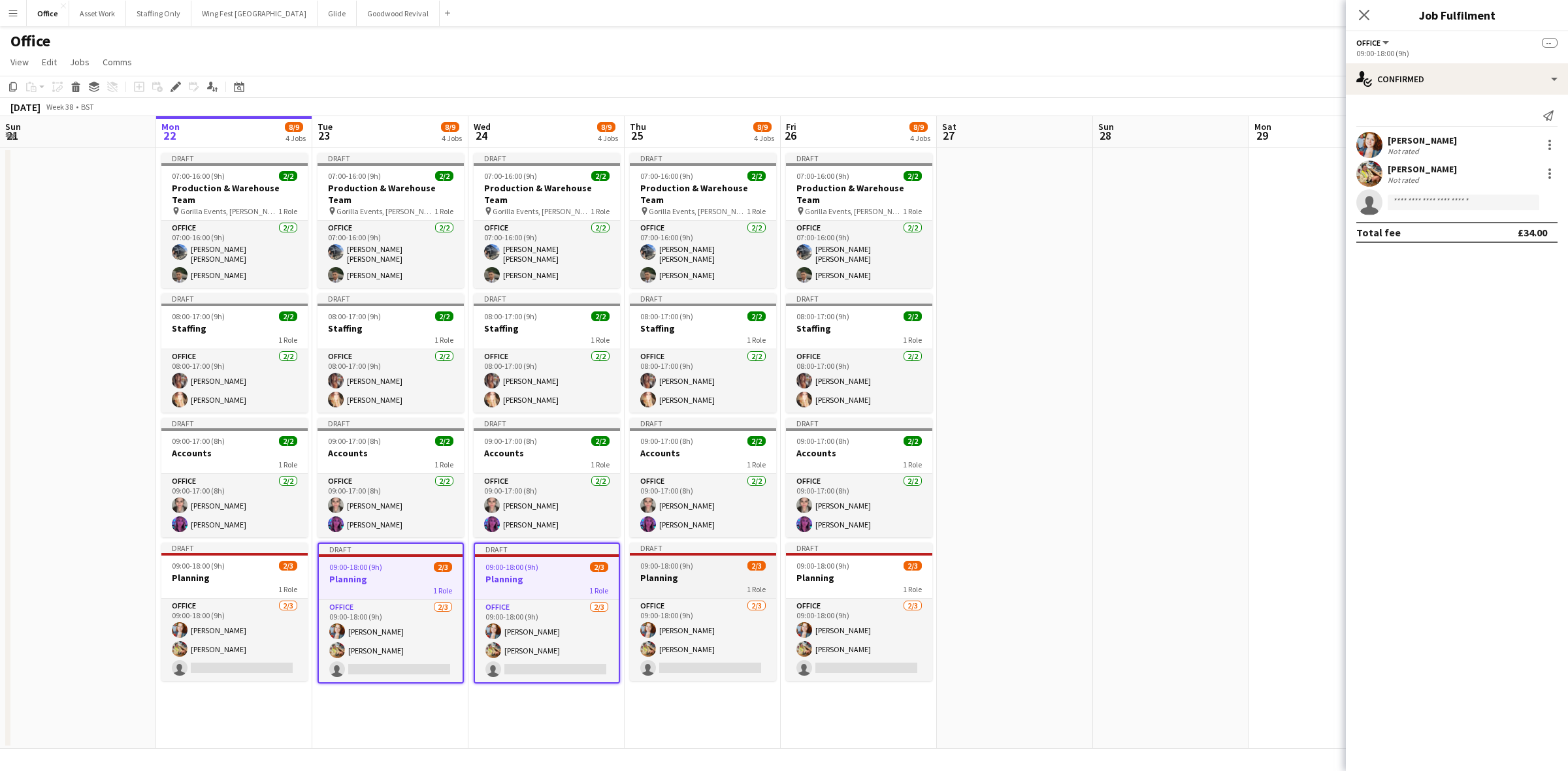
click at [695, 572] on h3 "Planning" at bounding box center [702, 578] width 146 height 12
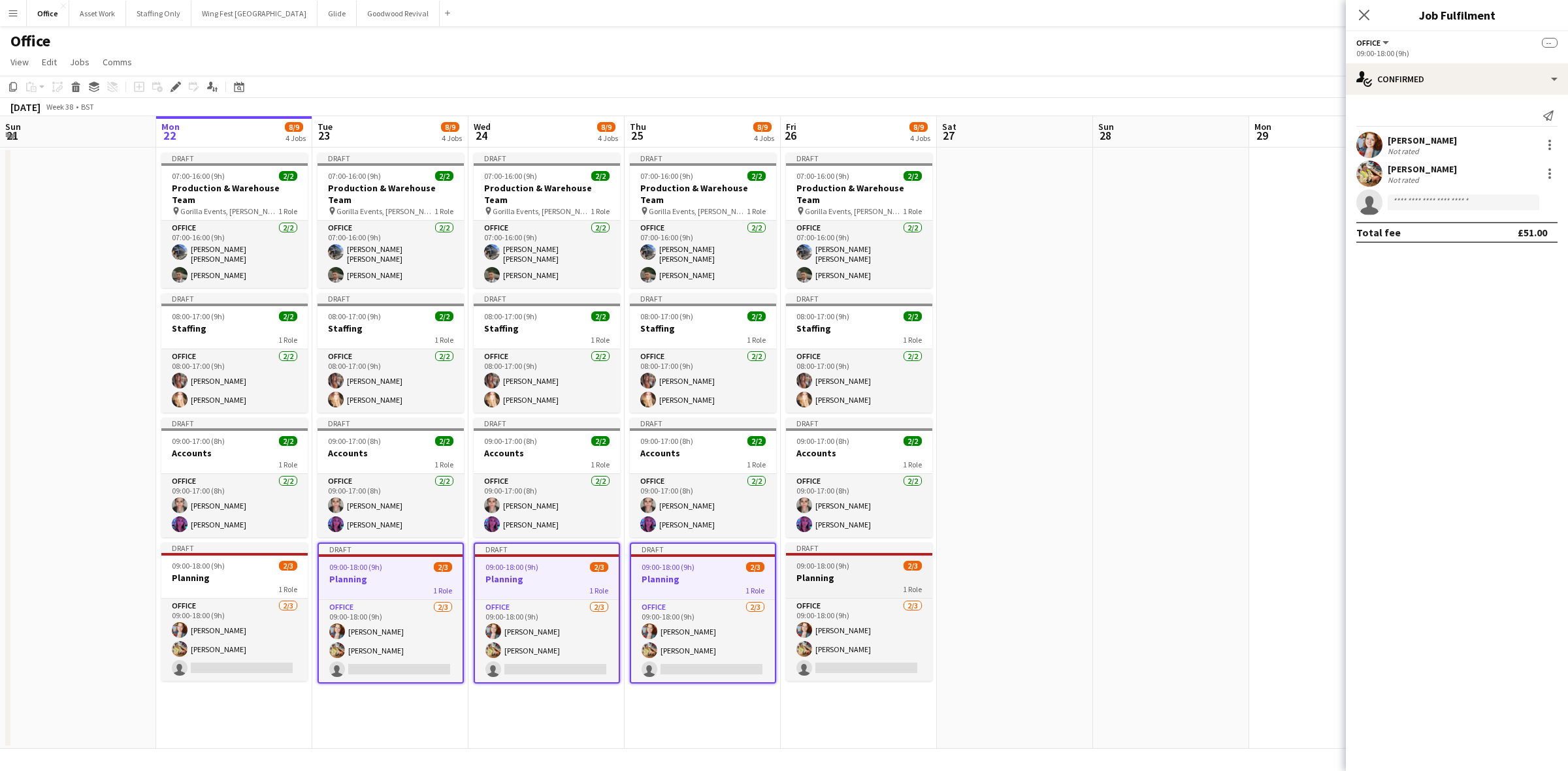
click at [861, 572] on h3 "Planning" at bounding box center [859, 578] width 146 height 12
click at [175, 85] on icon at bounding box center [176, 87] width 8 height 8
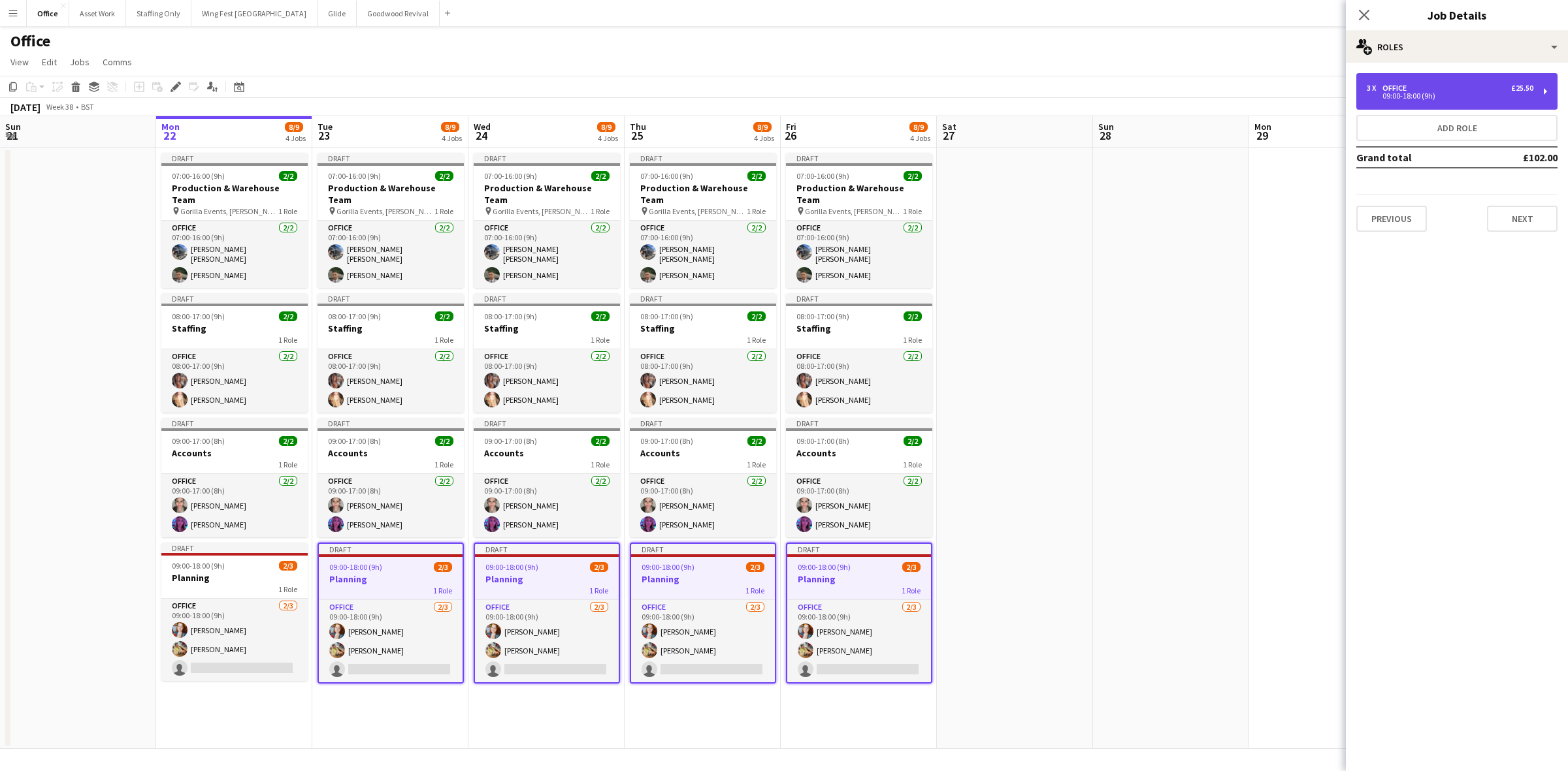
click at [1422, 87] on div "3 x Office £25.50" at bounding box center [1450, 88] width 167 height 9
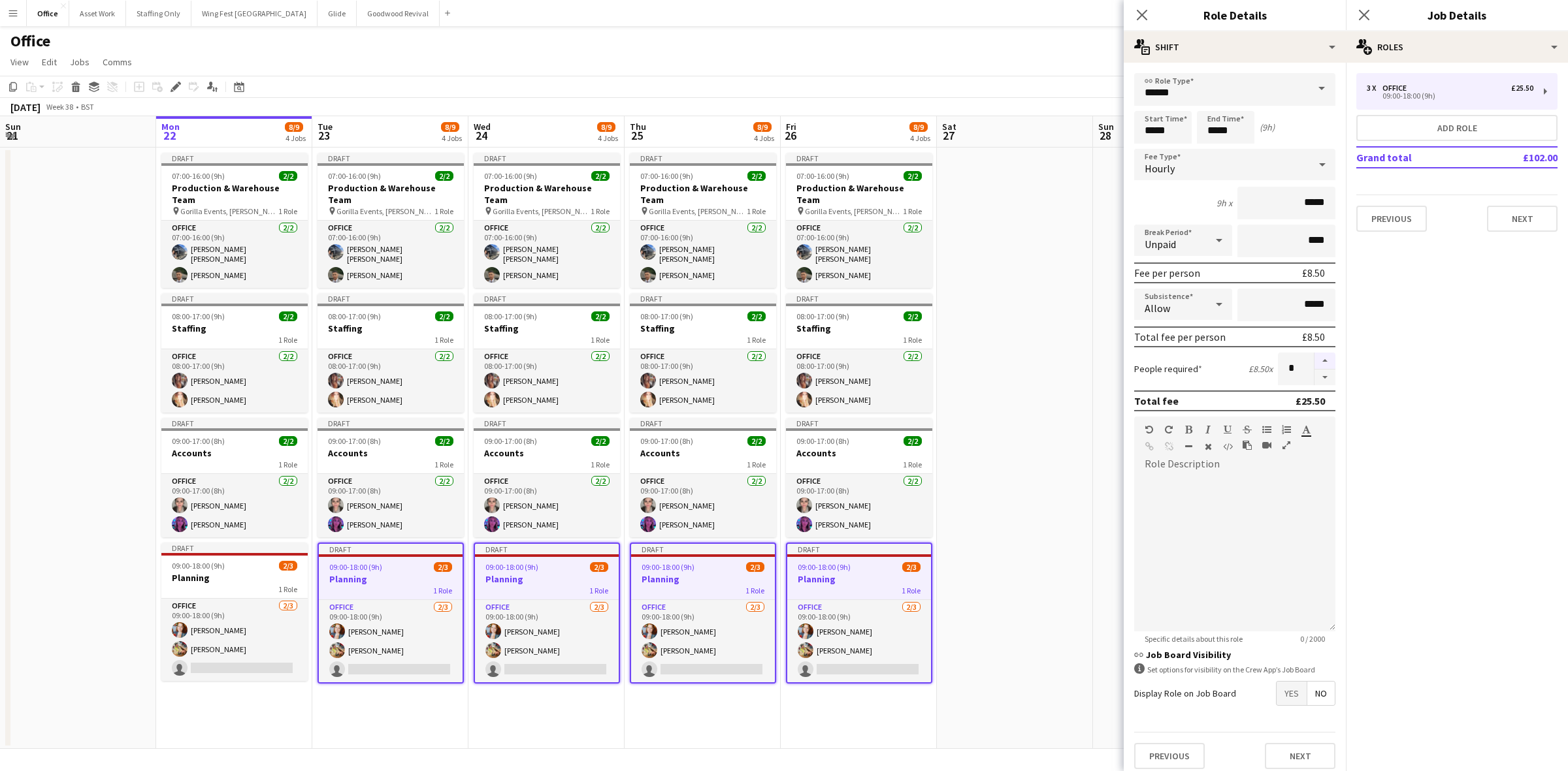
click at [1314, 355] on button "button" at bounding box center [1325, 361] width 21 height 17
type input "*"
click at [1081, 446] on app-date-cell at bounding box center [1015, 448] width 156 height 602
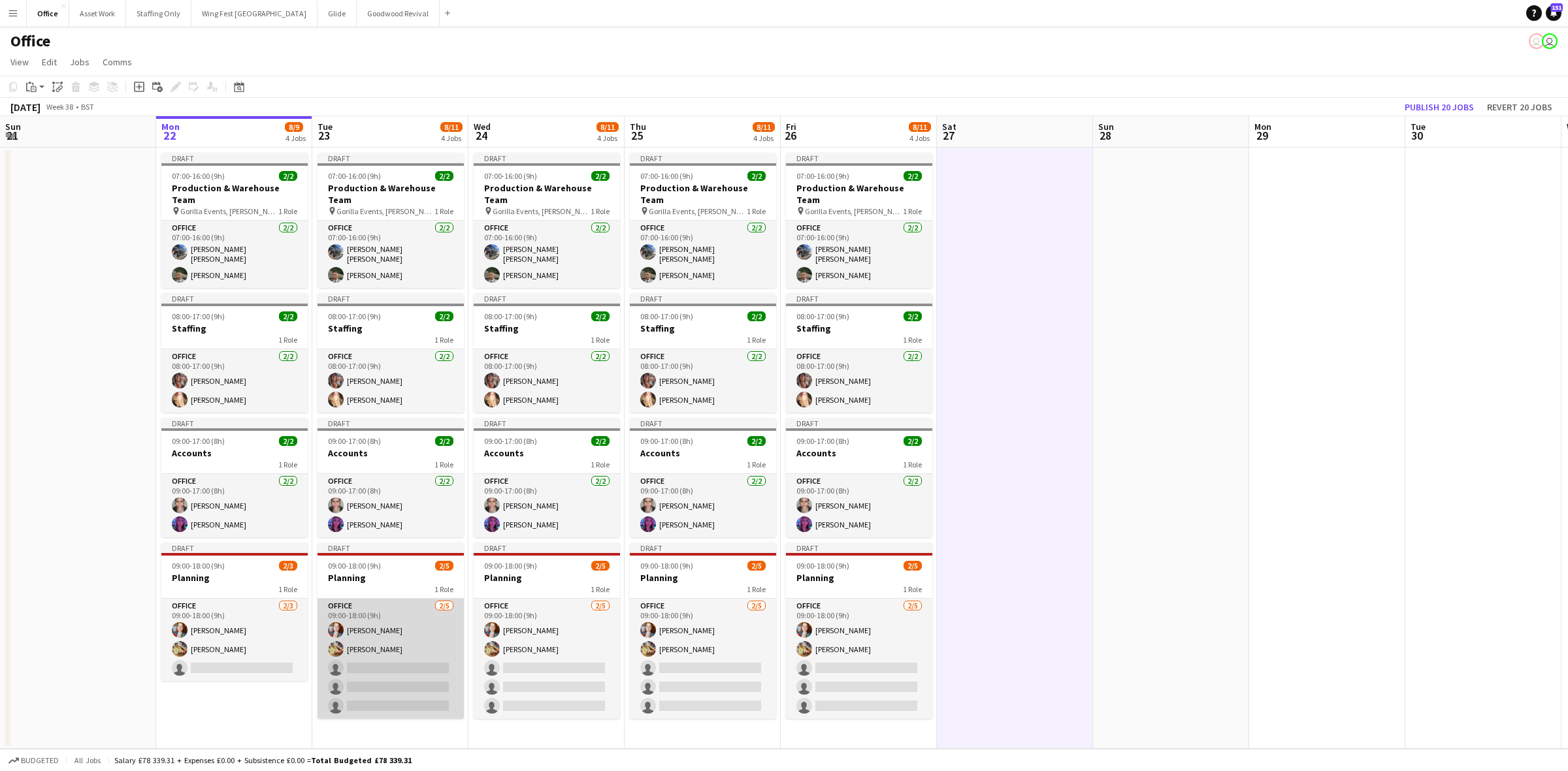
click at [395, 661] on app-card-role "Office [DATE] 09:00-18:00 (9h) [PERSON_NAME] [PERSON_NAME] single-neutral-actio…" at bounding box center [390, 658] width 146 height 120
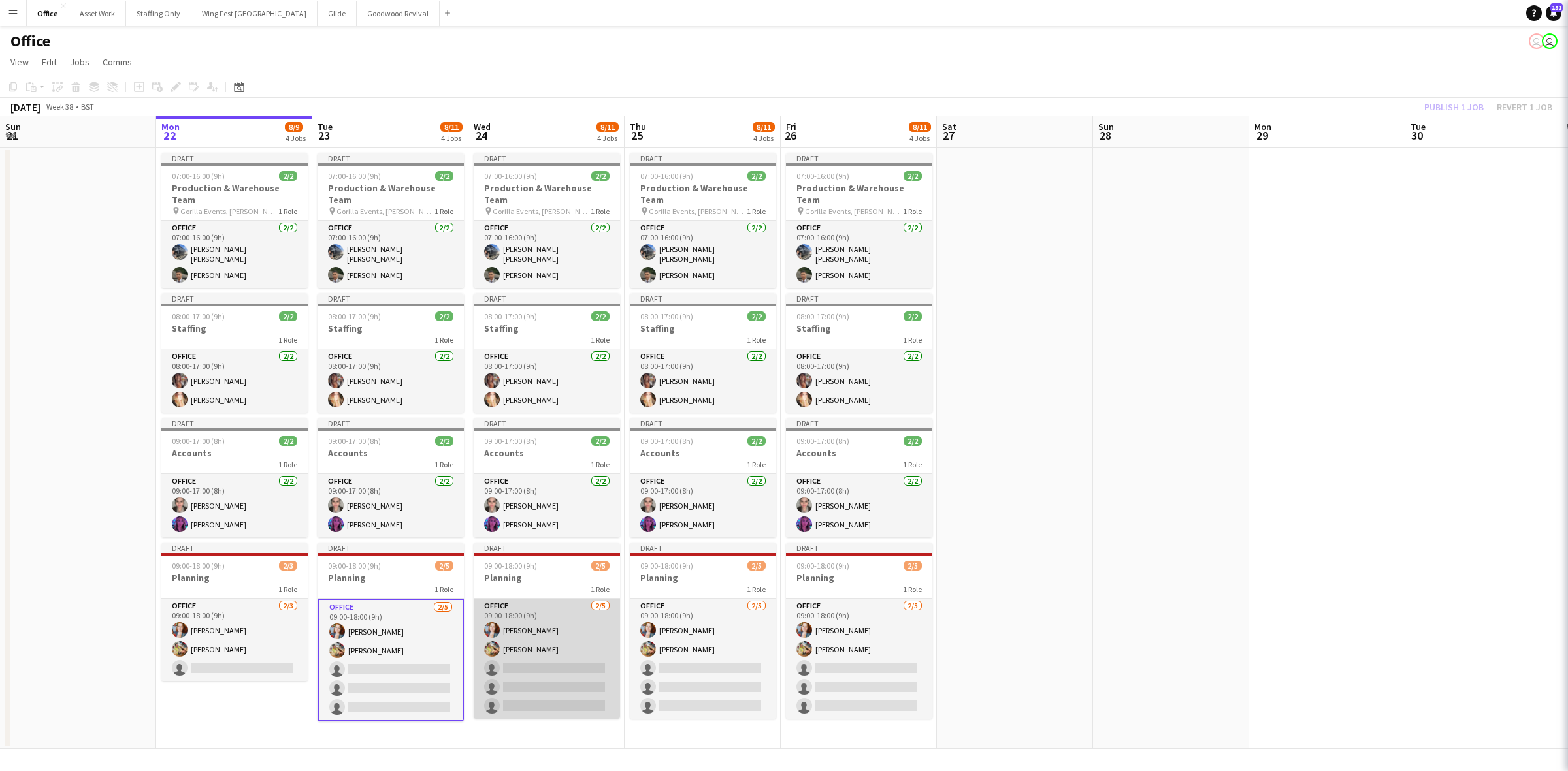
drag, startPoint x: 551, startPoint y: 667, endPoint x: 592, endPoint y: 666, distance: 41.0
click at [551, 666] on app-card-role "Office [DATE] 09:00-18:00 (9h) [PERSON_NAME] [PERSON_NAME] single-neutral-actio…" at bounding box center [546, 658] width 146 height 120
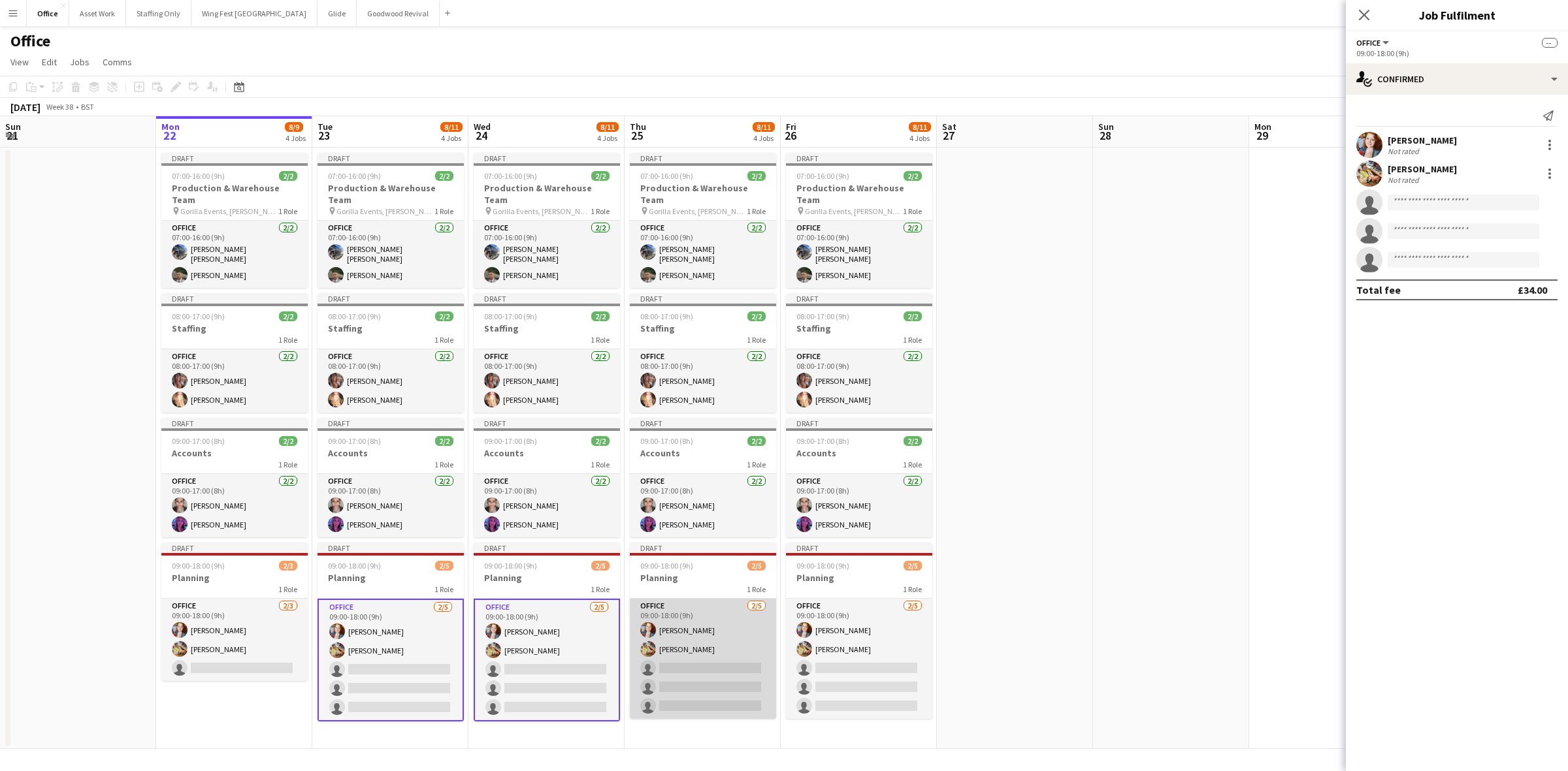
click at [700, 664] on app-card-role "Office [DATE] 09:00-18:00 (9h) [PERSON_NAME] [PERSON_NAME] single-neutral-actio…" at bounding box center [702, 658] width 146 height 120
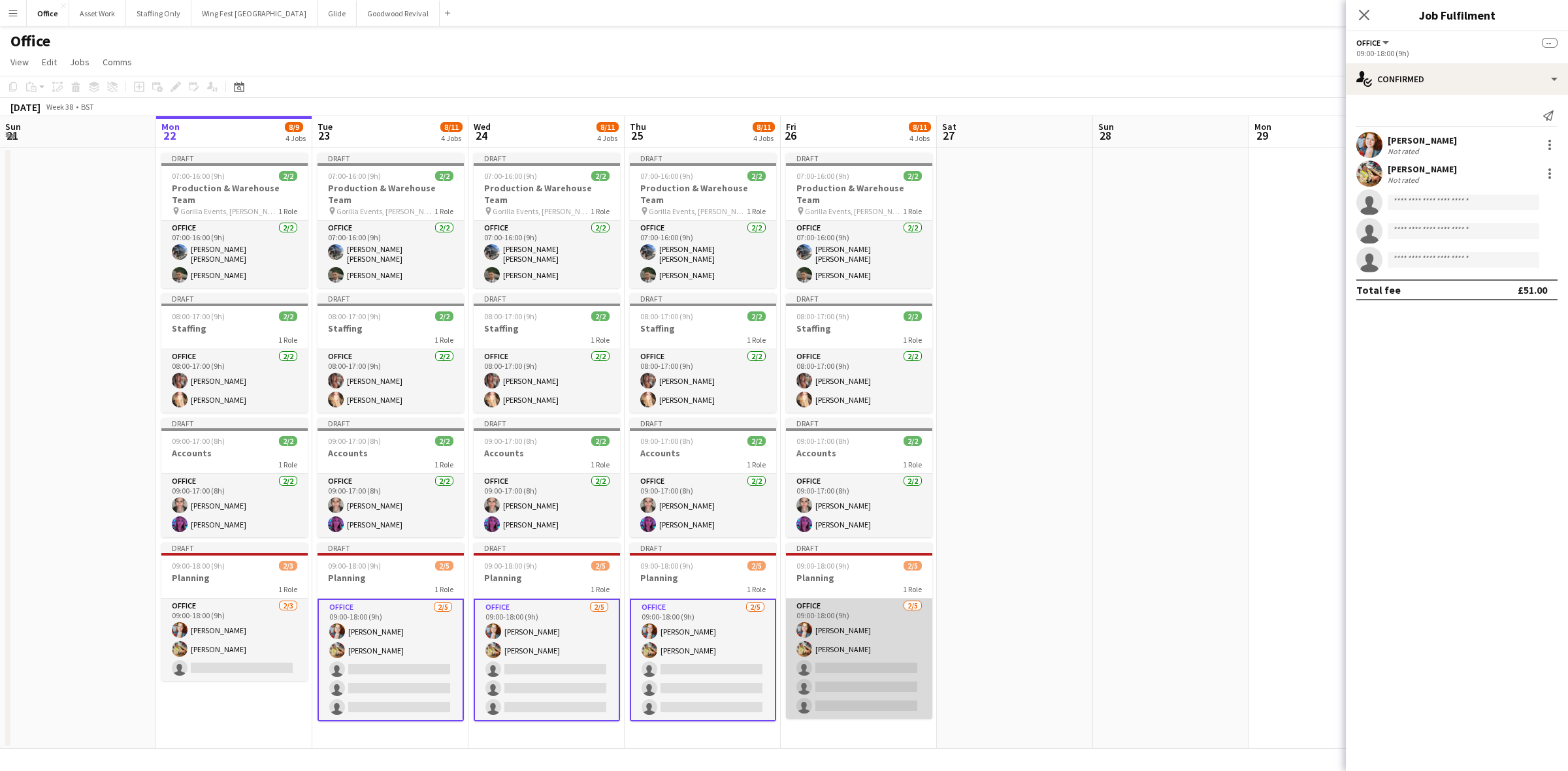
click at [877, 664] on app-card-role "Office [DATE] 09:00-18:00 (9h) [PERSON_NAME] [PERSON_NAME] single-neutral-actio…" at bounding box center [859, 658] width 146 height 120
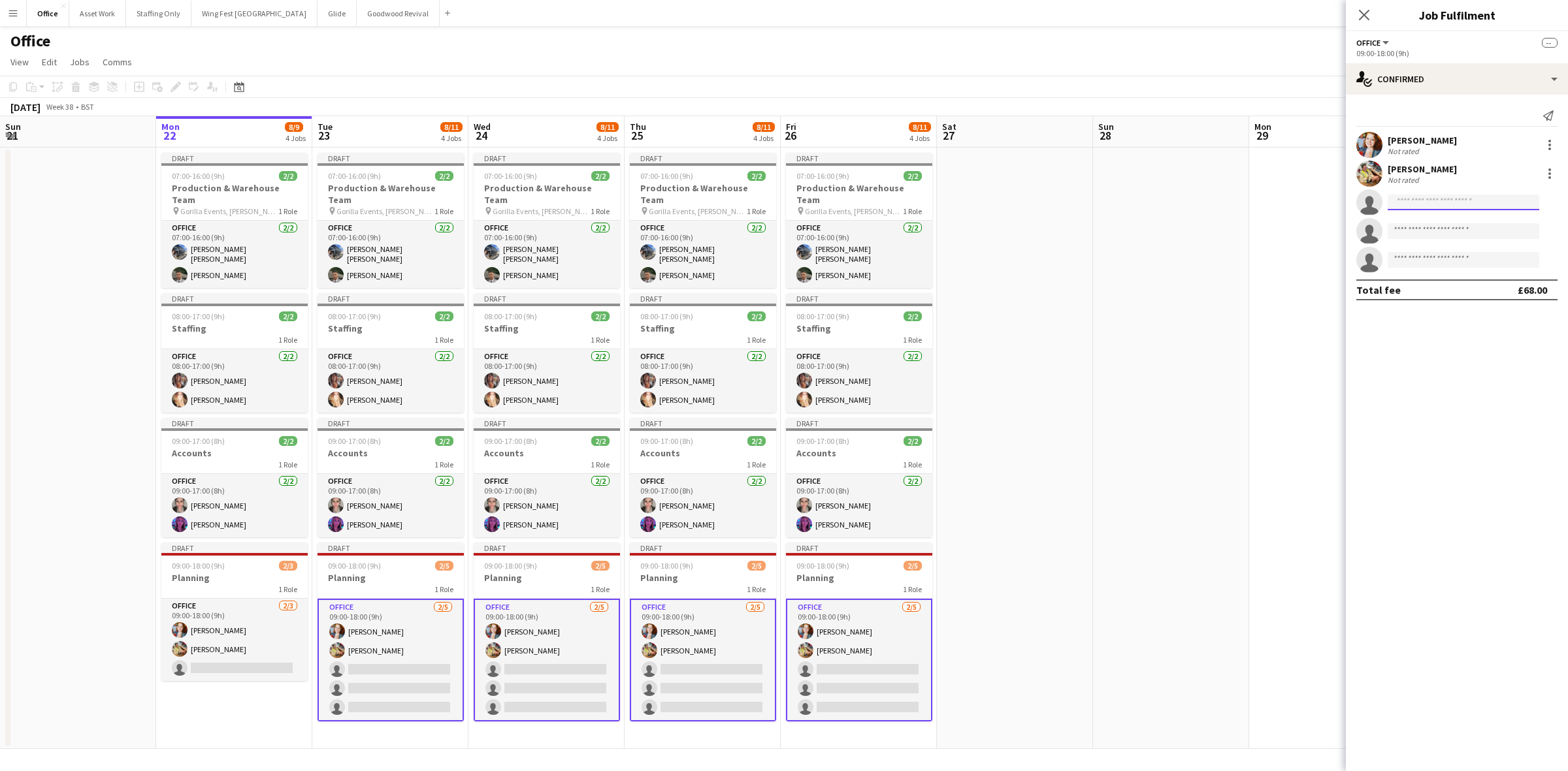
click at [1416, 200] on input at bounding box center [1463, 202] width 152 height 16
drag, startPoint x: 1428, startPoint y: 201, endPoint x: 1302, endPoint y: 201, distance: 126.0
click at [1302, 201] on body "Menu Boards Boards Boards All jobs Status Workforce Workforce My Workforce Recr…" at bounding box center [784, 386] width 1568 height 771
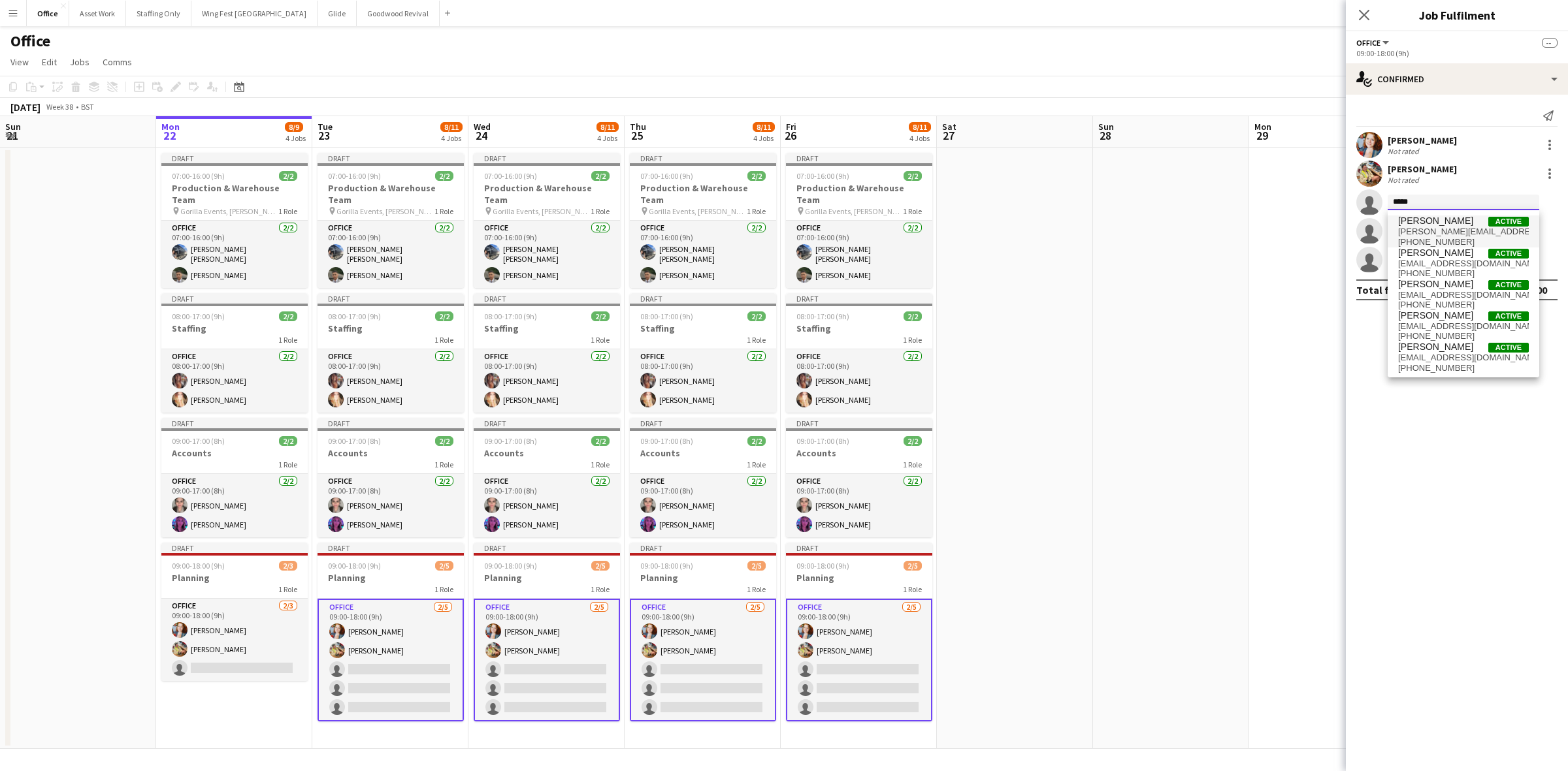
type input "*****"
click at [1412, 224] on span "[PERSON_NAME]" at bounding box center [1435, 220] width 75 height 11
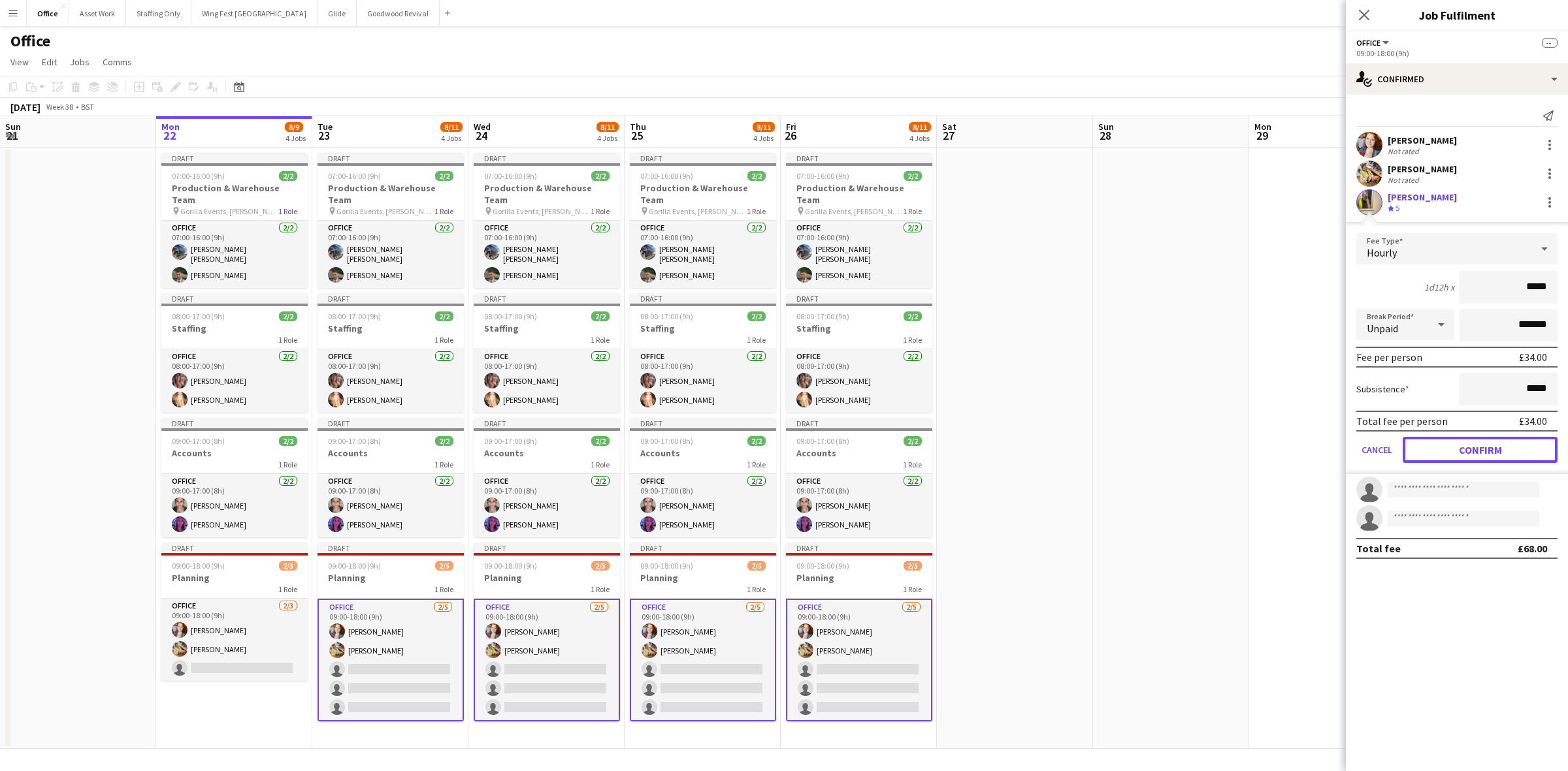
click at [1494, 434] on form "Fee Type Hourly 1d12h x ***** Break Period Unpaid ******* Fee per person £34.00…" at bounding box center [1457, 353] width 222 height 241
click at [1488, 446] on button "Confirm" at bounding box center [1480, 450] width 155 height 26
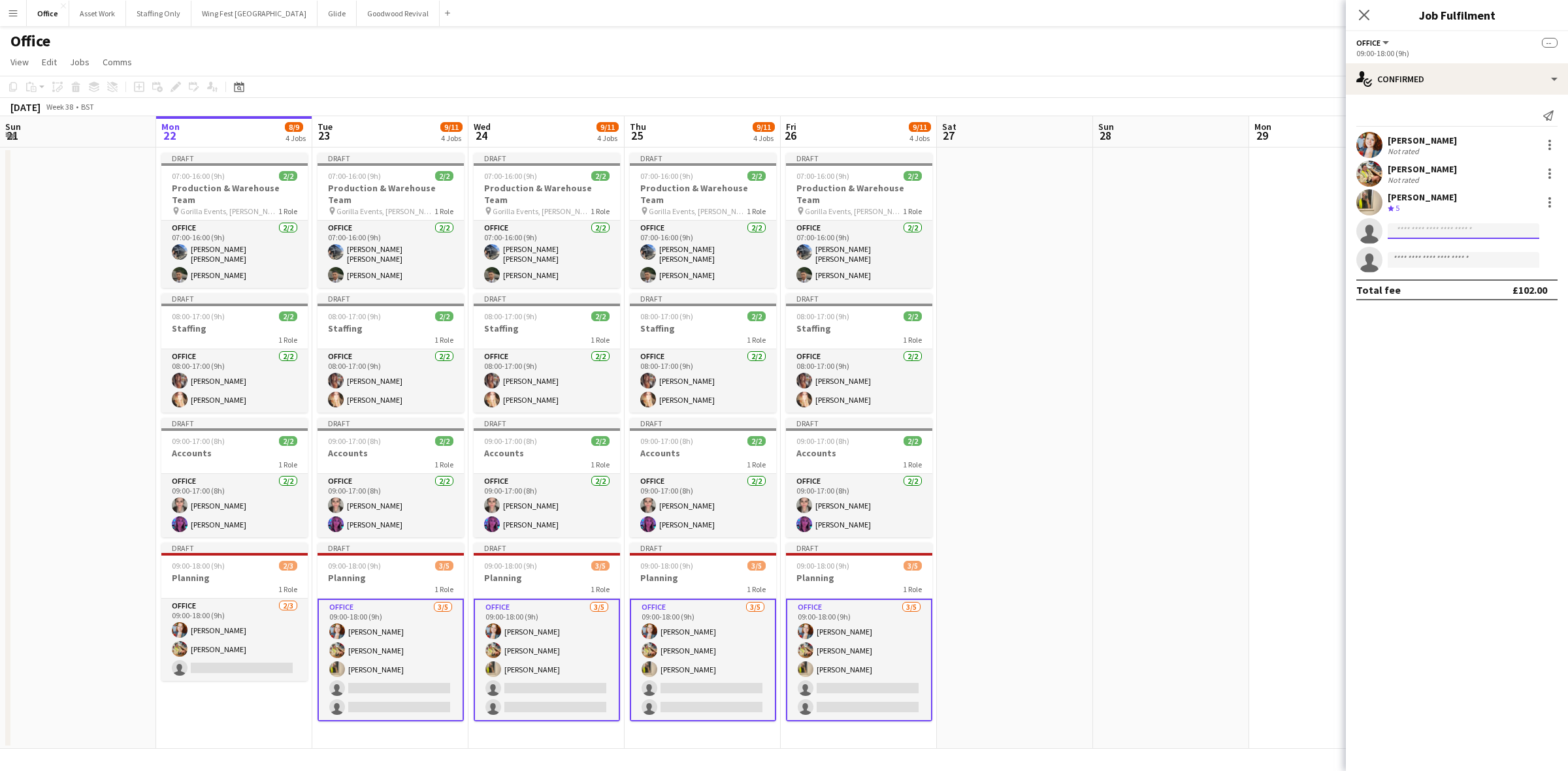
click at [1439, 232] on input at bounding box center [1463, 231] width 152 height 16
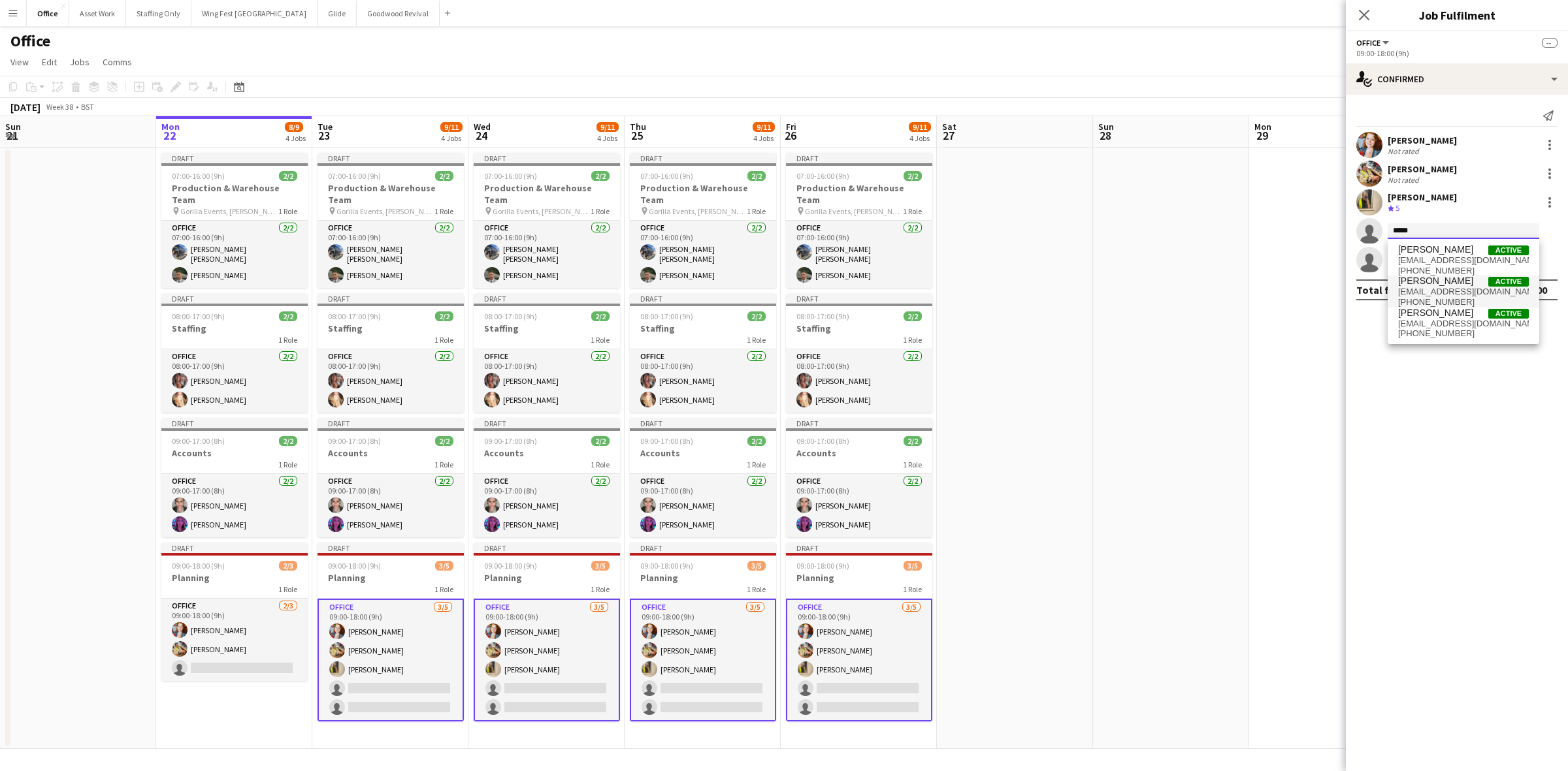
type input "*****"
click at [1445, 285] on span "[PERSON_NAME]" at bounding box center [1435, 280] width 75 height 11
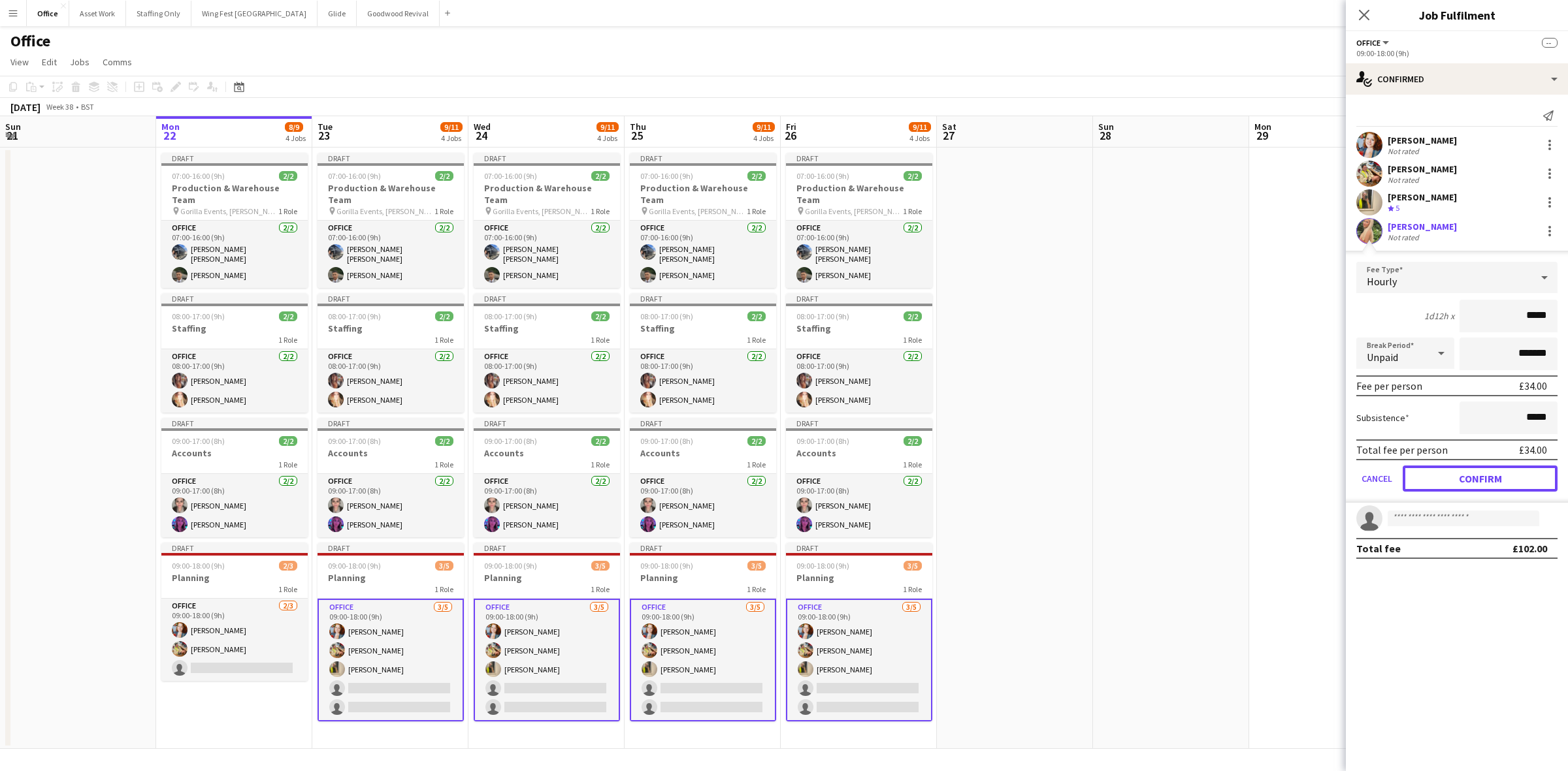
drag, startPoint x: 1490, startPoint y: 477, endPoint x: 1477, endPoint y: 458, distance: 23.0
click at [1490, 476] on button "Confirm" at bounding box center [1480, 478] width 155 height 26
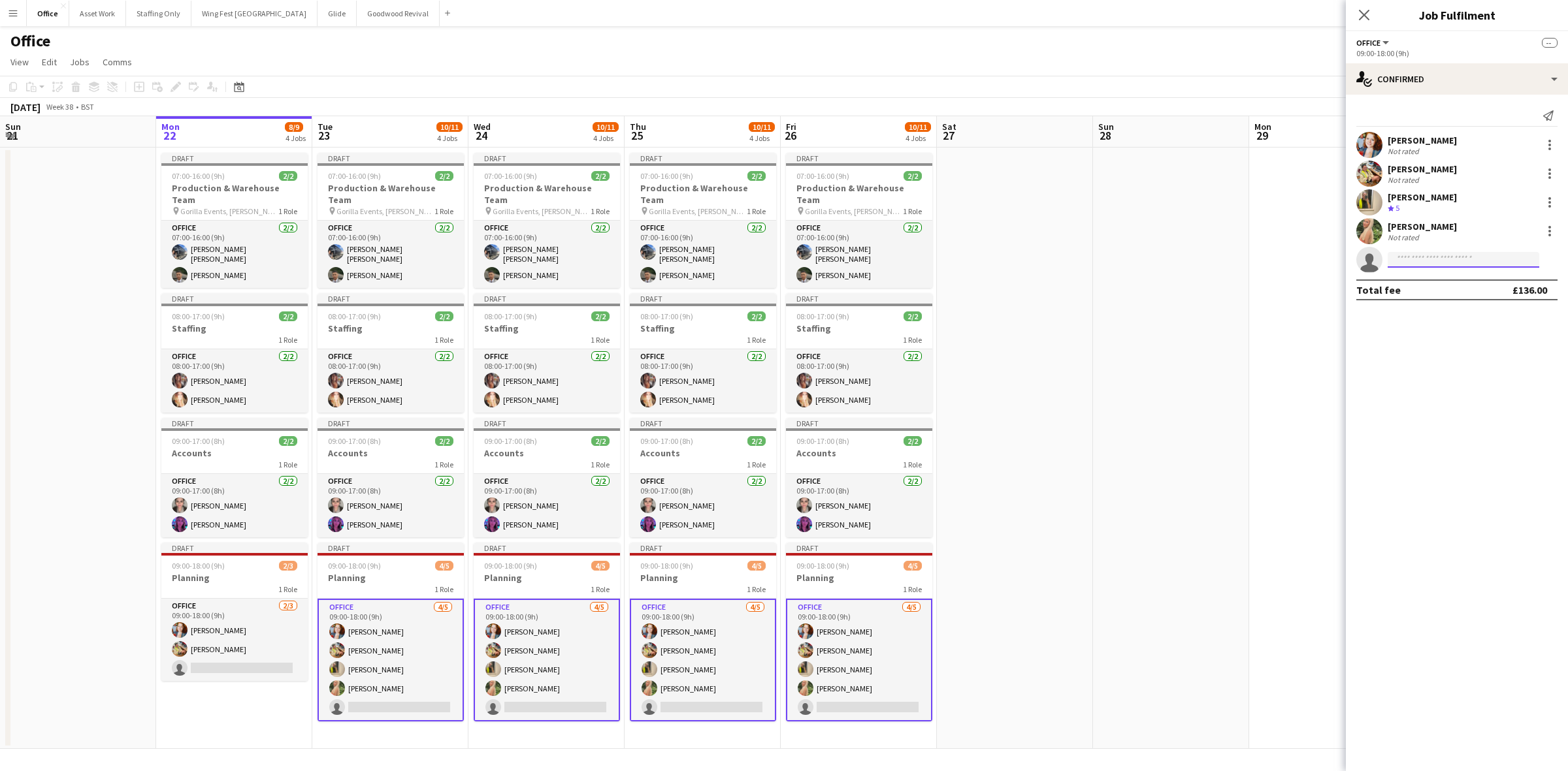
click at [1443, 260] on input at bounding box center [1463, 260] width 152 height 16
drag, startPoint x: 1436, startPoint y: 260, endPoint x: 1406, endPoint y: 260, distance: 30.0
click at [1406, 260] on input "******" at bounding box center [1463, 260] width 152 height 16
type input "****"
click at [1442, 285] on span "[EMAIL_ADDRESS][DOMAIN_NAME]" at bounding box center [1463, 290] width 131 height 10
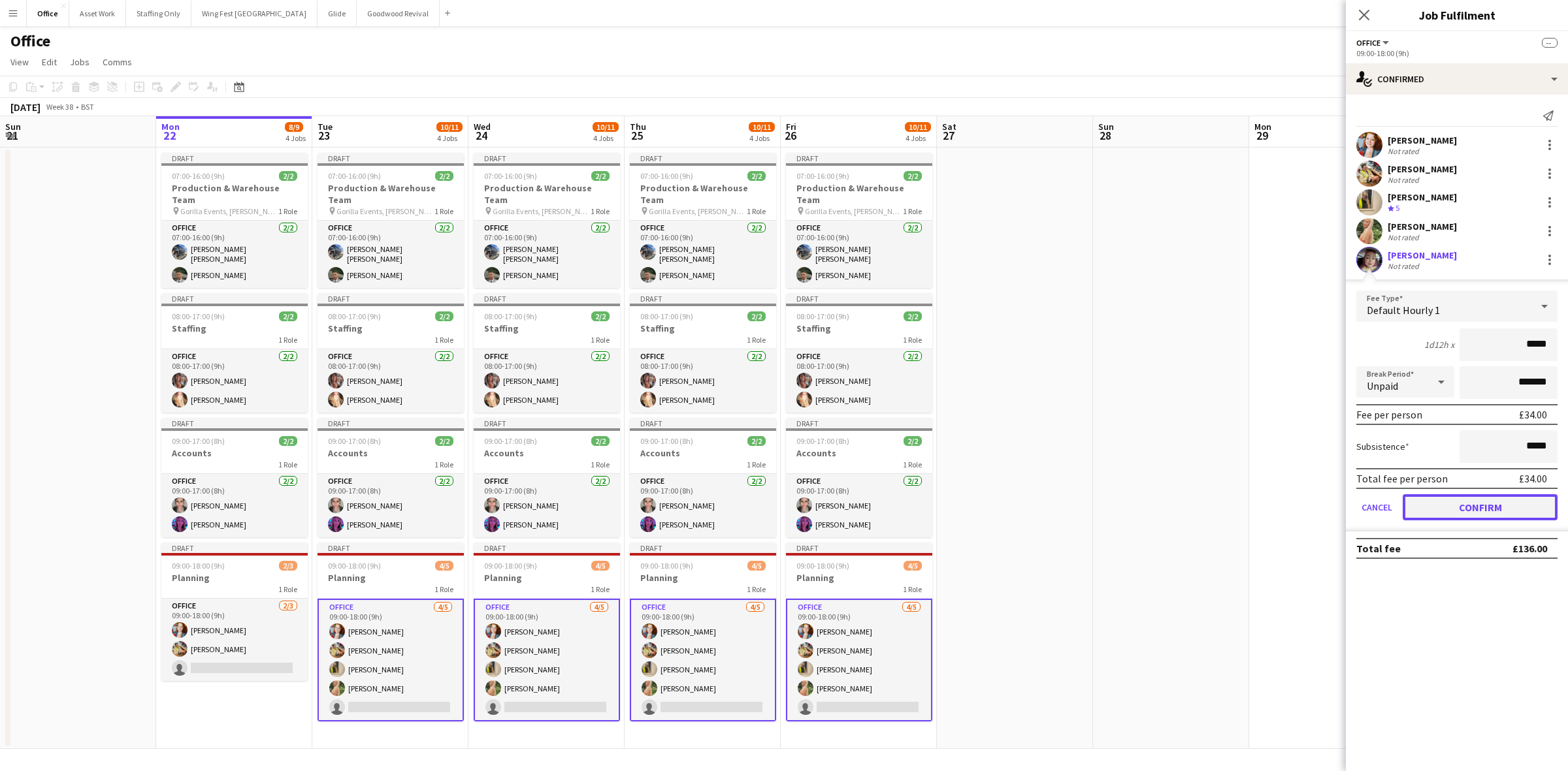
click at [1451, 508] on button "Confirm" at bounding box center [1480, 507] width 155 height 26
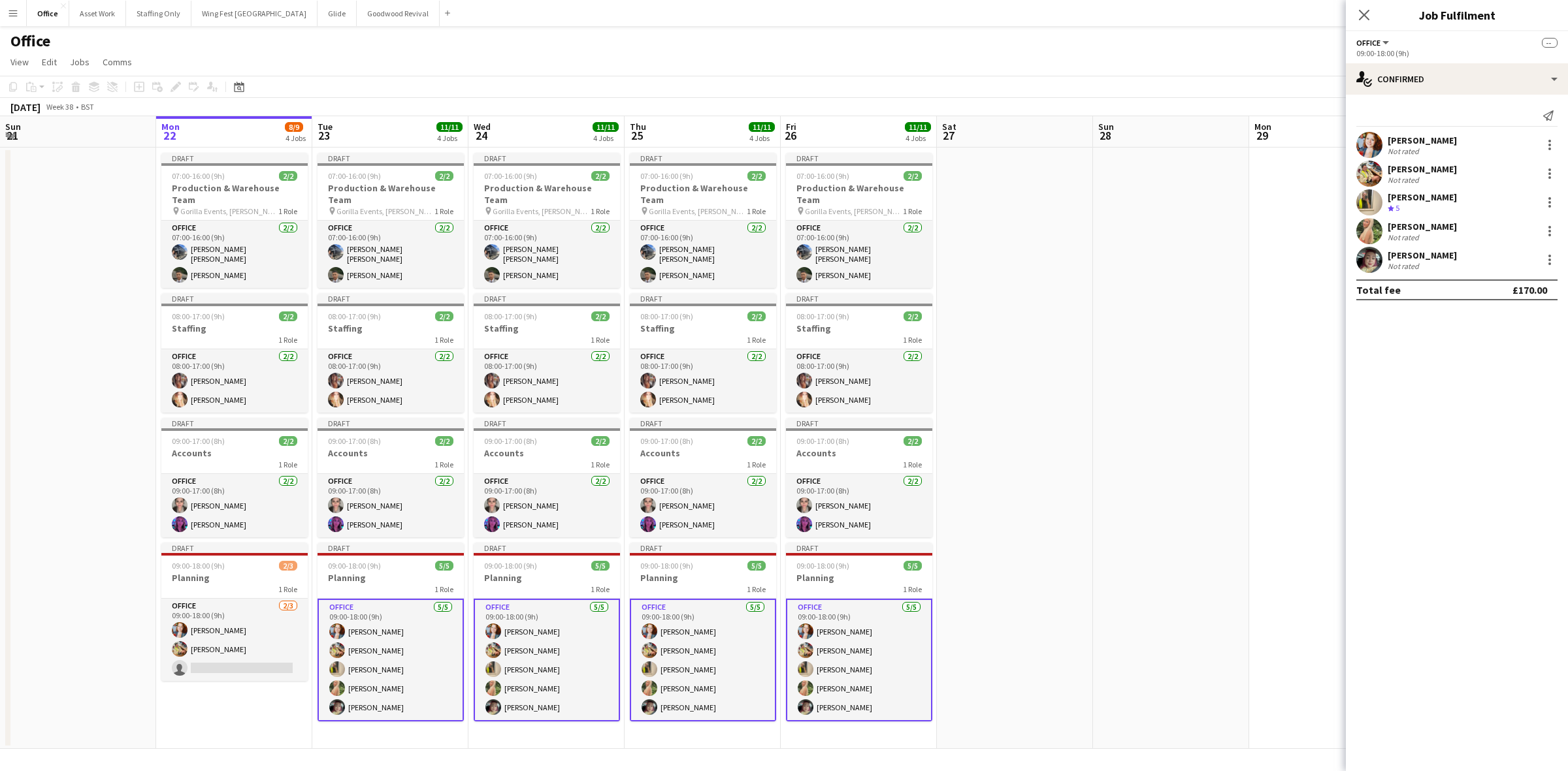
click at [405, 660] on app-card-role "Office [DATE] 09:00-18:00 (9h) [PERSON_NAME] [PERSON_NAME] [PERSON_NAME] [PERSO…" at bounding box center [390, 660] width 146 height 123
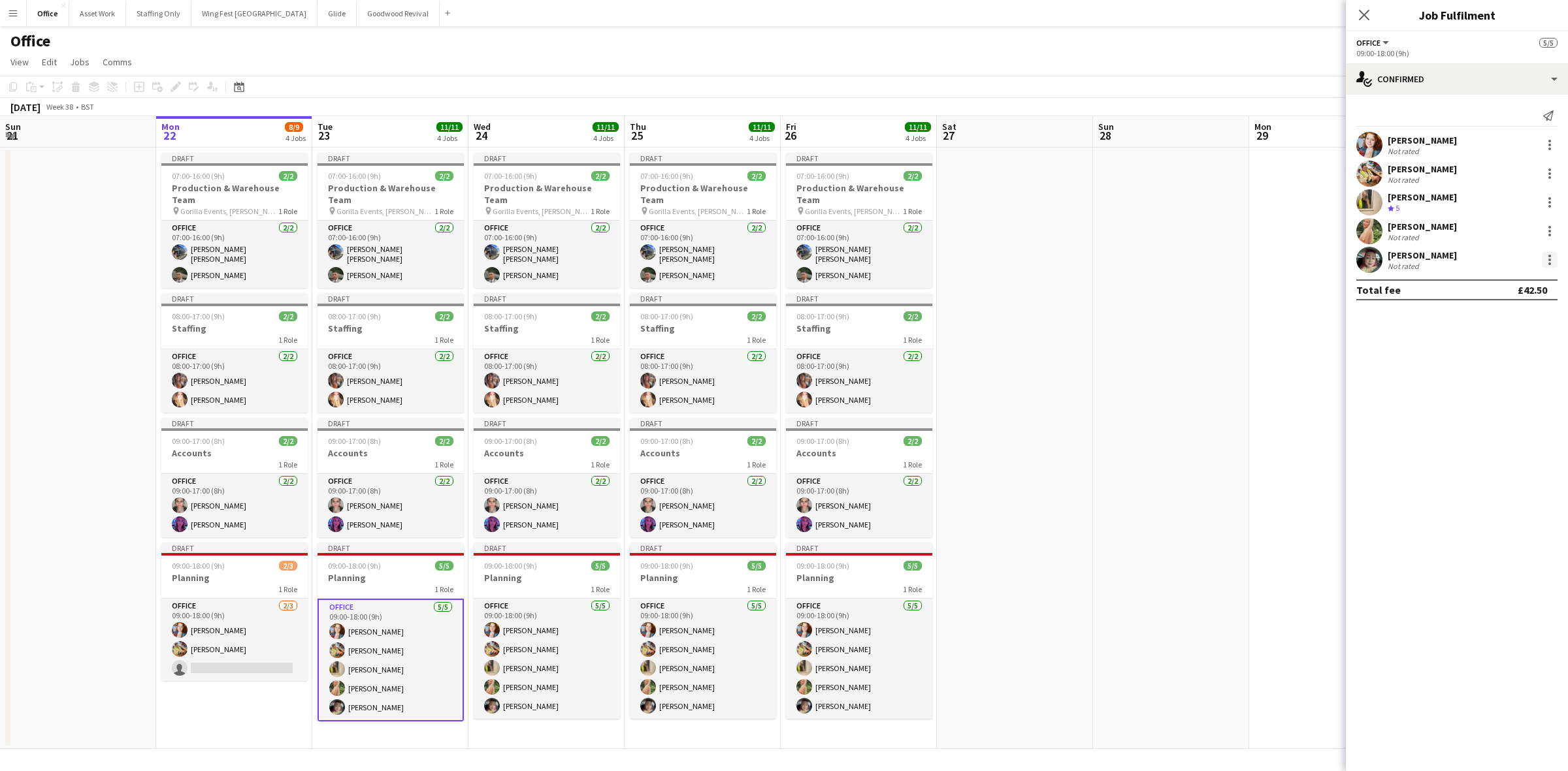
click at [1551, 261] on div at bounding box center [1549, 260] width 16 height 16
click at [1490, 406] on span "Remove" at bounding box center [1485, 409] width 39 height 11
click at [263, 690] on app-date-cell "Draft 07:00-16:00 (9h) 2/2 Production & Warehouse Team pin Gorilla Events, [PER…" at bounding box center [234, 448] width 156 height 602
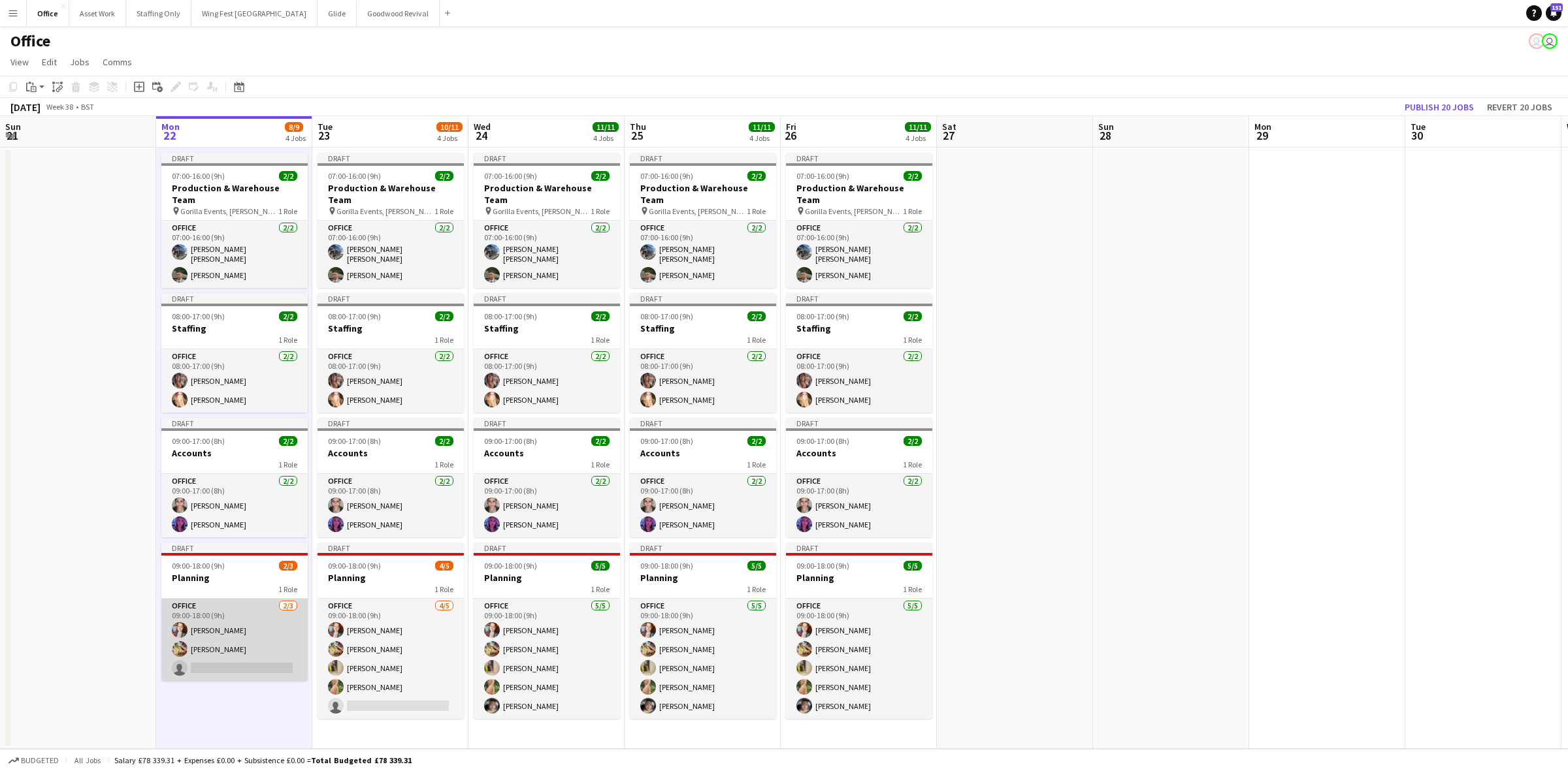
click at [240, 664] on app-card-role "Office [DATE] 09:00-18:00 (9h) [PERSON_NAME] [PERSON_NAME] single-neutral-actio…" at bounding box center [234, 640] width 146 height 82
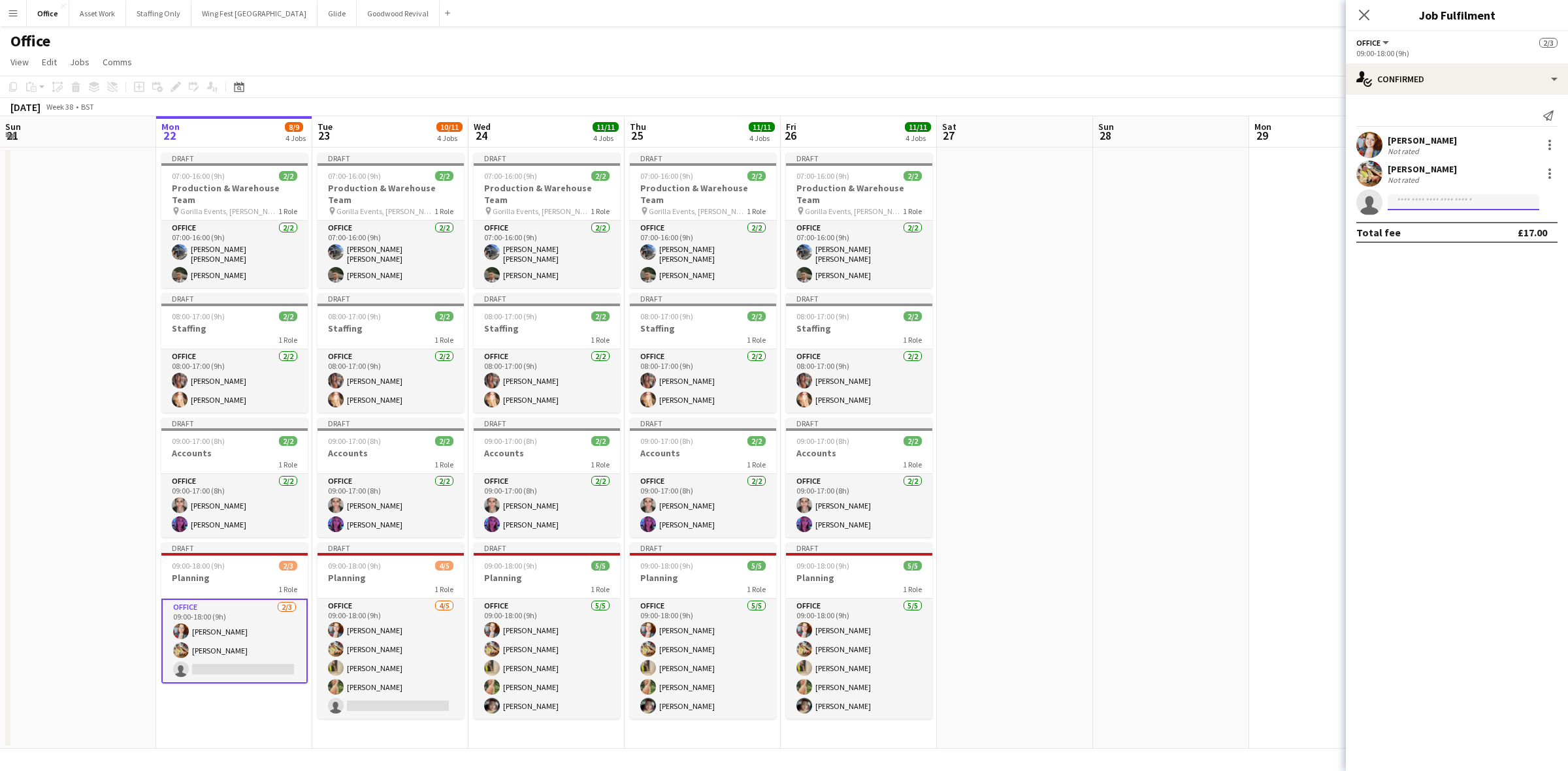
click at [1419, 205] on input at bounding box center [1463, 202] width 152 height 16
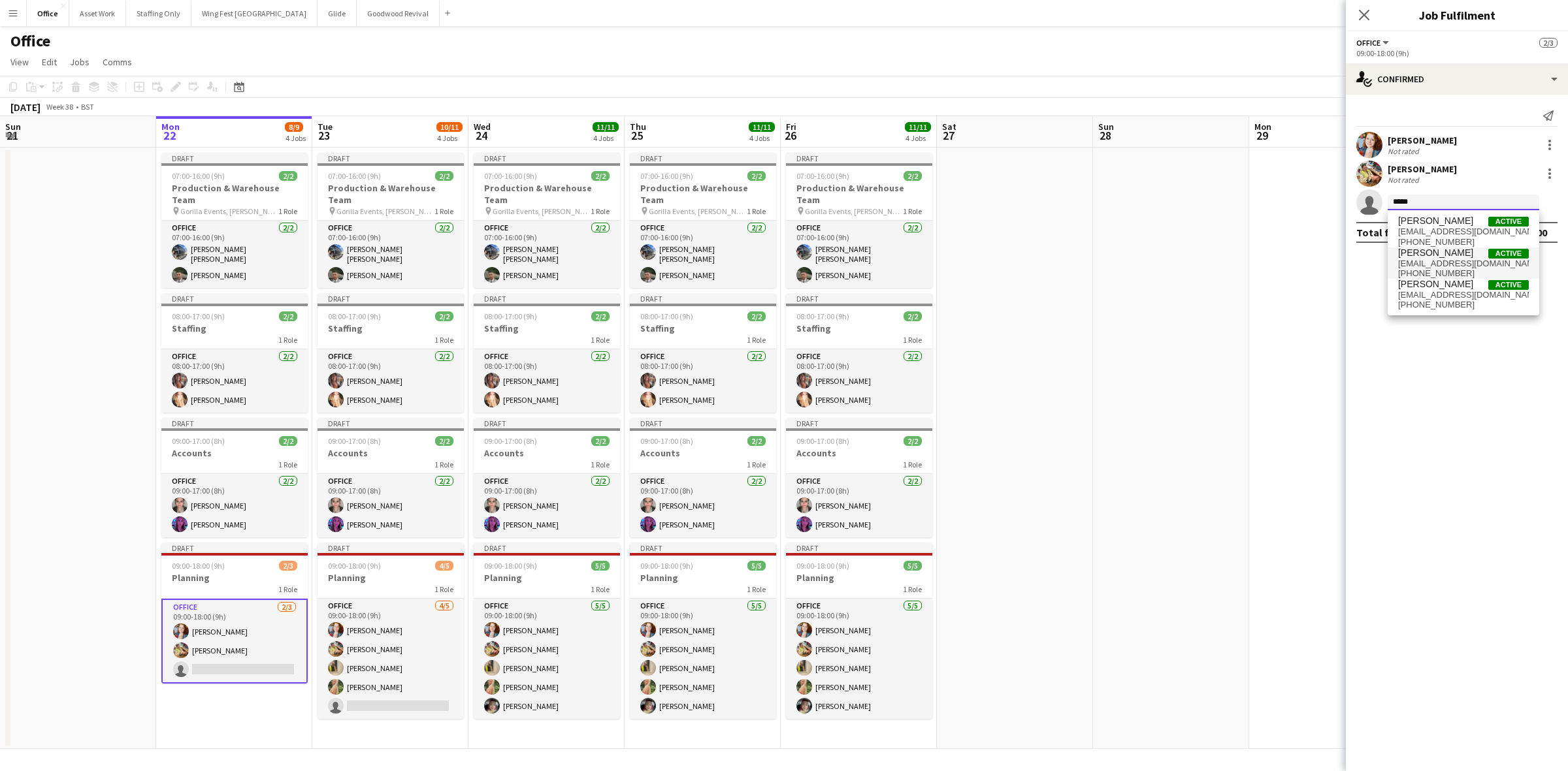
type input "*****"
click at [1428, 256] on span "[PERSON_NAME]" at bounding box center [1435, 253] width 75 height 11
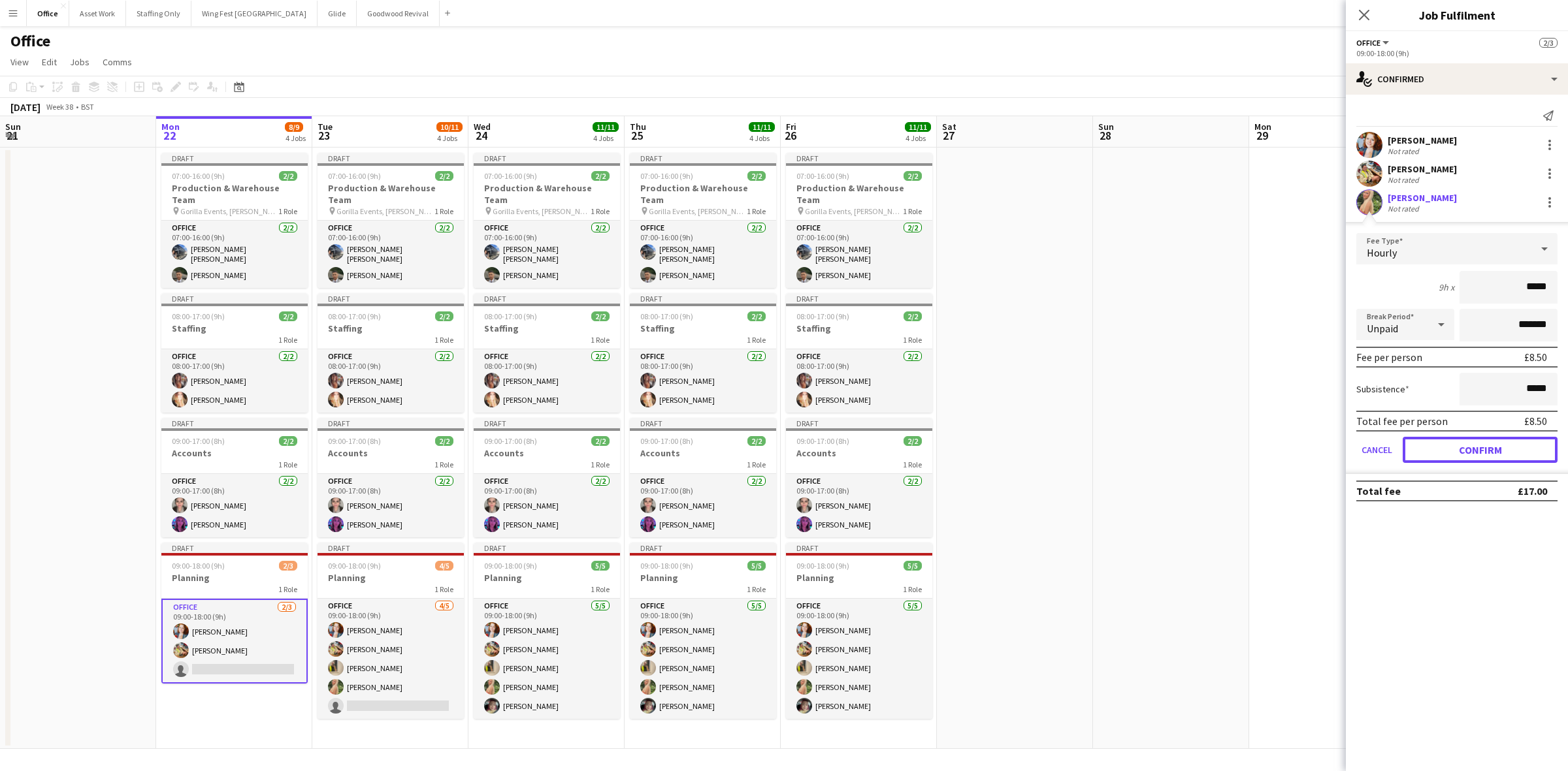
drag, startPoint x: 1461, startPoint y: 451, endPoint x: 1215, endPoint y: 530, distance: 258.4
click at [1461, 449] on button "Confirm" at bounding box center [1480, 450] width 155 height 26
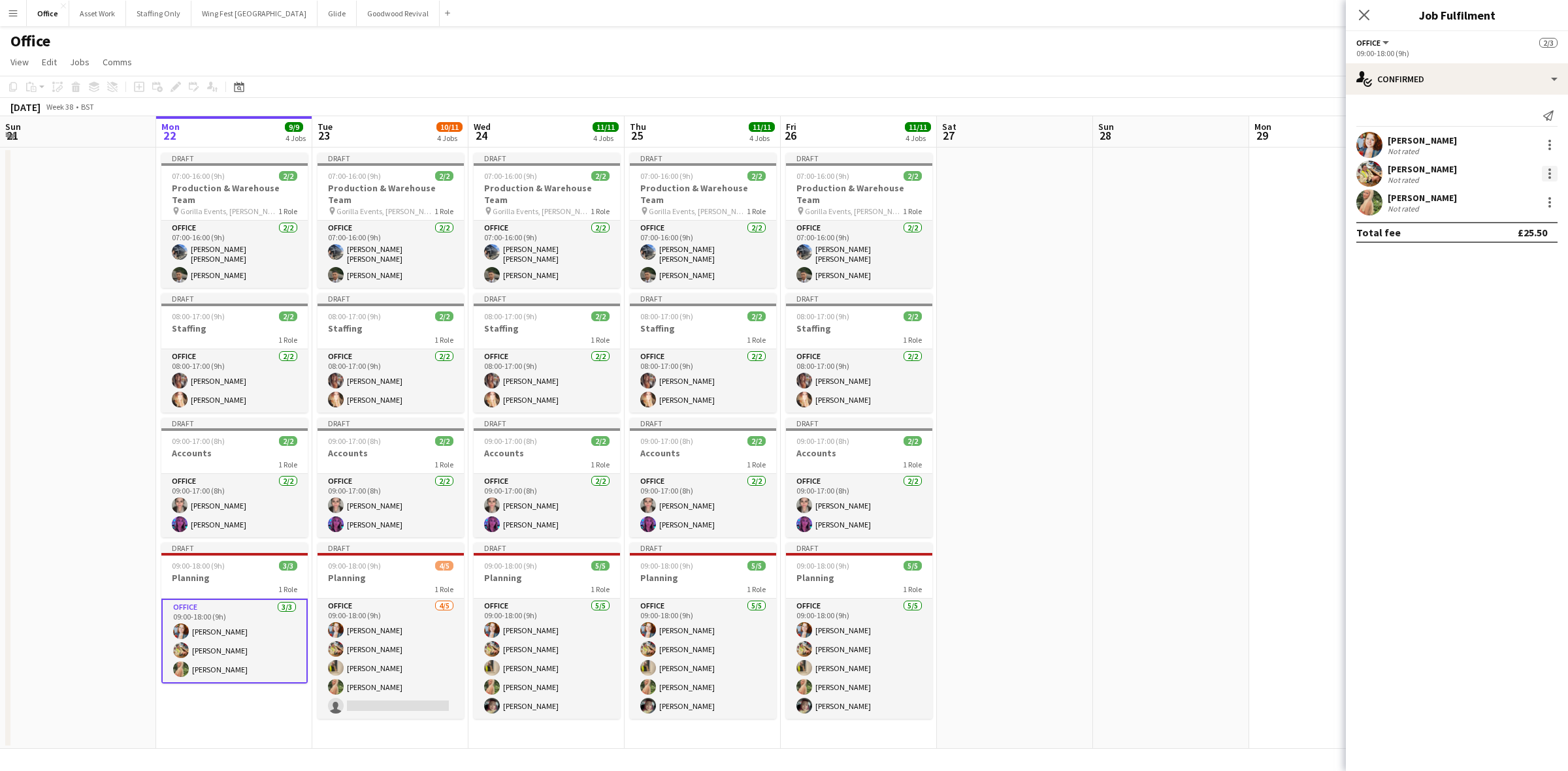
click at [1548, 177] on div at bounding box center [1549, 177] width 2 height 2
click at [1506, 317] on span "Remove" at bounding box center [1506, 323] width 81 height 12
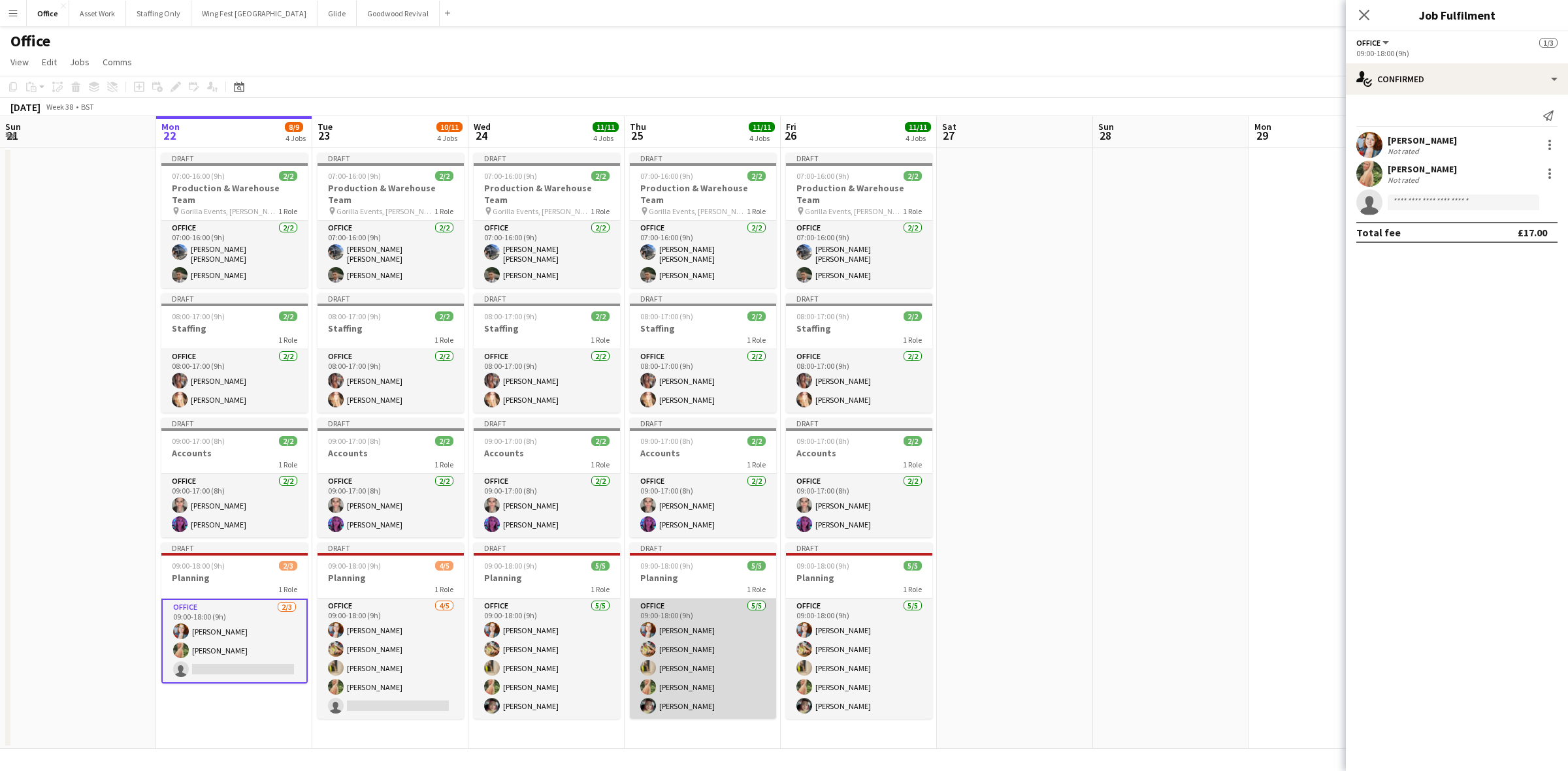
click at [730, 692] on app-card-role "Office [DATE] 09:00-18:00 (9h) [PERSON_NAME] [PERSON_NAME] [PERSON_NAME] [PERSO…" at bounding box center [702, 658] width 146 height 120
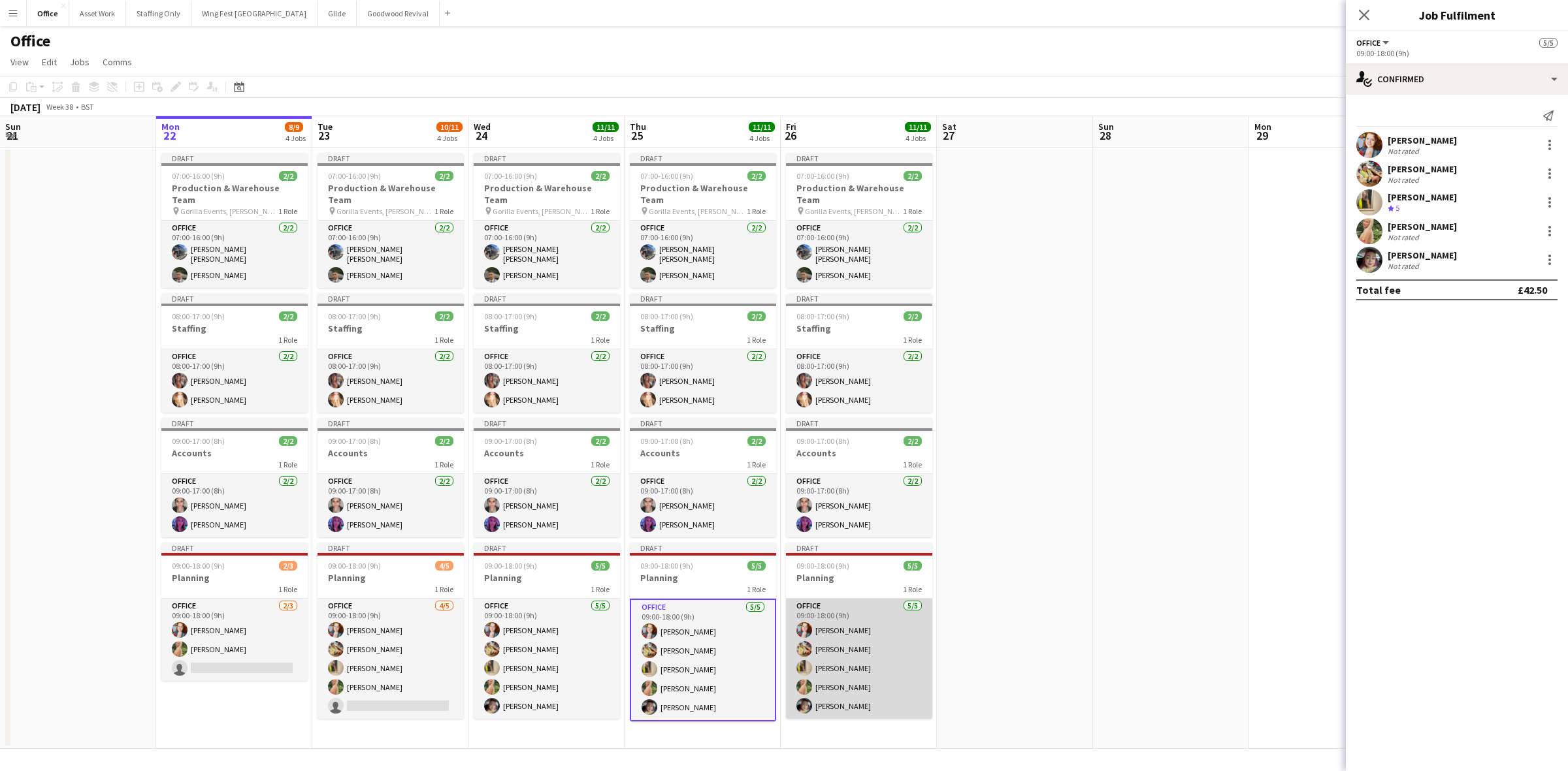
click at [862, 657] on app-card-role "Office [DATE] 09:00-18:00 (9h) [PERSON_NAME] [PERSON_NAME] [PERSON_NAME] [PERSO…" at bounding box center [859, 658] width 146 height 120
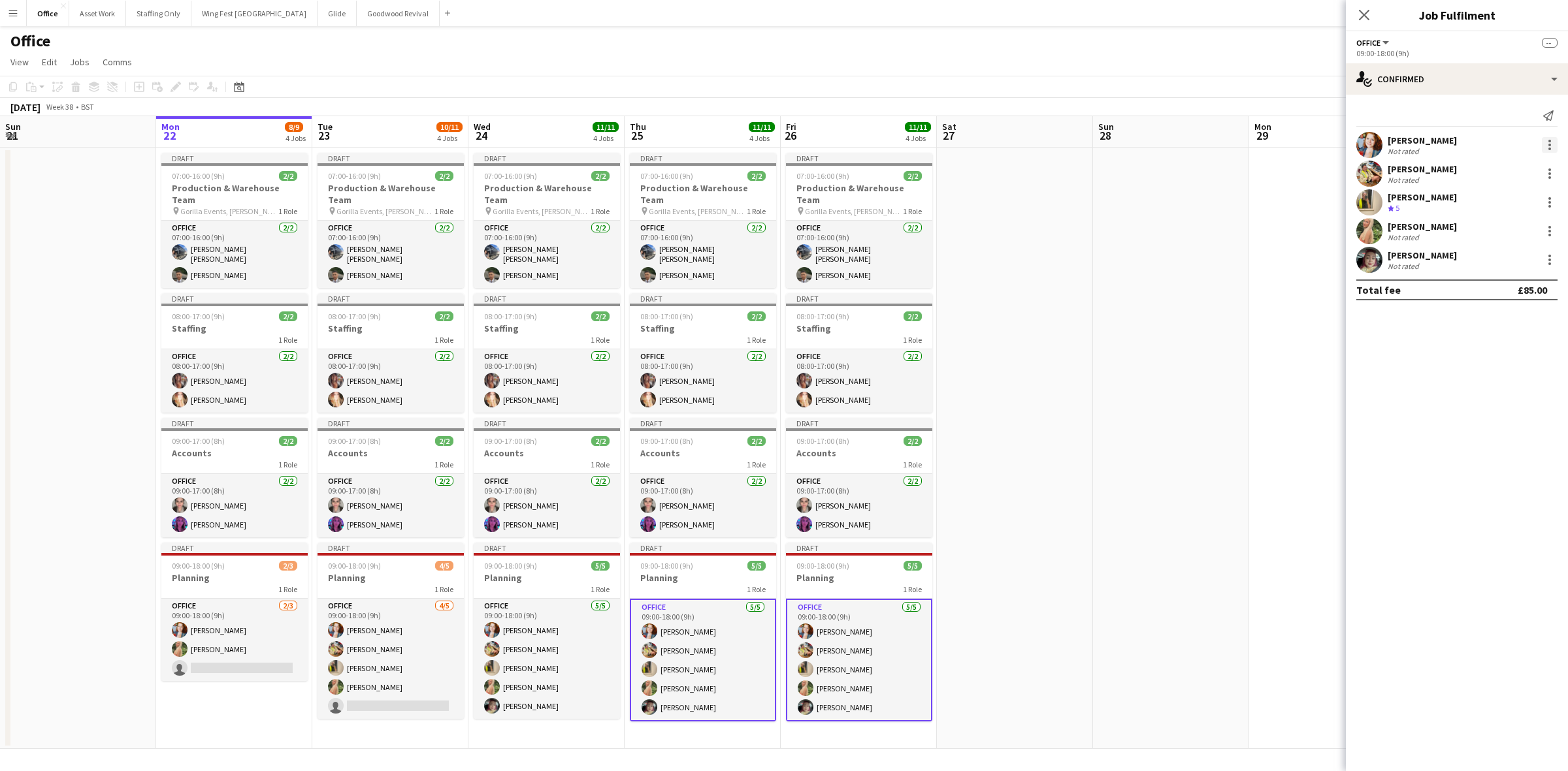
click at [1550, 142] on div at bounding box center [1549, 145] width 16 height 16
click at [1503, 260] on span "Remove" at bounding box center [1485, 262] width 39 height 11
click at [1086, 428] on app-date-cell at bounding box center [1015, 448] width 156 height 602
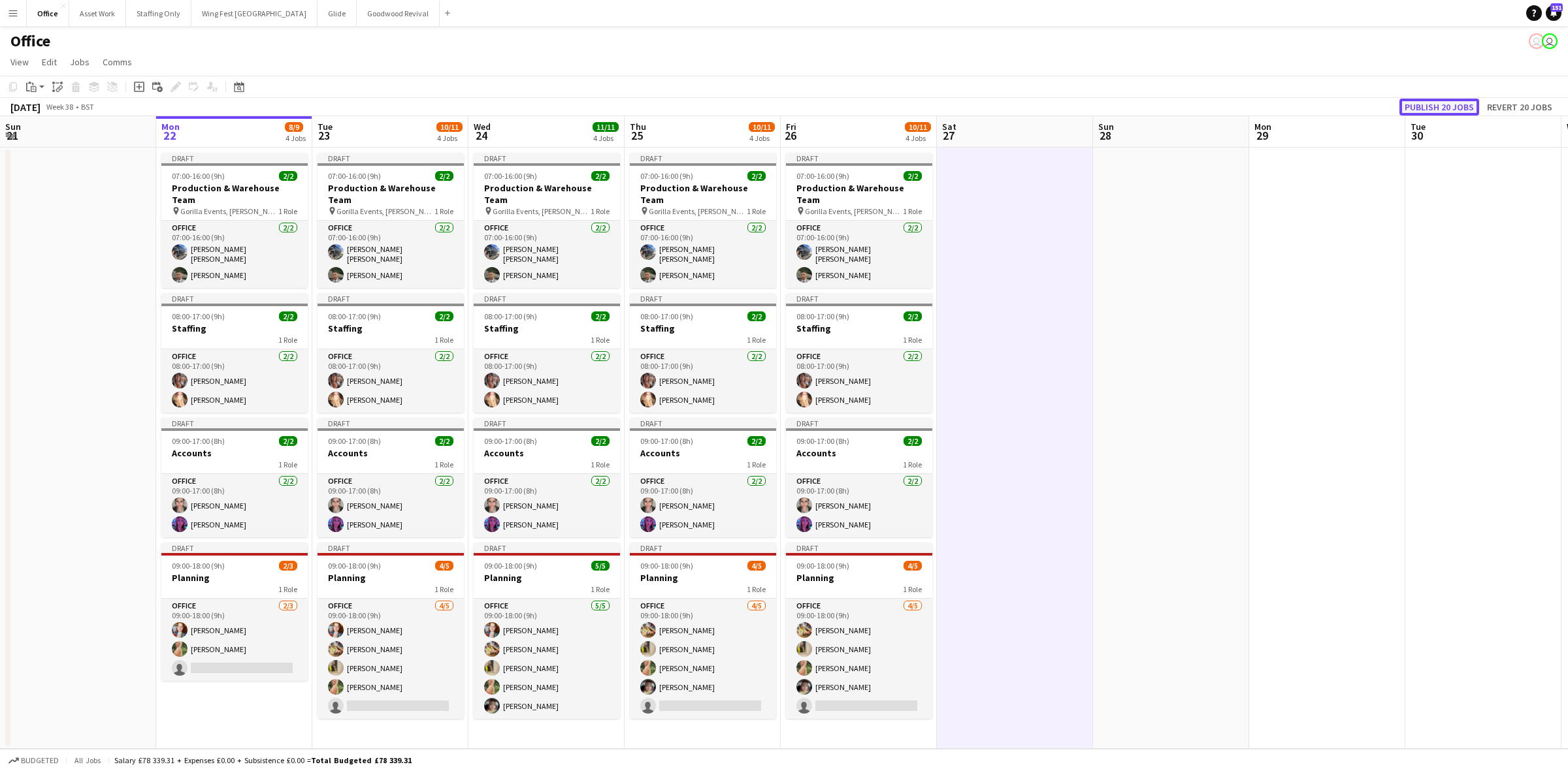
click at [1452, 106] on button "Publish 20 jobs" at bounding box center [1439, 106] width 80 height 17
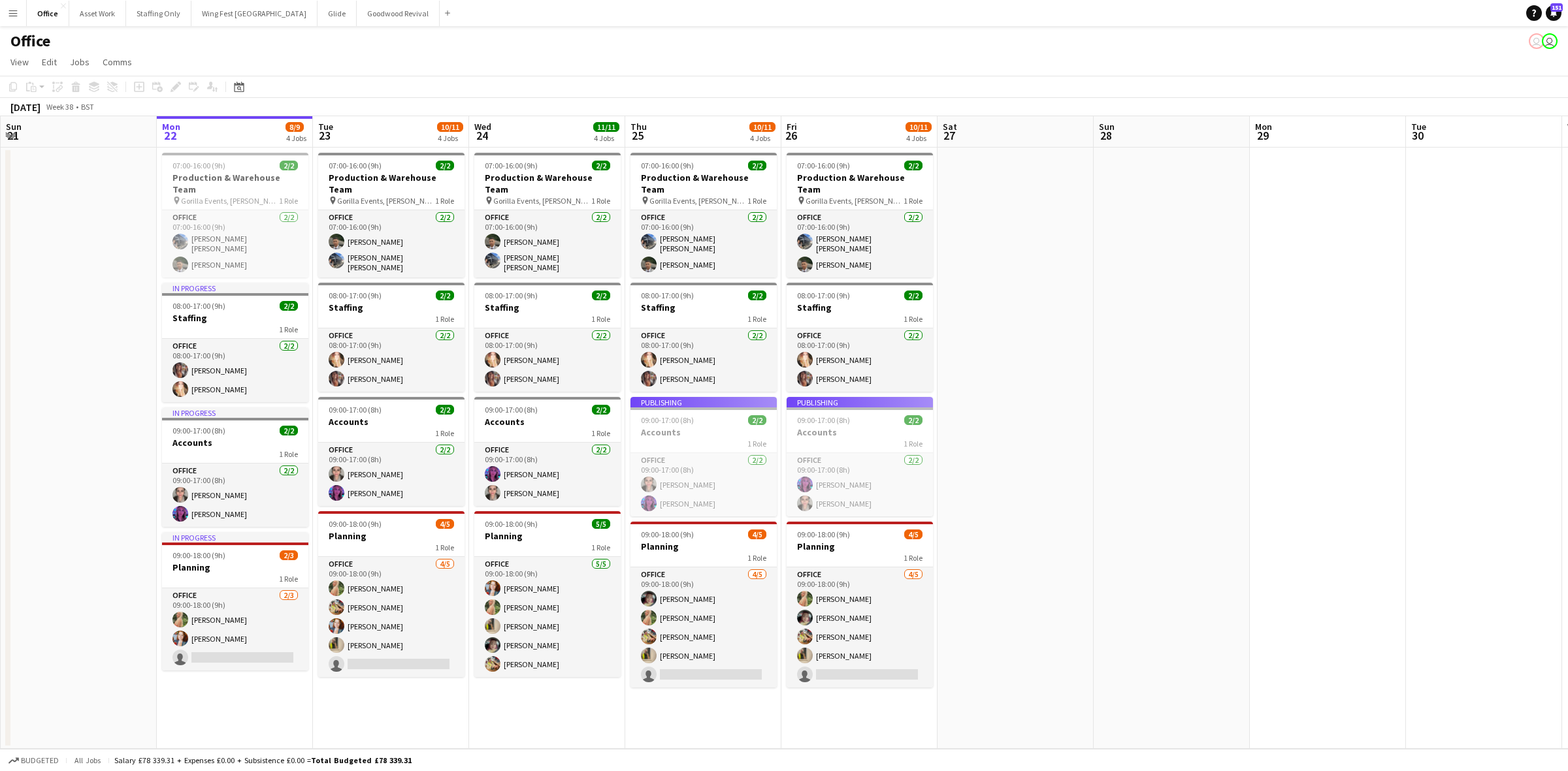
click at [17, 16] on app-icon "Menu" at bounding box center [13, 13] width 11 height 10
click at [158, 94] on link "Status" at bounding box center [197, 97] width 131 height 26
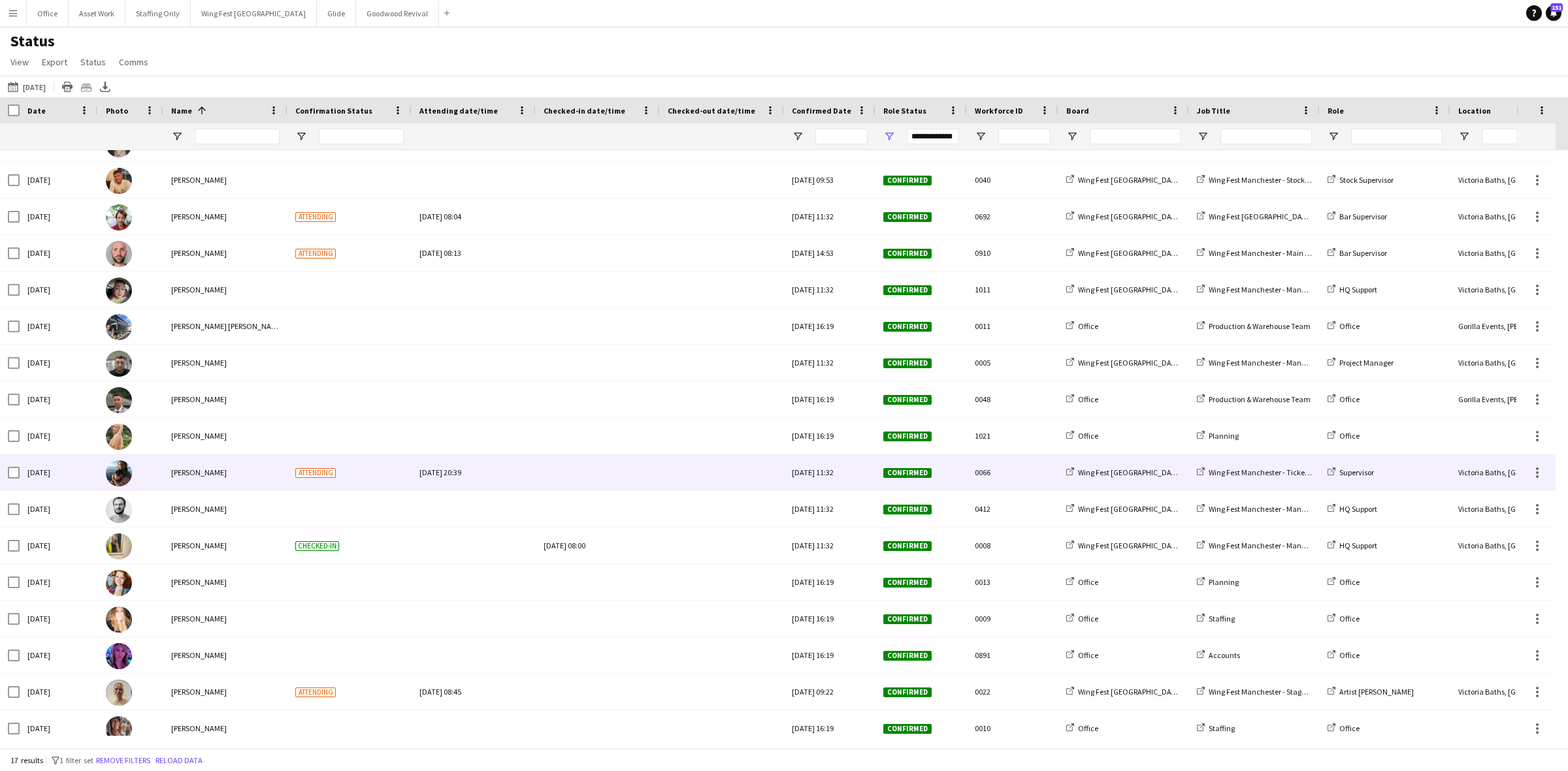
scroll to position [36, 0]
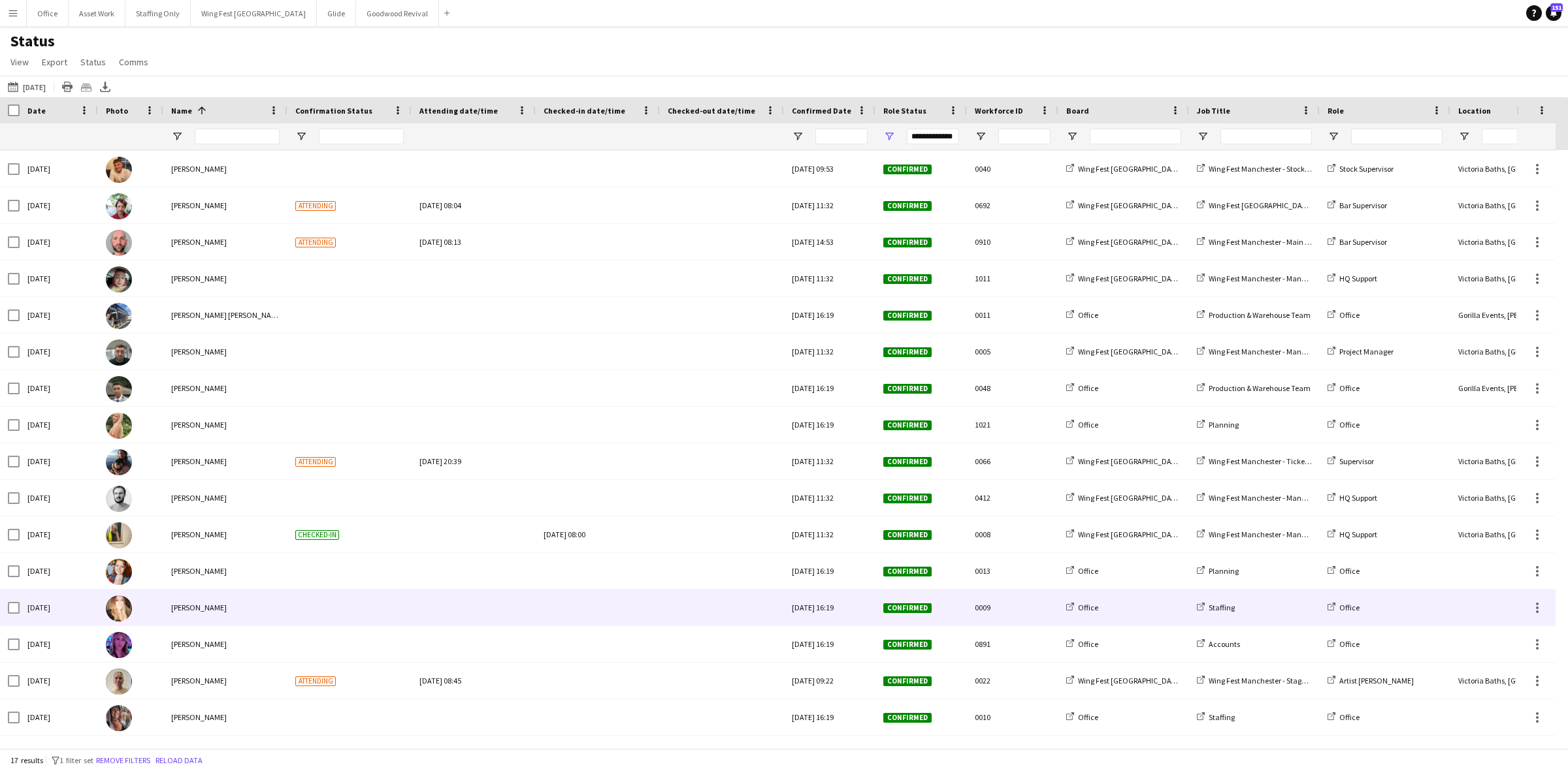
click at [588, 612] on div at bounding box center [597, 608] width 109 height 36
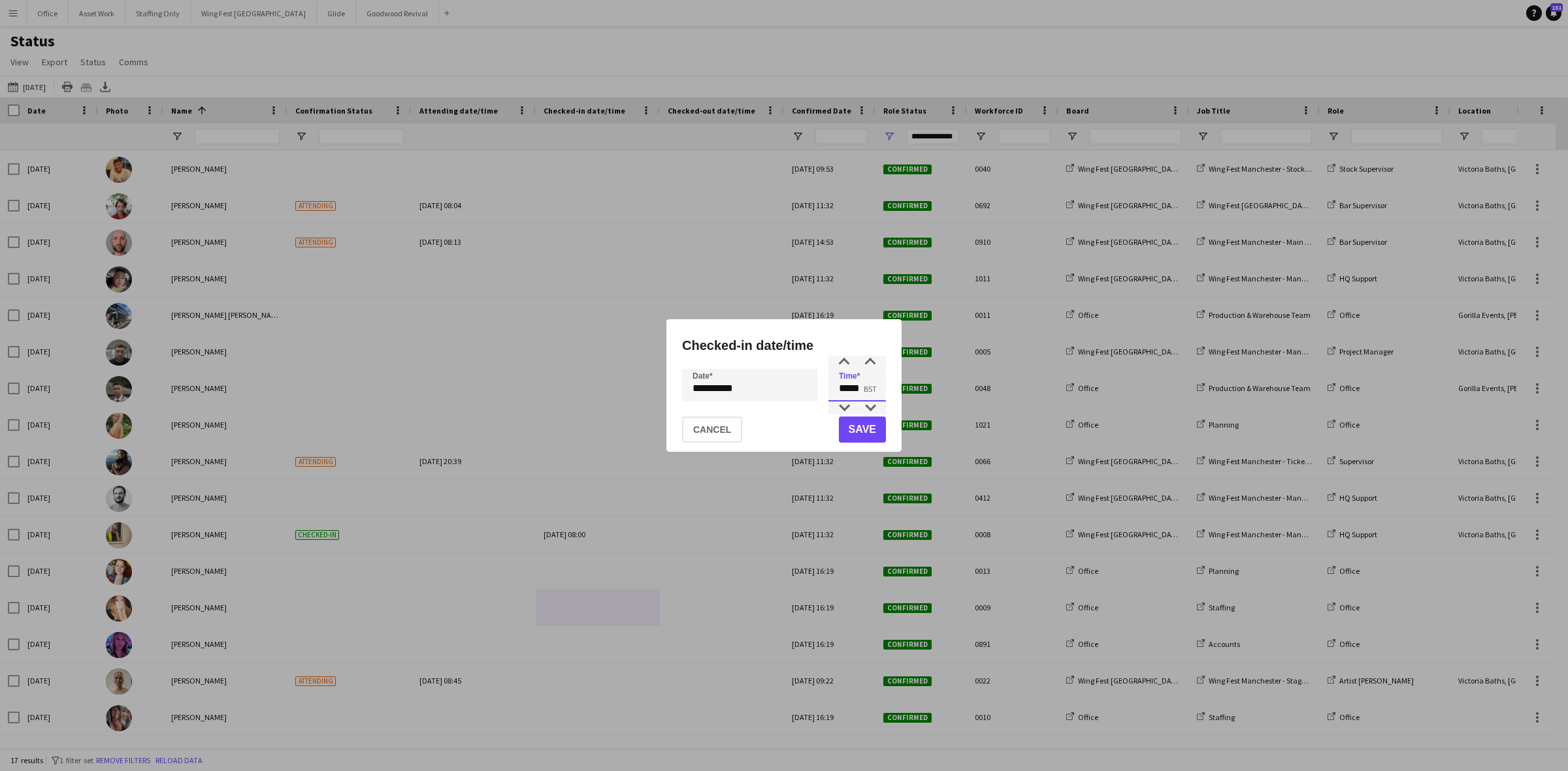
drag, startPoint x: 864, startPoint y: 389, endPoint x: 799, endPoint y: 386, distance: 65.1
click at [799, 386] on div "**********" at bounding box center [784, 386] width 204 height 33
type input "*****"
click at [848, 432] on button "Save" at bounding box center [862, 430] width 47 height 26
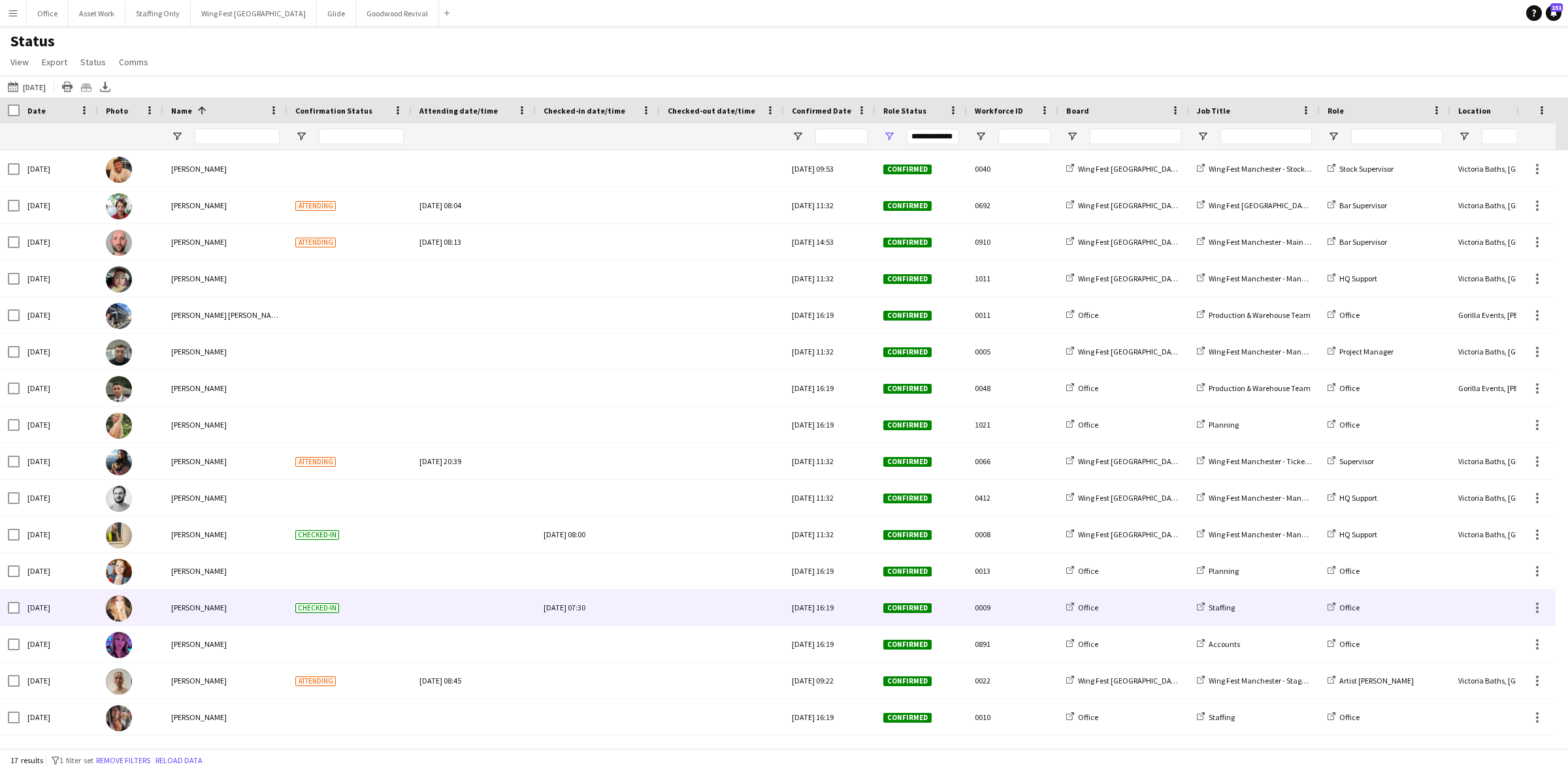
click at [720, 609] on div at bounding box center [722, 608] width 109 height 36
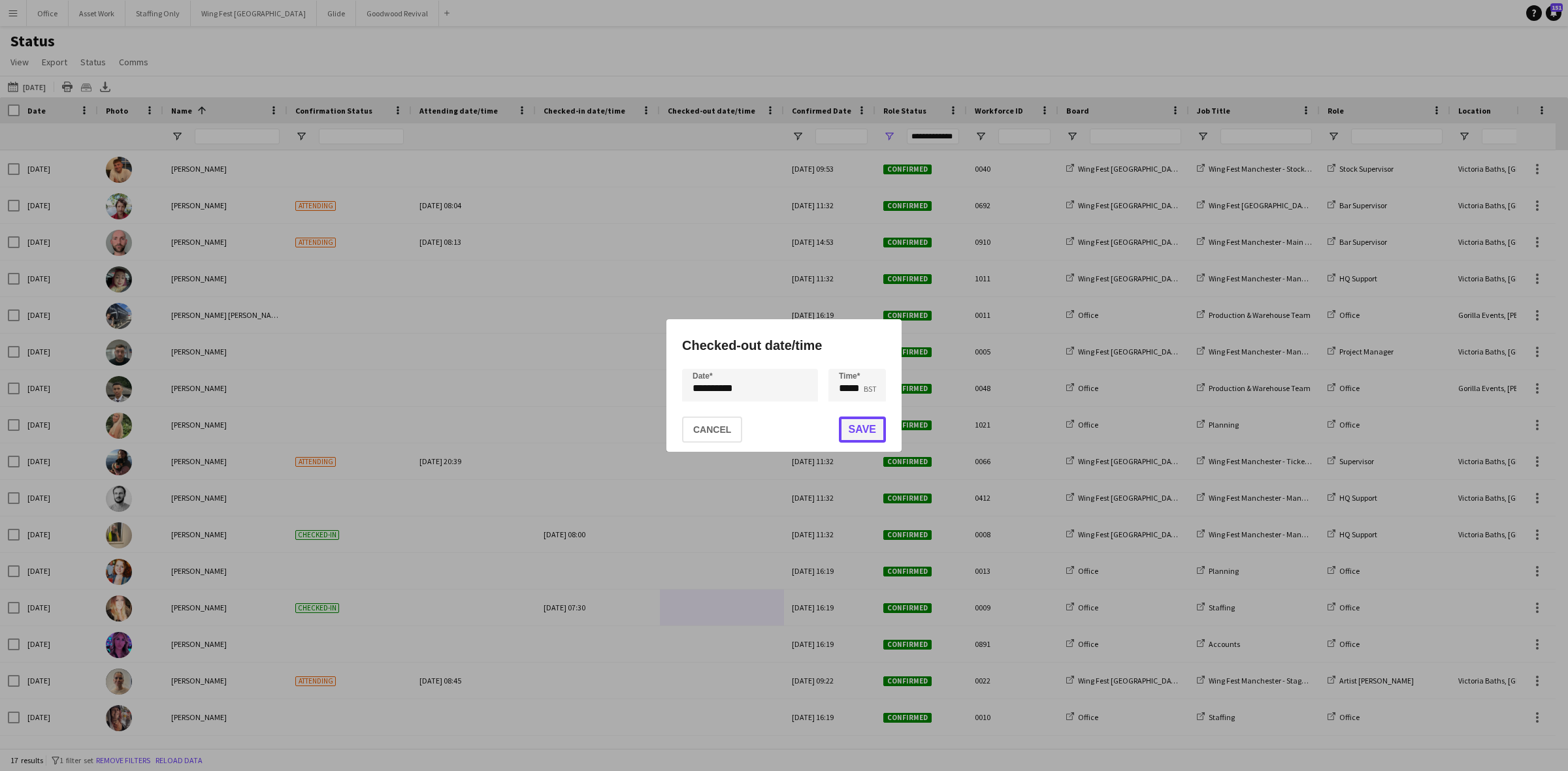
click at [857, 431] on button "Save" at bounding box center [862, 430] width 47 height 26
